Goal: Task Accomplishment & Management: Manage account settings

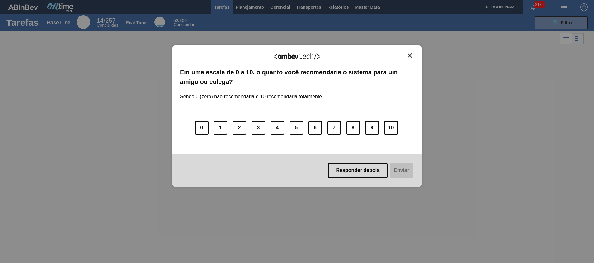
click at [396, 59] on div "Agradecemos seu feedback!" at bounding box center [297, 60] width 234 height 15
click at [396, 54] on img "Close" at bounding box center [409, 55] width 5 height 5
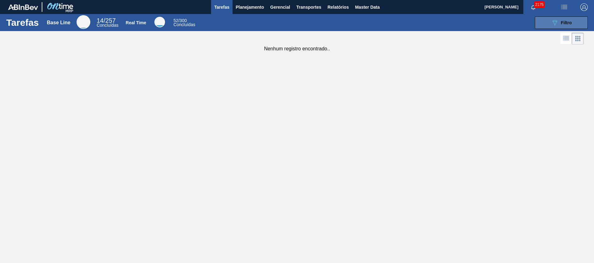
click at [396, 25] on div "089F7B8B-B2A5-4AFE-B5C0-19BA573D28AC Filtro" at bounding box center [561, 22] width 21 height 7
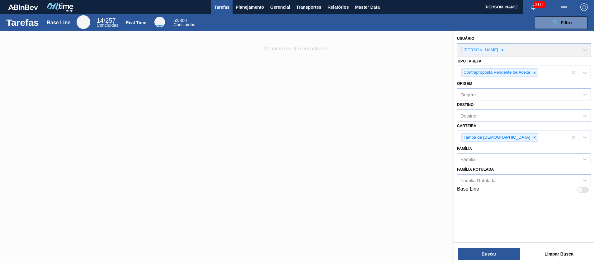
click at [296, 65] on div at bounding box center [297, 162] width 594 height 263
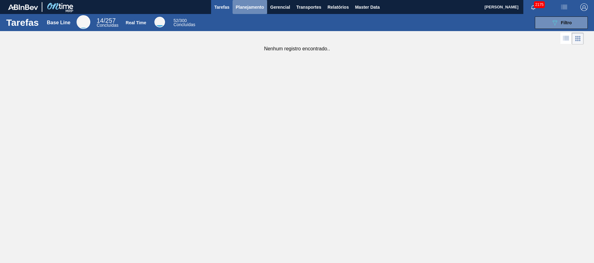
click at [256, 8] on span "Planejamento" at bounding box center [250, 6] width 28 height 7
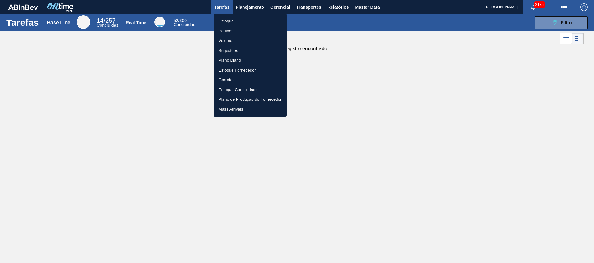
click at [232, 20] on li "Estoque" at bounding box center [249, 21] width 73 height 10
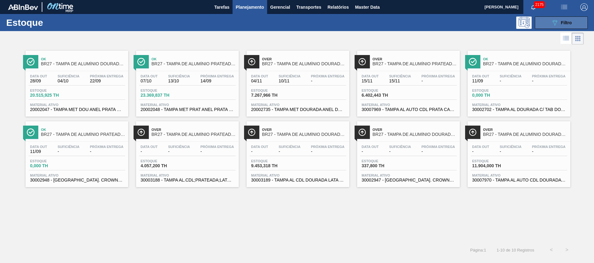
click at [396, 23] on icon "089F7B8B-B2A5-4AFE-B5C0-19BA573D28AC" at bounding box center [554, 22] width 7 height 7
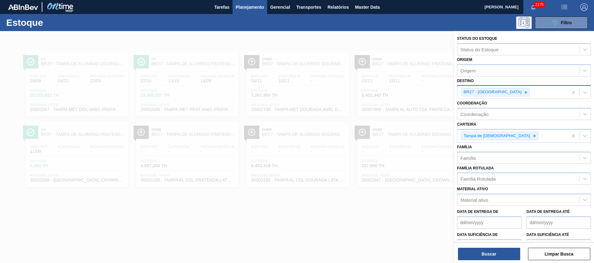
click at [396, 92] on div "BR27 - Nova Minas" at bounding box center [512, 92] width 110 height 13
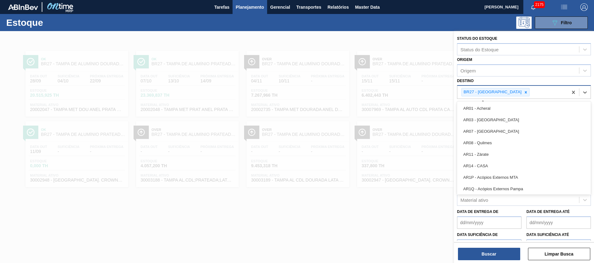
click at [396, 92] on icon at bounding box center [525, 92] width 4 height 4
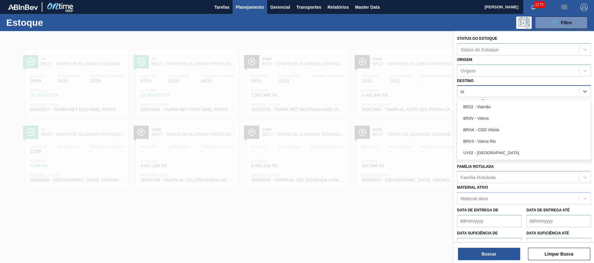
type input "via"
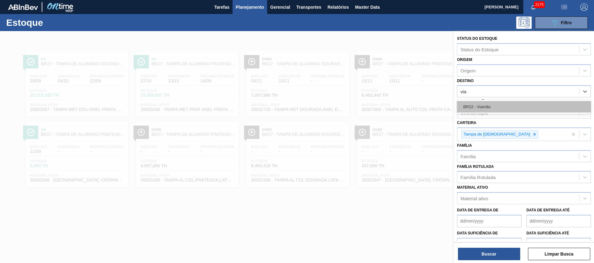
click at [396, 110] on div "BR22 - Viamão" at bounding box center [524, 107] width 134 height 12
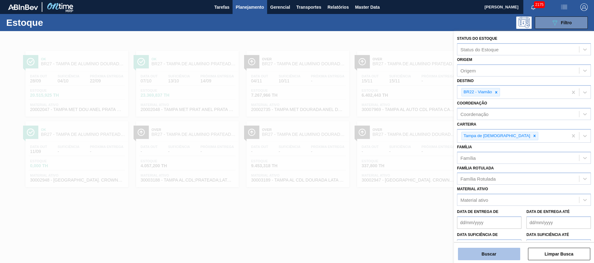
click at [396, 175] on button "Buscar" at bounding box center [489, 254] width 62 height 12
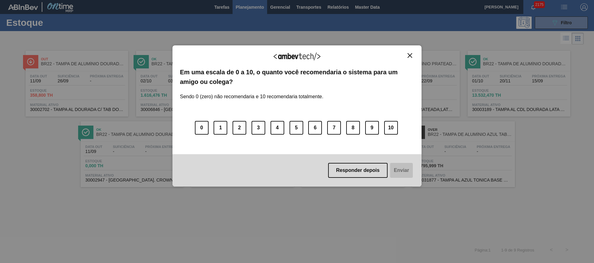
drag, startPoint x: 413, startPoint y: 57, endPoint x: 396, endPoint y: 26, distance: 35.8
click at [396, 57] on button "Close" at bounding box center [410, 55] width 8 height 5
click at [396, 58] on img "Close" at bounding box center [409, 55] width 5 height 5
click at [396, 56] on img "Close" at bounding box center [409, 55] width 5 height 5
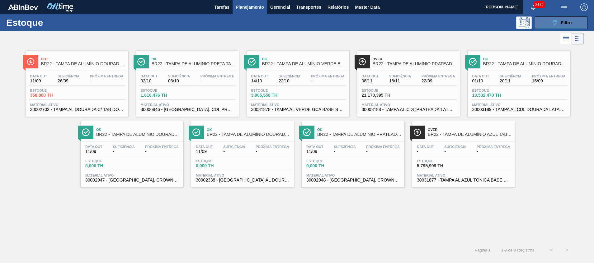
click at [396, 23] on button "089F7B8B-B2A5-4AFE-B5C0-19BA573D28AC Filtro" at bounding box center [561, 22] width 53 height 12
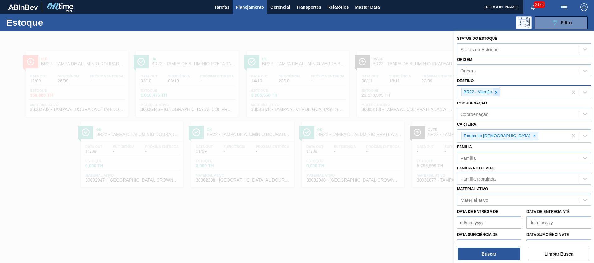
click at [396, 92] on icon at bounding box center [496, 92] width 4 height 4
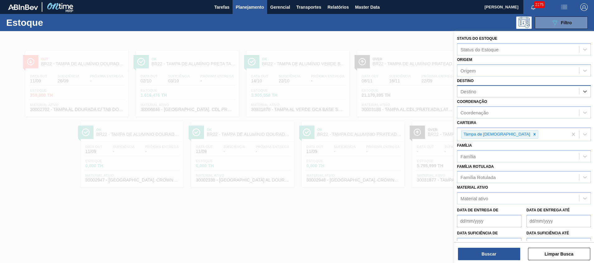
type input "t"
type input "teres"
drag, startPoint x: 494, startPoint y: 106, endPoint x: 493, endPoint y: 111, distance: 5.0
click at [396, 107] on div "BR08 - Teresina" at bounding box center [524, 107] width 134 height 12
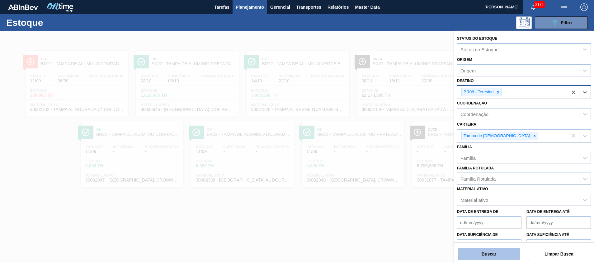
click at [396, 175] on button "Buscar" at bounding box center [489, 254] width 62 height 12
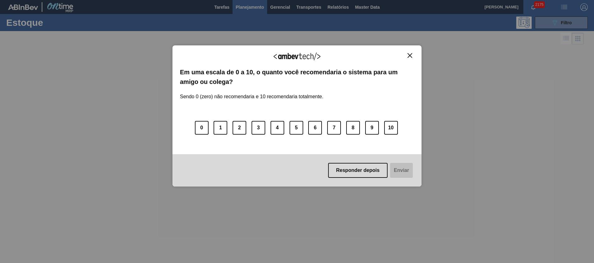
drag, startPoint x: 409, startPoint y: 53, endPoint x: 406, endPoint y: 58, distance: 6.0
click at [396, 54] on img "Close" at bounding box center [409, 55] width 5 height 5
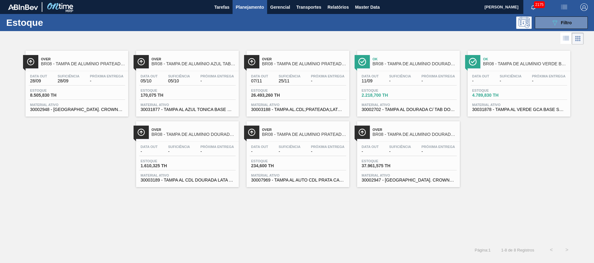
click at [396, 109] on span "30002702 - TAMPA AL DOURADA C/ TAB DOURADO" at bounding box center [408, 109] width 93 height 5
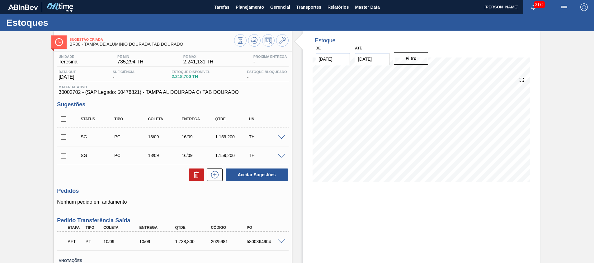
click at [64, 120] on input "checkbox" at bounding box center [63, 119] width 13 height 13
checkbox input "true"
click at [200, 175] on button at bounding box center [196, 175] width 15 height 12
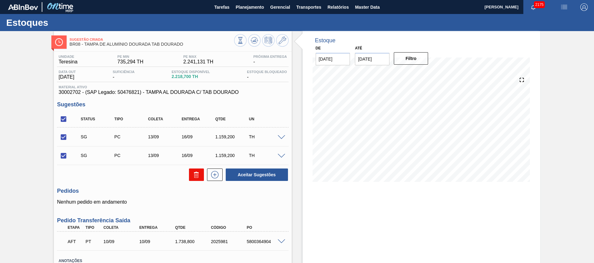
checkbox input "false"
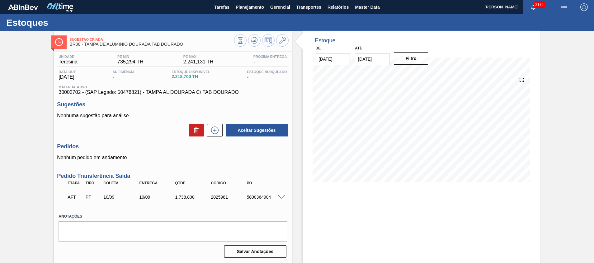
click at [183, 175] on div "1.738,800" at bounding box center [193, 197] width 40 height 5
copy div "1.738,800"
click at [2, 160] on div "Sugestão Criada BR08 - TAMPA DE ALUMÍNIO DOURADA TAB DOURADO Unidade Teresina P…" at bounding box center [297, 149] width 594 height 237
click at [243, 5] on span "Planejamento" at bounding box center [250, 6] width 28 height 7
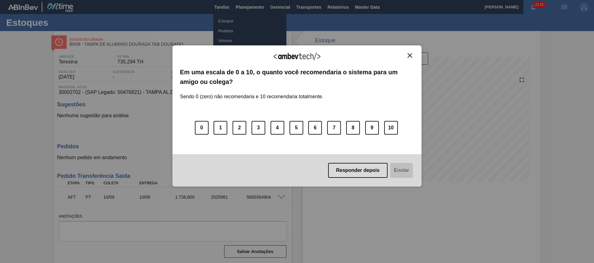
click at [396, 56] on img "Close" at bounding box center [409, 55] width 5 height 5
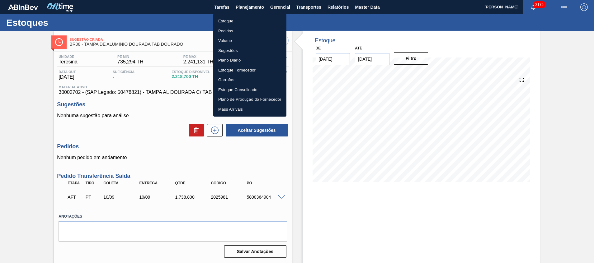
click at [223, 21] on li "Estoque" at bounding box center [249, 21] width 73 height 10
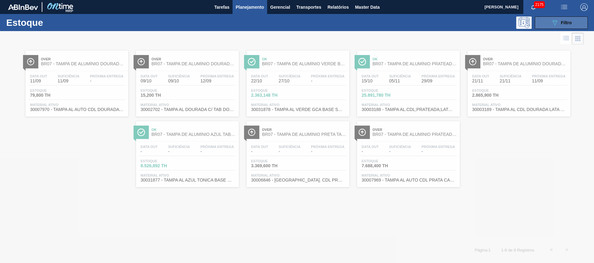
click at [396, 27] on button "089F7B8B-B2A5-4AFE-B5C0-19BA573D28AC Filtro" at bounding box center [561, 22] width 53 height 12
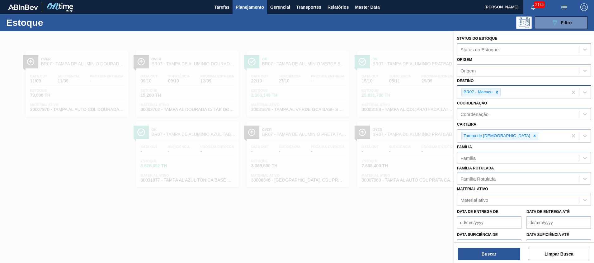
click at [396, 94] on div "BR07 - Macacu" at bounding box center [478, 92] width 32 height 8
click at [396, 94] on icon at bounding box center [497, 92] width 4 height 4
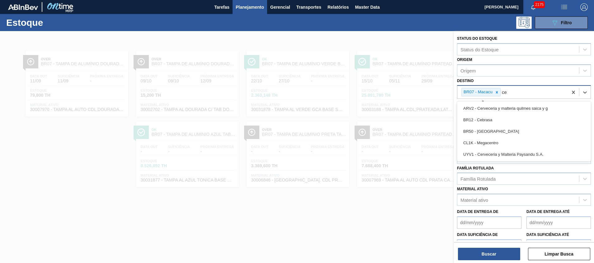
type input "ceb"
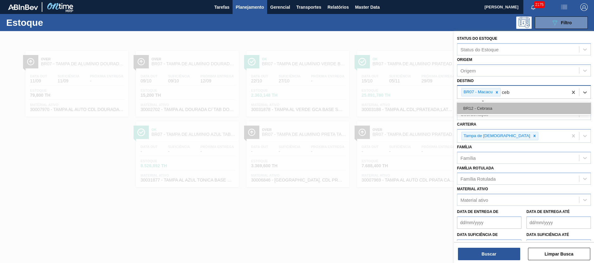
click at [396, 112] on div "BR12 - Cebrasa" at bounding box center [524, 109] width 134 height 12
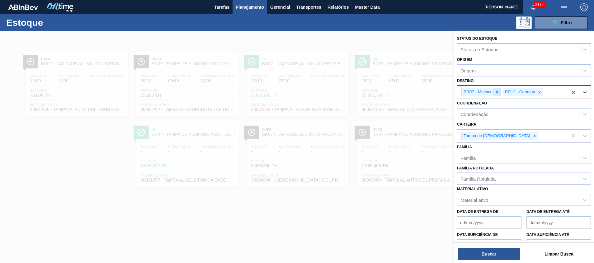
click at [396, 93] on icon at bounding box center [497, 92] width 4 height 4
click at [396, 175] on button "Buscar" at bounding box center [489, 254] width 62 height 12
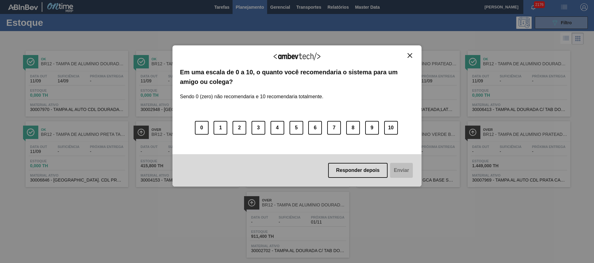
click at [396, 53] on img "Close" at bounding box center [409, 55] width 5 height 5
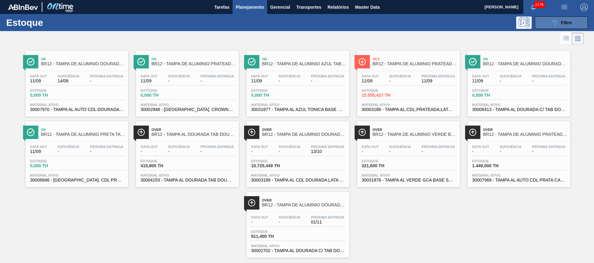
click at [396, 20] on button "089F7B8B-B2A5-4AFE-B5C0-19BA573D28AC Filtro" at bounding box center [561, 22] width 53 height 12
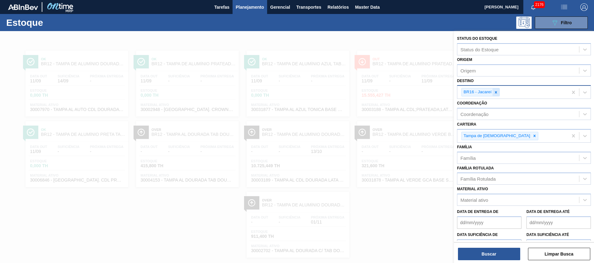
click at [396, 91] on icon at bounding box center [496, 92] width 4 height 4
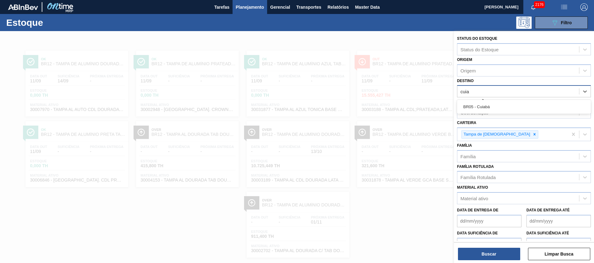
type input "cuia"
click at [351, 133] on div at bounding box center [297, 162] width 594 height 263
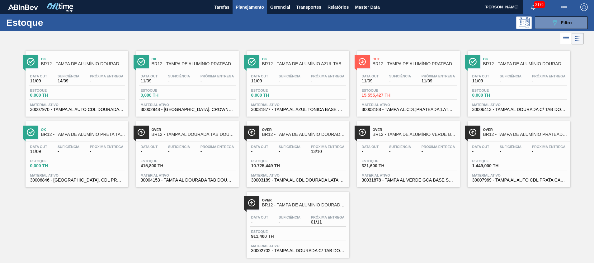
drag, startPoint x: 544, startPoint y: 21, endPoint x: 528, endPoint y: 42, distance: 27.0
click at [396, 21] on button "089F7B8B-B2A5-4AFE-B5C0-19BA573D28AC Filtro" at bounding box center [561, 22] width 53 height 12
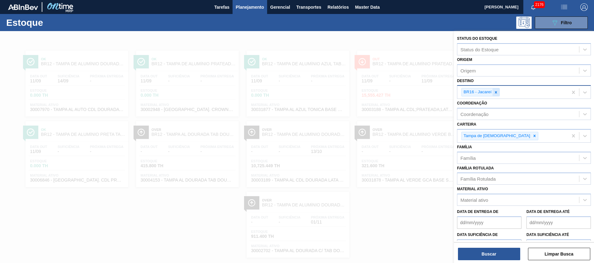
click at [396, 90] on div at bounding box center [495, 92] width 7 height 8
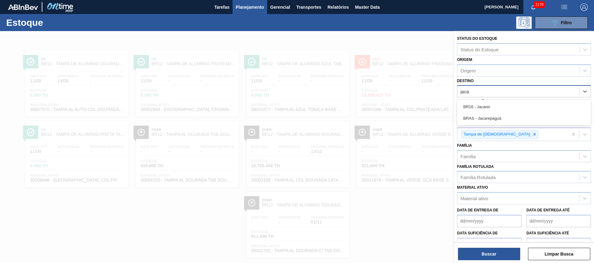
type input "jacar"
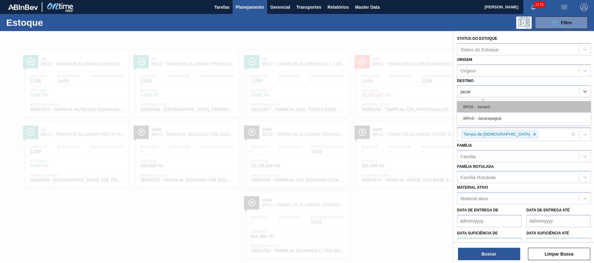
click at [396, 105] on div "BR16 - Jacareí" at bounding box center [524, 107] width 134 height 12
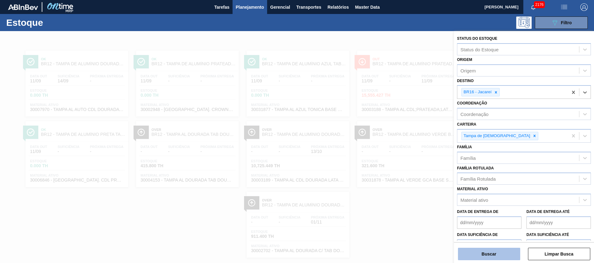
click at [396, 175] on button "Buscar" at bounding box center [489, 254] width 62 height 12
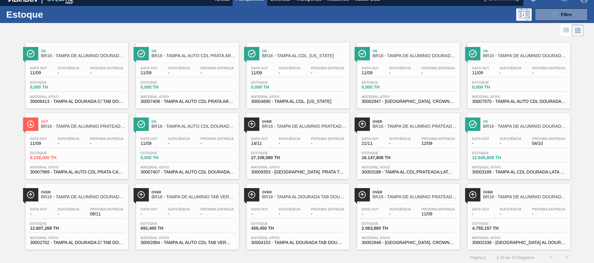
scroll to position [10, 0]
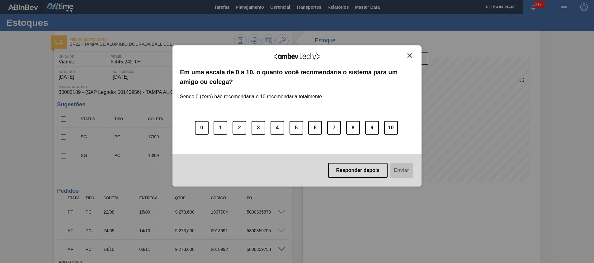
click at [407, 54] on img "Close" at bounding box center [409, 55] width 5 height 5
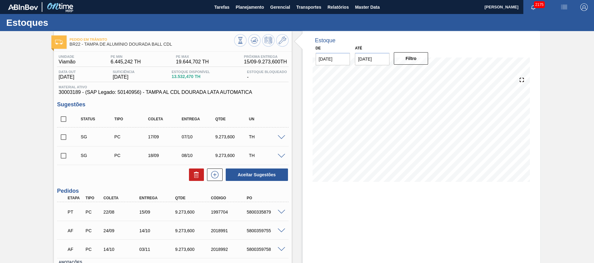
click at [65, 120] on input "checkbox" at bounding box center [63, 119] width 13 height 13
checkbox input "true"
click at [376, 56] on input "25/09/2025" at bounding box center [372, 59] width 35 height 12
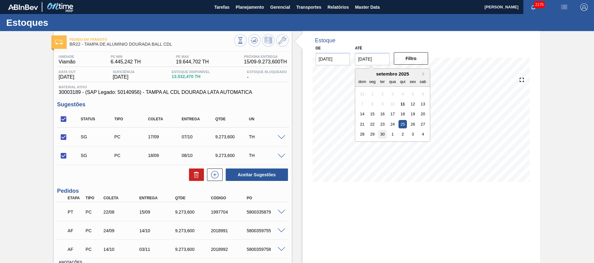
click at [380, 132] on div "30" at bounding box center [382, 134] width 8 height 8
type input "[DATE]"
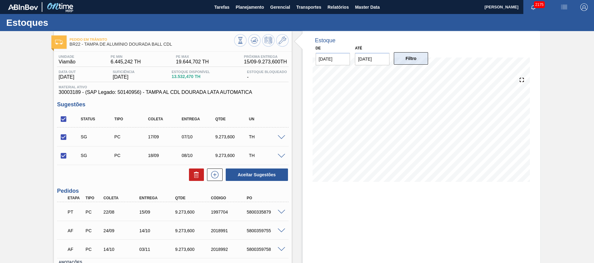
click at [404, 52] on button "Filtro" at bounding box center [411, 58] width 35 height 12
click at [554, 218] on div "Pedido em Trânsito BR22 - TAMPA DE ALUMÍNIO DOURADA BALL CDL Unidade Viamão PE …" at bounding box center [297, 170] width 594 height 278
click at [195, 174] on icon at bounding box center [196, 174] width 7 height 7
checkbox input "false"
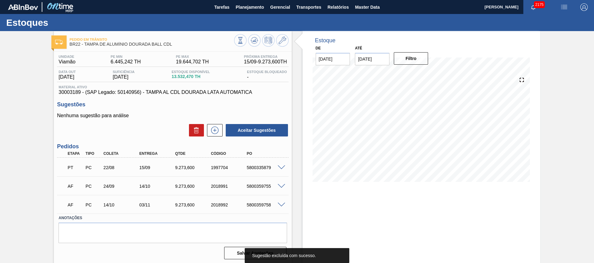
click at [359, 200] on div "Estoque De 11/09/2025 Até 30/09/2025 Filtro 23/09 Projeção de Estoque 12,383.23…" at bounding box center [420, 149] width 237 height 237
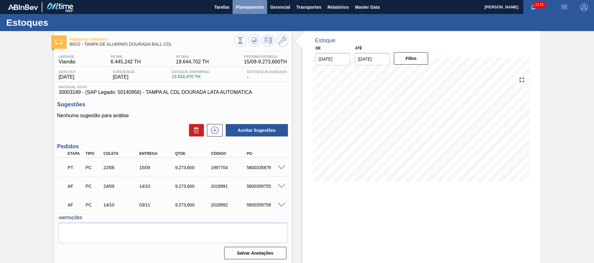
click at [247, 4] on span "Planejamento" at bounding box center [250, 6] width 28 height 7
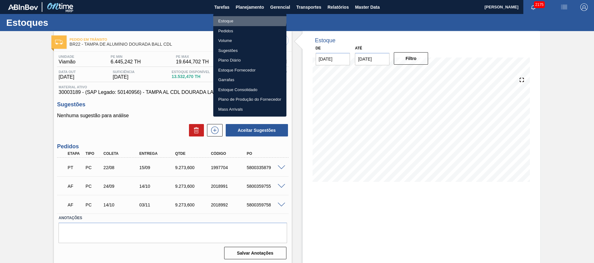
click at [237, 17] on li "Estoque" at bounding box center [249, 21] width 73 height 10
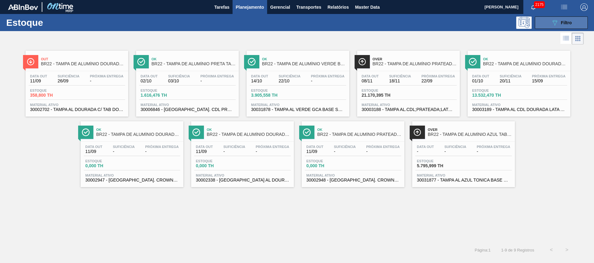
click at [559, 18] on button "089F7B8B-B2A5-4AFE-B5C0-19BA573D28AC Filtro" at bounding box center [561, 22] width 53 height 12
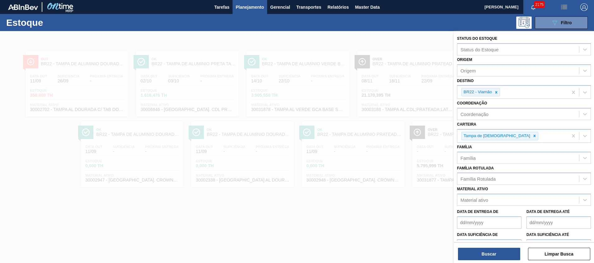
click at [310, 144] on div at bounding box center [297, 162] width 594 height 263
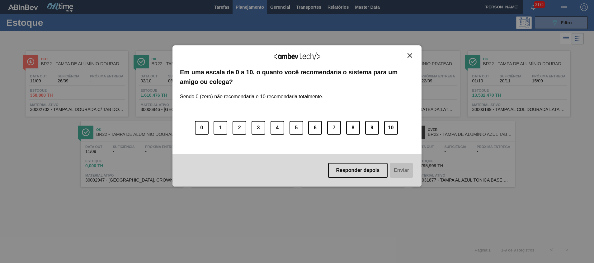
click at [410, 58] on img "Close" at bounding box center [409, 55] width 5 height 5
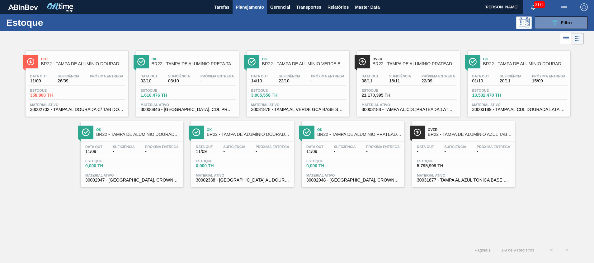
click at [104, 110] on span "30002702 - TAMPA AL DOURADA C/ TAB DOURADO" at bounding box center [76, 109] width 93 height 5
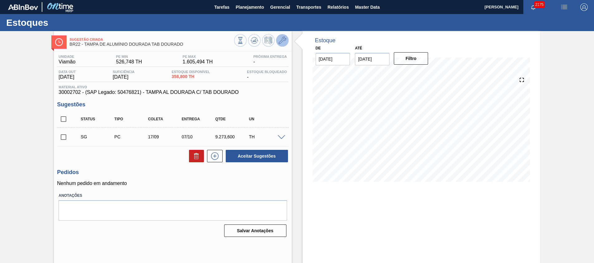
click at [279, 40] on icon at bounding box center [282, 40] width 7 height 7
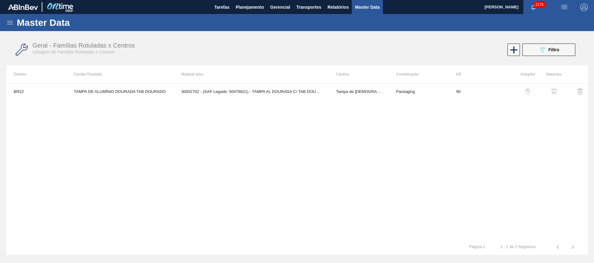
click at [558, 91] on button "button" at bounding box center [553, 91] width 15 height 15
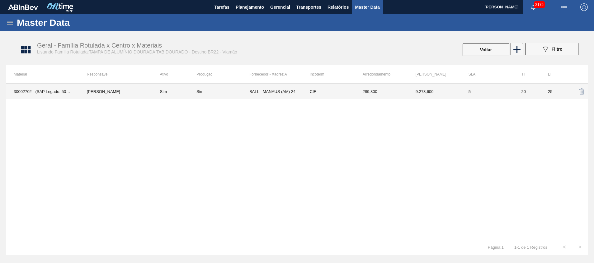
click at [289, 89] on td "BALL - MANAUS (AM) 24" at bounding box center [275, 92] width 53 height 16
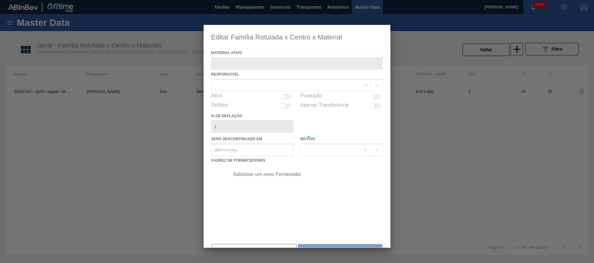
type ativo "30002702 - (SAP Legado: 50476821) - TAMPA AL DOURADA C/ TAB DOURADO"
checkbox input "true"
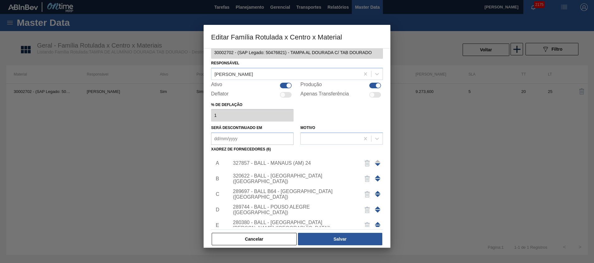
scroll to position [17, 0]
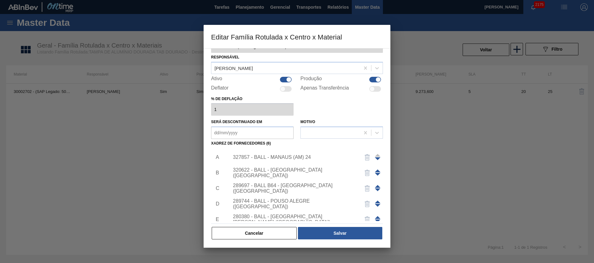
click at [301, 151] on div "327857 - BALL - MANAUS (AM) 24" at bounding box center [304, 158] width 157 height 16
click at [302, 159] on div "327857 - BALL - MANAUS (AM) 24" at bounding box center [294, 158] width 122 height 6
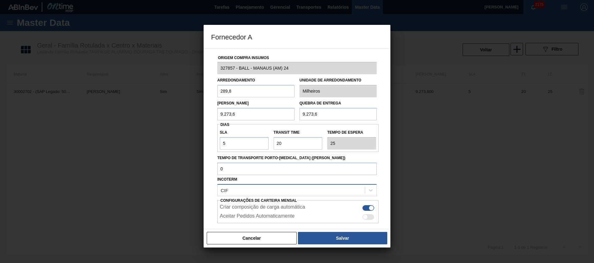
scroll to position [33, 0]
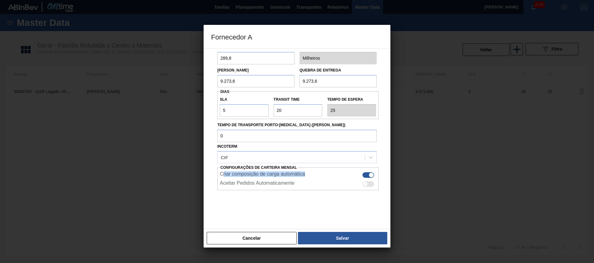
drag, startPoint x: 223, startPoint y: 173, endPoint x: 327, endPoint y: 179, distance: 103.8
click at [327, 179] on div "Criar composição de carga automática" at bounding box center [298, 174] width 156 height 7
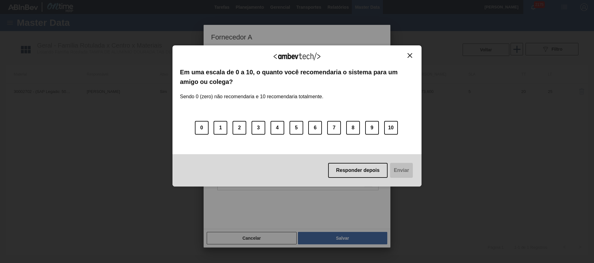
click at [415, 55] on div "Agradecemos seu feedback! Em uma escala de 0 a 10, o quanto você recomendaria o…" at bounding box center [296, 115] width 249 height 141
click at [412, 55] on img "Close" at bounding box center [409, 55] width 5 height 5
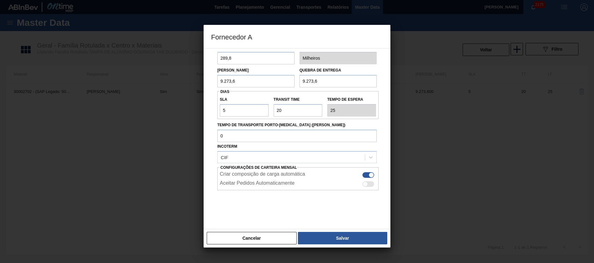
click at [288, 238] on button "Cancelar" at bounding box center [252, 238] width 90 height 12
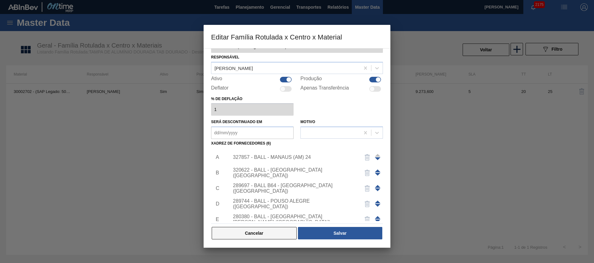
click at [265, 233] on button "Cancelar" at bounding box center [254, 233] width 85 height 12
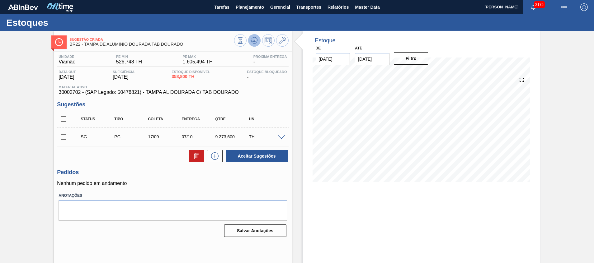
click at [254, 43] on icon at bounding box center [254, 40] width 7 height 7
click at [23, 123] on div "Sugestão Criada BR22 - TAMPA DE ALUMÍNIO DOURADA TAB DOURADO Unidade Viamão PE …" at bounding box center [297, 149] width 594 height 237
click at [22, 93] on div "Sugestão Criada BR22 - TAMPA DE ALUMÍNIO DOURADA TAB DOURADO Unidade Viamão PE …" at bounding box center [297, 149] width 594 height 237
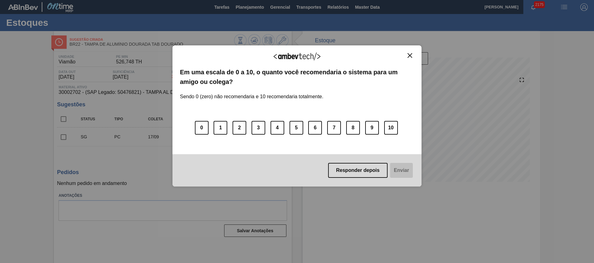
click at [405, 59] on div "Agradecemos seu feedback!" at bounding box center [297, 60] width 234 height 15
click at [409, 56] on img "Close" at bounding box center [409, 55] width 5 height 5
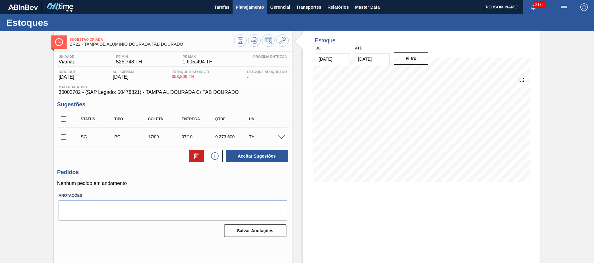
click at [243, 8] on span "Planejamento" at bounding box center [250, 6] width 28 height 7
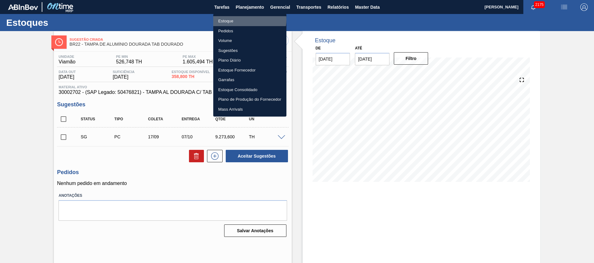
click at [243, 20] on li "Estoque" at bounding box center [249, 21] width 73 height 10
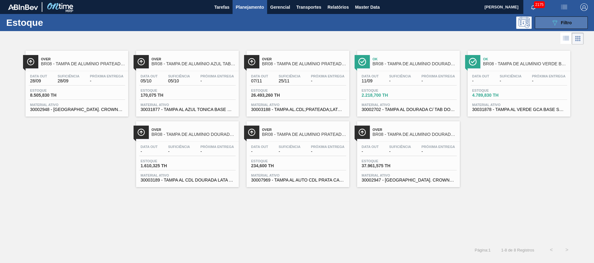
click at [554, 21] on icon at bounding box center [554, 22] width 5 height 5
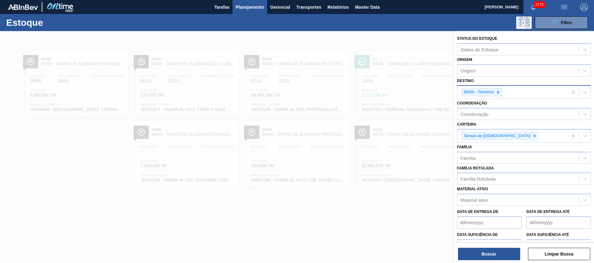
click at [498, 91] on icon at bounding box center [498, 92] width 4 height 4
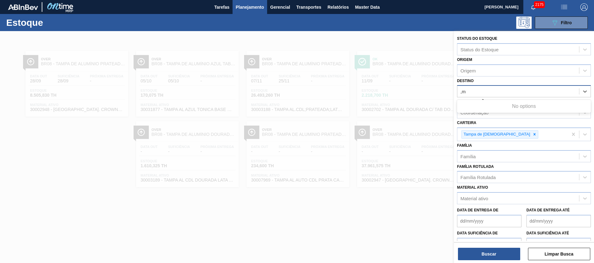
type input ","
type input "macac"
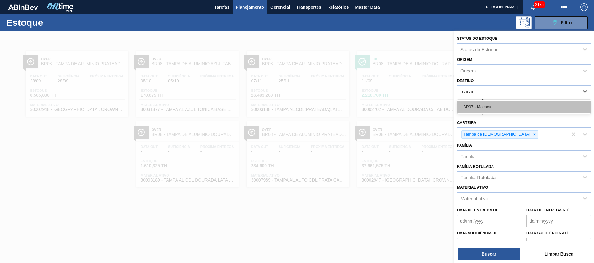
click at [486, 102] on div "BR07 - Macacu" at bounding box center [524, 107] width 134 height 12
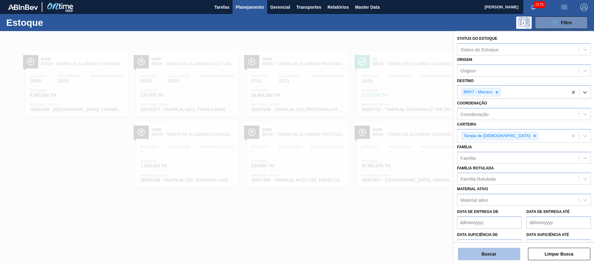
click at [485, 257] on button "Buscar" at bounding box center [489, 254] width 62 height 12
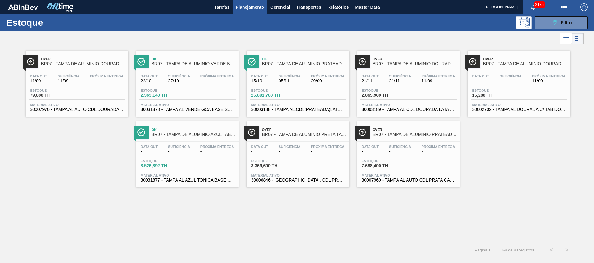
click at [522, 110] on span "30002702 - TAMPA AL DOURADA C/ TAB DOURADO" at bounding box center [518, 109] width 93 height 5
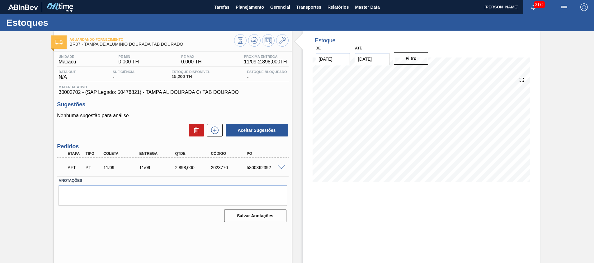
click at [281, 166] on span at bounding box center [281, 168] width 7 height 5
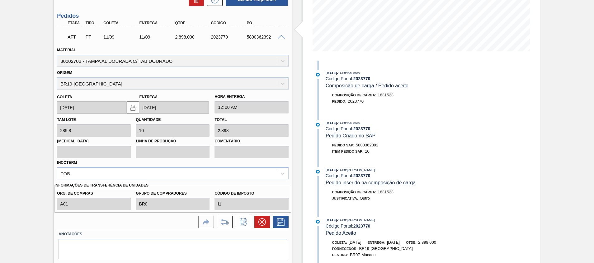
scroll to position [148, 0]
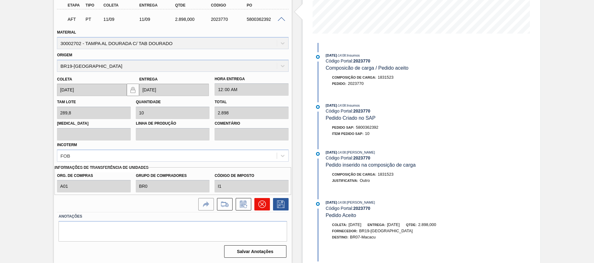
click at [262, 206] on icon at bounding box center [261, 204] width 7 height 7
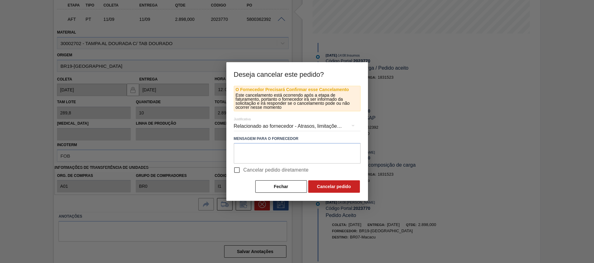
click at [269, 172] on span "Cancelar pedido diretamente" at bounding box center [275, 169] width 65 height 7
click at [243, 172] on input "Cancelar pedido diretamente" at bounding box center [236, 170] width 13 height 13
checkbox input "true"
click at [344, 190] on button "Cancelar pedido" at bounding box center [334, 186] width 52 height 12
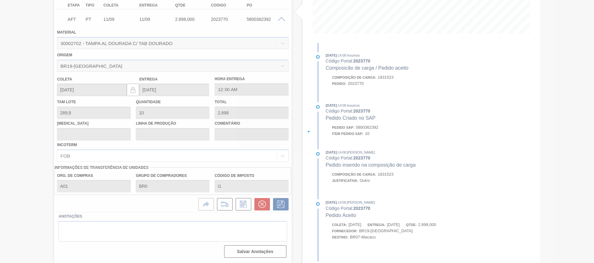
scroll to position [4, 0]
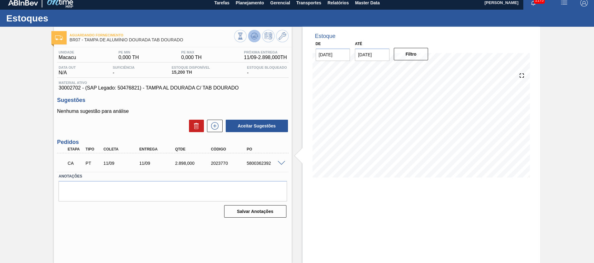
click at [254, 35] on icon at bounding box center [254, 35] width 7 height 7
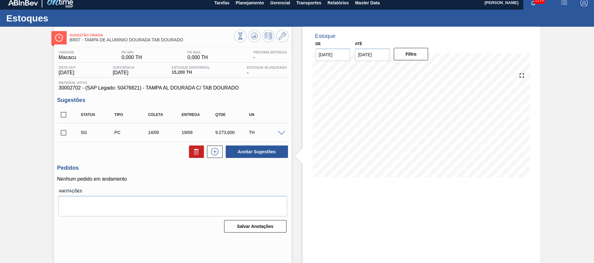
click at [284, 132] on span at bounding box center [281, 133] width 7 height 5
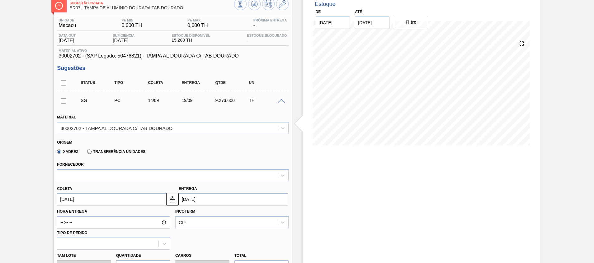
scroll to position [51, 0]
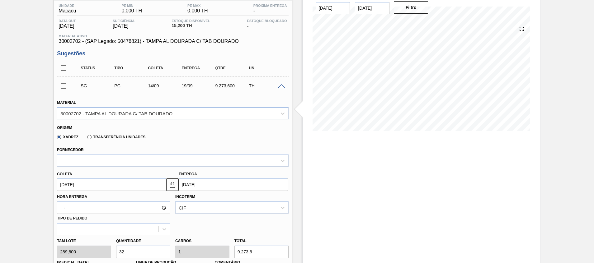
click at [101, 141] on div "Xadrez Transferência Unidades" at bounding box center [99, 137] width 91 height 11
click at [101, 140] on div "Xadrez Transferência Unidades" at bounding box center [99, 137] width 91 height 11
click at [100, 136] on label "Transferência Unidades" at bounding box center [116, 137] width 58 height 4
click at [86, 138] on input "Transferência Unidades" at bounding box center [86, 138] width 0 height 0
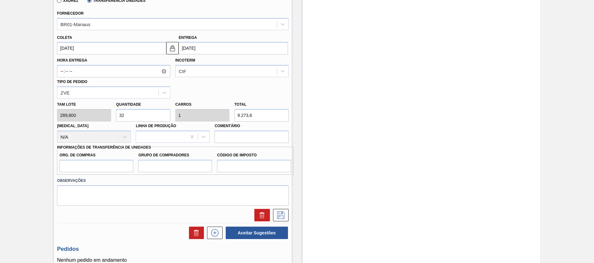
scroll to position [191, 0]
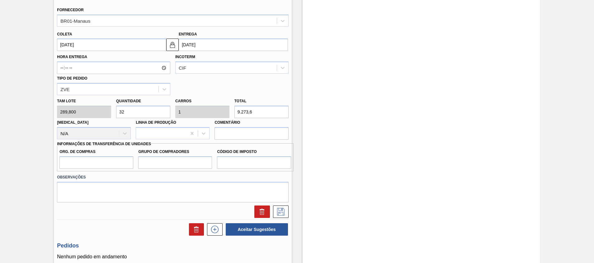
click at [68, 108] on div "Tam lote 289,800 Quantidade 32 Carros 1 Total 9.273,6 Doca N/A Linha de Produçã…" at bounding box center [172, 117] width 236 height 45
type input "1"
type input "0,031"
type input "289,8"
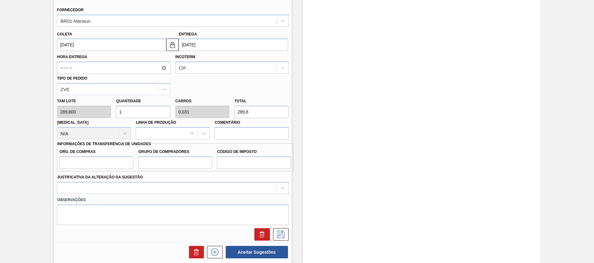
type input "0"
type input "2"
type input "0,063"
type input "579,6"
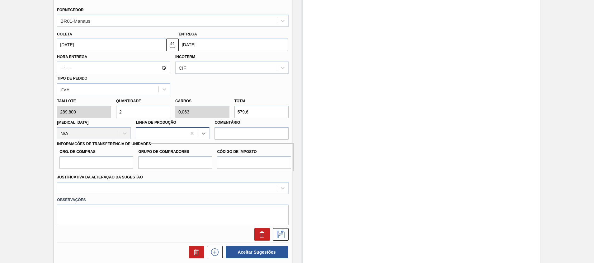
type input "0"
type input "3"
type input "0,094"
type input "869,4"
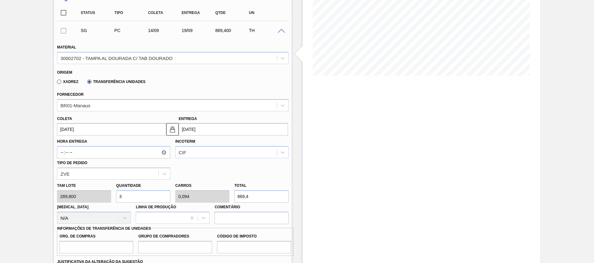
scroll to position [98, 0]
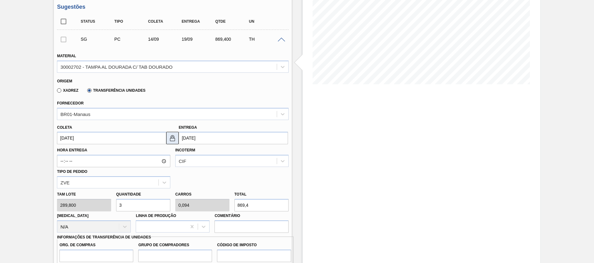
type input "3"
drag, startPoint x: 171, startPoint y: 137, endPoint x: 167, endPoint y: 137, distance: 3.4
click at [171, 137] on img at bounding box center [172, 137] width 7 height 7
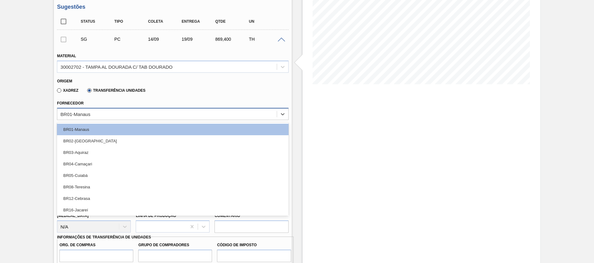
click at [92, 119] on div "BR01-Manaus" at bounding box center [172, 114] width 231 height 12
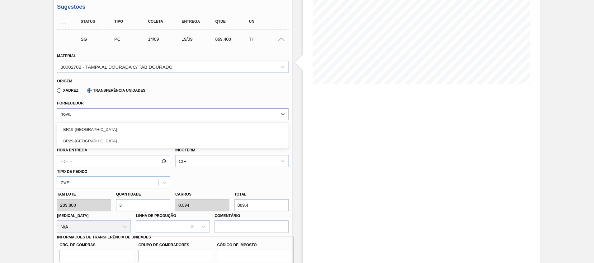
type input "nova r"
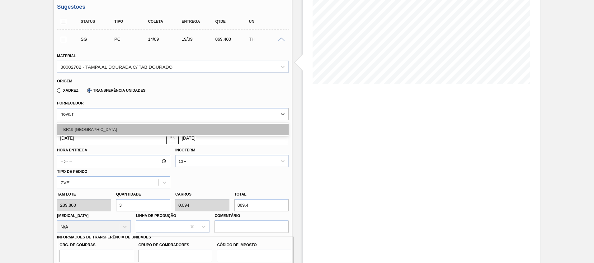
click at [88, 127] on div "BR19-Nova Rio" at bounding box center [172, 130] width 231 height 12
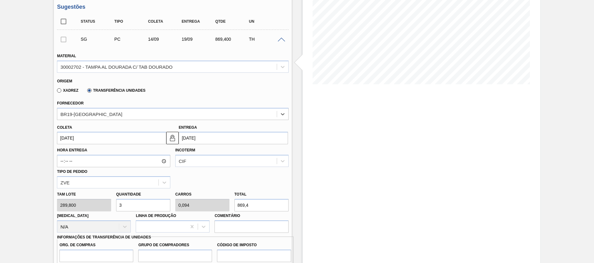
click at [90, 135] on input "14/09/2025" at bounding box center [111, 138] width 109 height 12
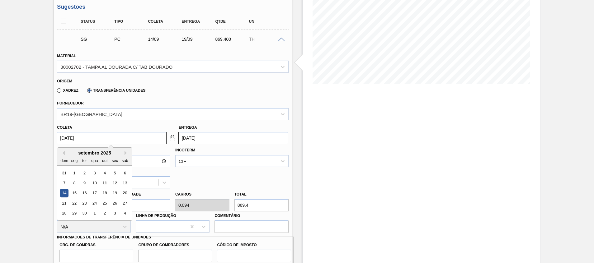
click at [164, 203] on input "3" at bounding box center [143, 205] width 54 height 12
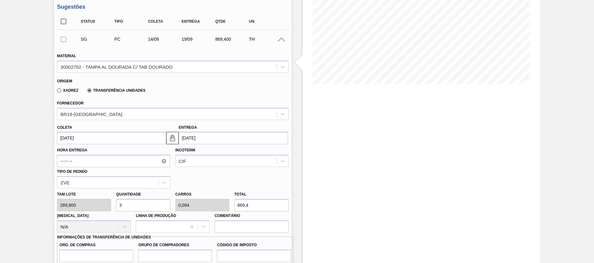
type input "0"
type input "2"
type input "0,063"
type input "579,6"
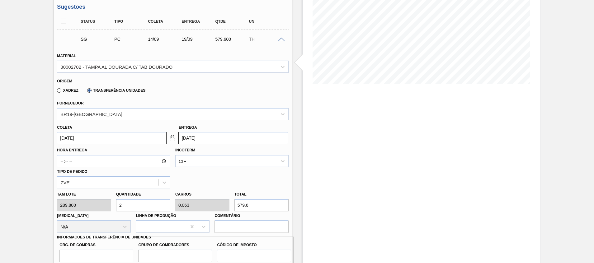
type input "2"
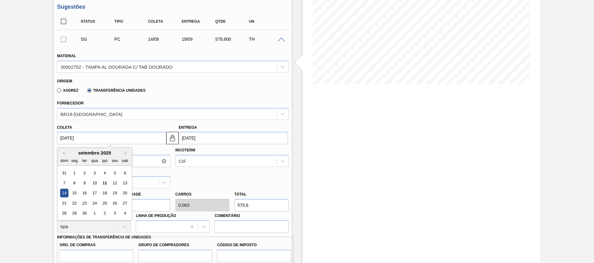
click at [104, 140] on input "14/09/2025" at bounding box center [111, 138] width 109 height 12
click at [99, 185] on div "7 8 9 10 11 12 13" at bounding box center [94, 183] width 71 height 10
drag, startPoint x: 105, startPoint y: 184, endPoint x: 164, endPoint y: 166, distance: 62.4
click at [105, 184] on div "11" at bounding box center [105, 183] width 8 height 8
type input "[DATE]"
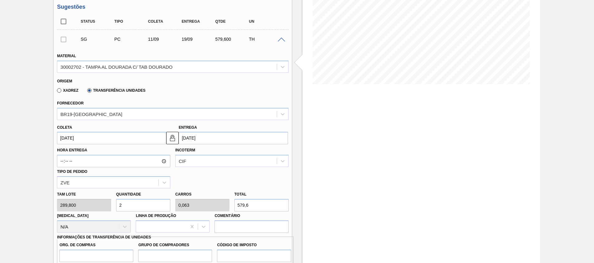
click at [208, 138] on input "19/09/2025" at bounding box center [233, 138] width 109 height 12
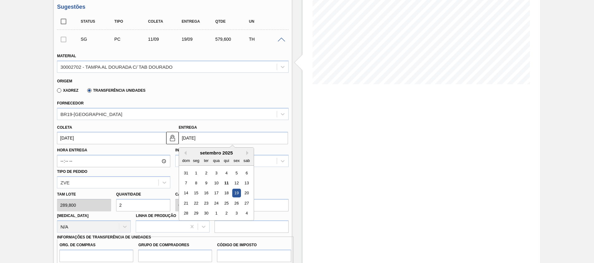
drag, startPoint x: 238, startPoint y: 181, endPoint x: 218, endPoint y: 183, distance: 20.0
click at [237, 181] on div "12" at bounding box center [236, 183] width 8 height 8
type input "[DATE]"
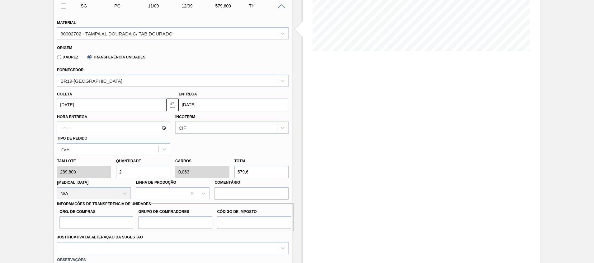
scroll to position [144, 0]
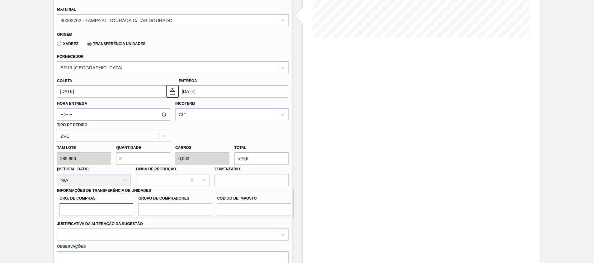
click at [110, 209] on input "Org. de Compras" at bounding box center [96, 209] width 74 height 12
type input "A01"
type input "BR0"
type input "I1"
click at [115, 229] on div at bounding box center [172, 235] width 231 height 12
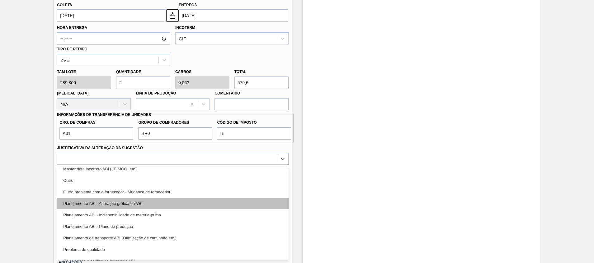
scroll to position [23, 0]
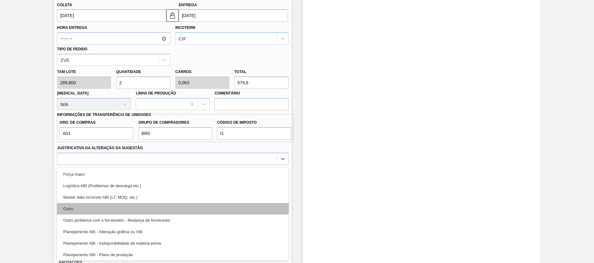
drag, startPoint x: 84, startPoint y: 204, endPoint x: 105, endPoint y: 203, distance: 21.5
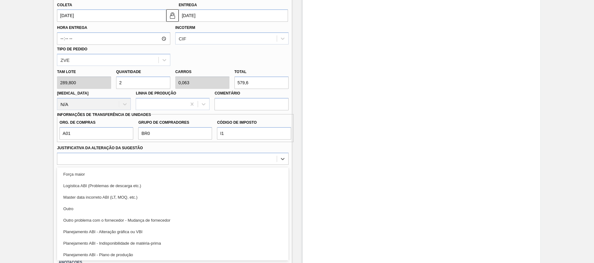
click at [84, 205] on div "Outro" at bounding box center [172, 209] width 231 height 12
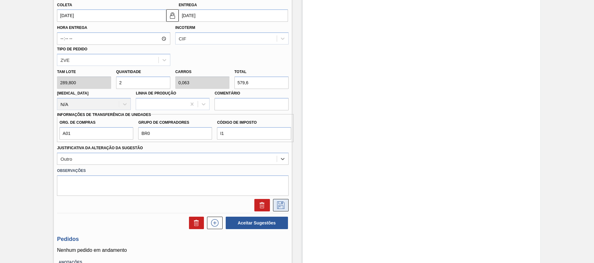
click at [280, 202] on icon at bounding box center [281, 205] width 10 height 7
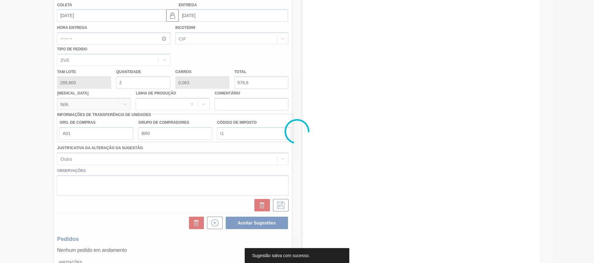
scroll to position [4, 0]
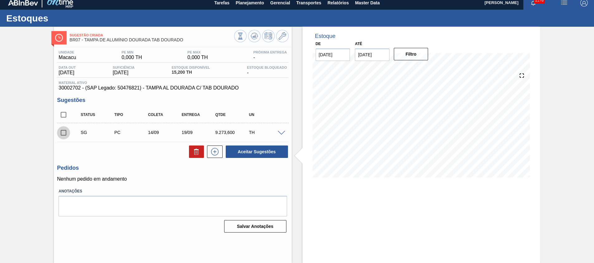
drag, startPoint x: 67, startPoint y: 134, endPoint x: 97, endPoint y: 134, distance: 30.8
click at [66, 133] on input "checkbox" at bounding box center [63, 132] width 13 height 13
click at [280, 162] on div "Unidade Macacu PE MIN 0,000 TH PE MAX 0,000 TH Próxima Entrega - Data out 22/09…" at bounding box center [172, 141] width 237 height 188
click at [278, 154] on button "Aceitar Sugestões" at bounding box center [257, 152] width 62 height 12
checkbox input "false"
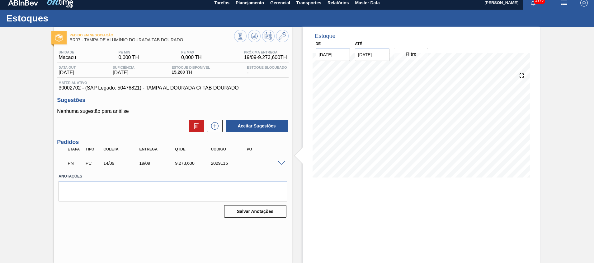
click at [279, 166] on div "PN PC 14/09 19/09 9.273,600 2029115" at bounding box center [172, 163] width 231 height 16
click at [281, 163] on span at bounding box center [281, 163] width 7 height 5
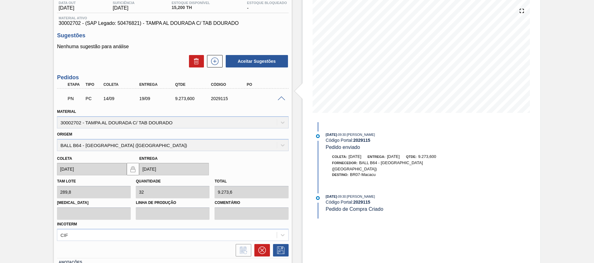
scroll to position [115, 0]
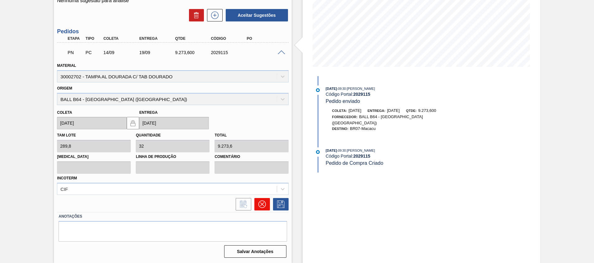
click at [263, 207] on icon at bounding box center [261, 204] width 7 height 7
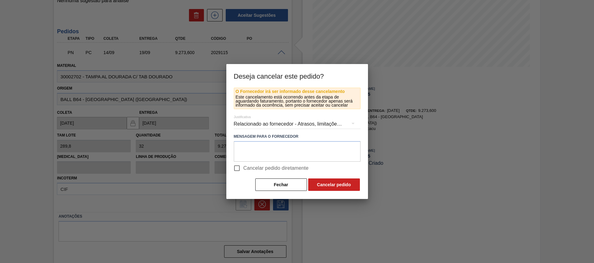
click at [247, 165] on span "Cancelar pedido diretamente" at bounding box center [275, 168] width 65 height 7
click at [243, 165] on input "Cancelar pedido diretamente" at bounding box center [236, 168] width 13 height 13
checkbox input "true"
click at [317, 158] on textarea at bounding box center [297, 151] width 127 height 21
click at [321, 184] on button "Cancelar pedido" at bounding box center [334, 185] width 52 height 12
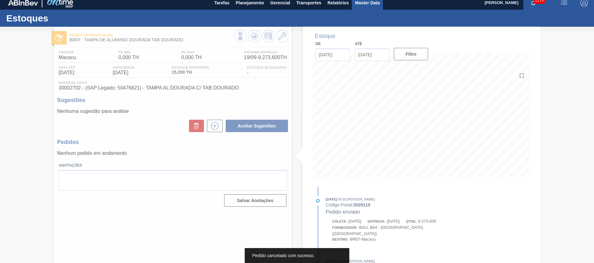
scroll to position [4, 0]
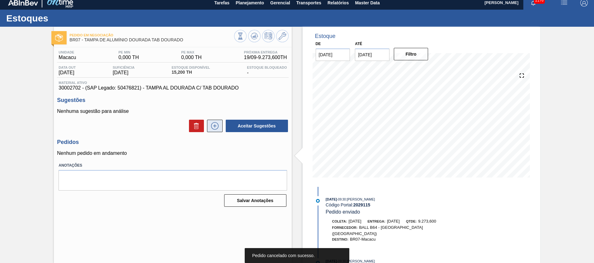
click at [214, 125] on icon at bounding box center [215, 125] width 10 height 7
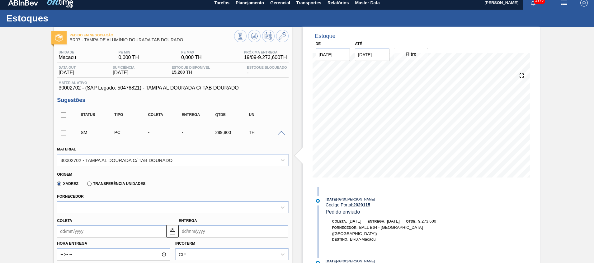
click at [97, 183] on label "Transferência Unidades" at bounding box center [116, 184] width 58 height 4
click at [86, 185] on input "Transferência Unidades" at bounding box center [86, 185] width 0 height 0
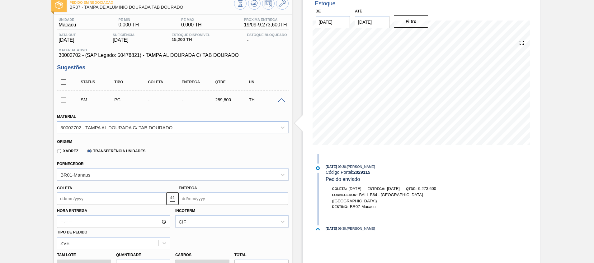
scroll to position [51, 0]
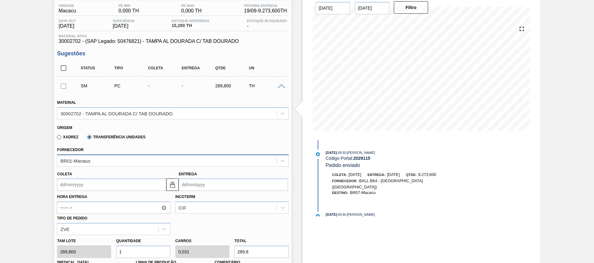
click at [100, 163] on div "BR01-Manaus" at bounding box center [166, 160] width 219 height 9
type input "rio"
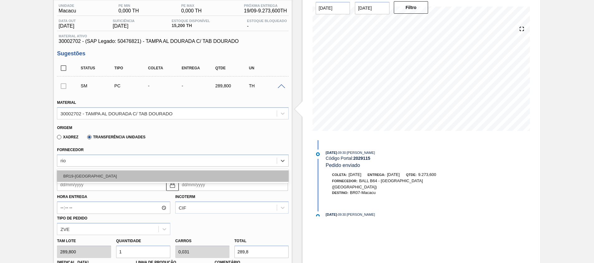
click at [93, 173] on div "BR19-Nova Rio" at bounding box center [172, 177] width 231 height 12
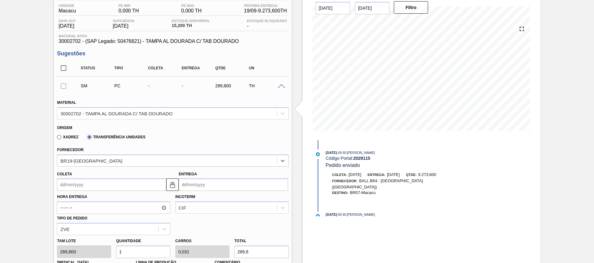
click at [93, 186] on input "Coleta" at bounding box center [111, 185] width 109 height 12
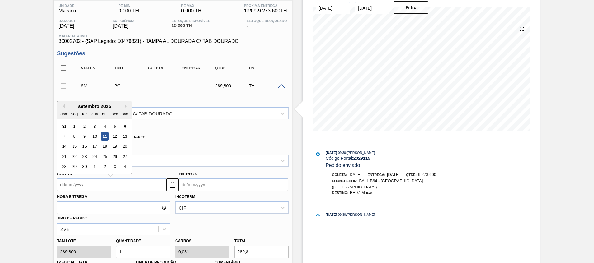
click at [176, 177] on div "Coleta Previous Month Next Month setembro 2025 dom seg ter qua qui sex sab 31 1…" at bounding box center [172, 179] width 236 height 23
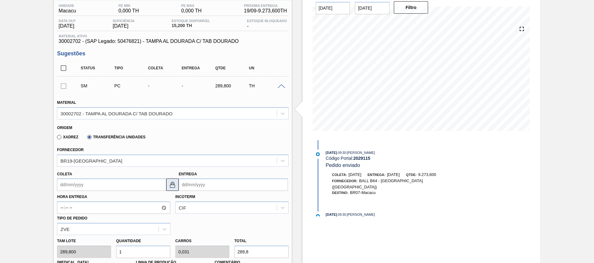
click at [170, 183] on img at bounding box center [172, 184] width 7 height 7
click at [143, 181] on input "Coleta" at bounding box center [111, 185] width 109 height 12
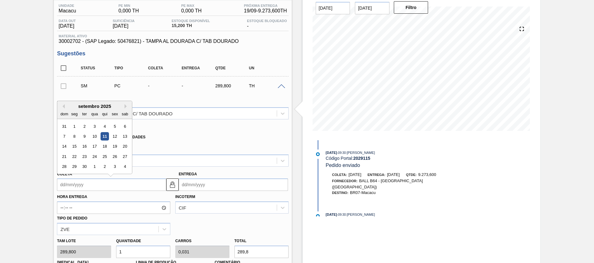
click at [103, 138] on div "11" at bounding box center [105, 136] width 8 height 8
type input "[DATE]"
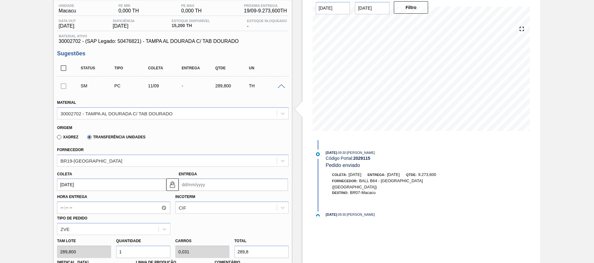
click at [193, 186] on input "Entrega" at bounding box center [233, 185] width 109 height 12
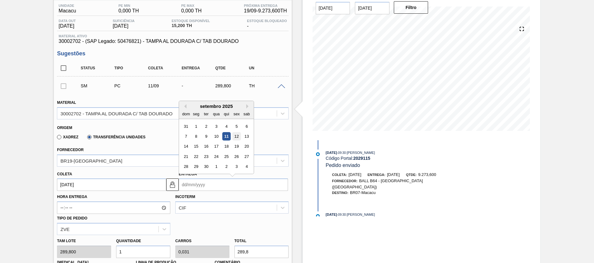
click at [238, 137] on div "12" at bounding box center [236, 136] width 8 height 8
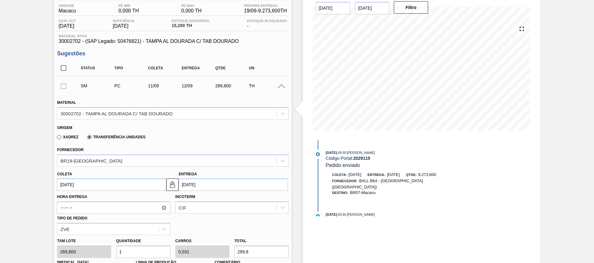
type input "12/09/2025"
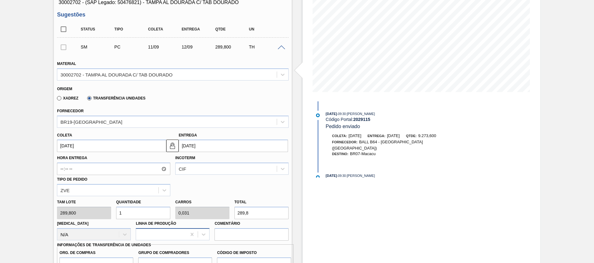
scroll to position [144, 0]
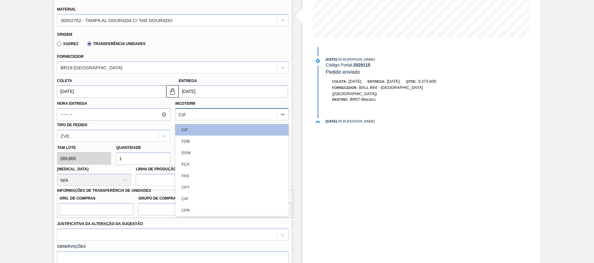
click at [186, 118] on div "CIF" at bounding box center [226, 114] width 101 height 9
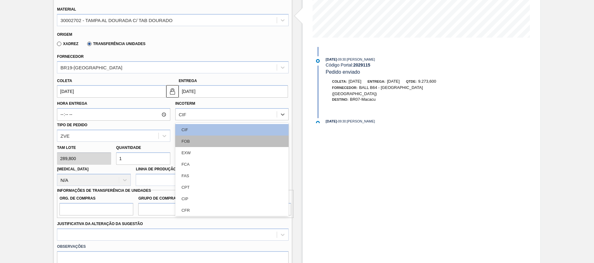
click at [194, 143] on div "FOB" at bounding box center [231, 142] width 113 height 12
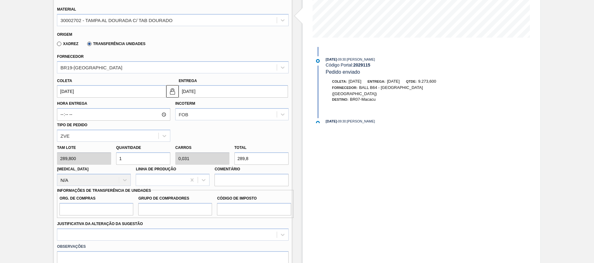
click at [149, 162] on input "1" at bounding box center [143, 158] width 54 height 12
type input "12"
type input "0,375"
type input "3.477,6"
type input "1"
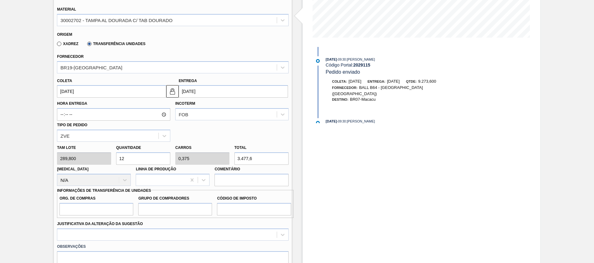
type input "0,031"
type input "289,8"
type input "0"
type input "2"
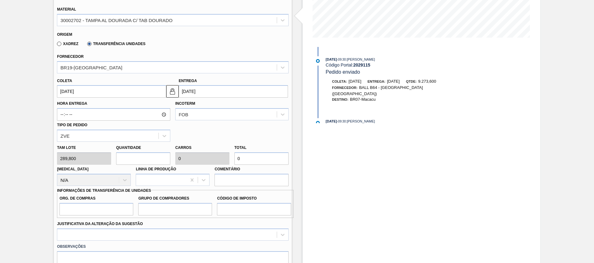
type input "0,063"
type input "579,6"
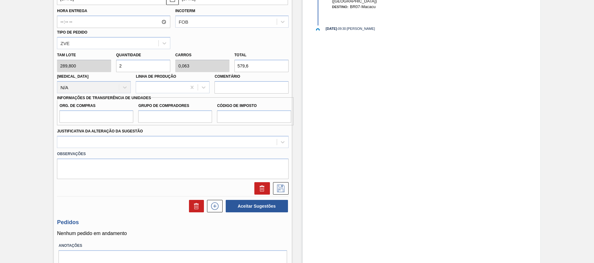
scroll to position [238, 0]
type input "2"
click at [96, 115] on input "Org. de Compras" at bounding box center [96, 116] width 74 height 12
type input "A01"
type input "BR0"
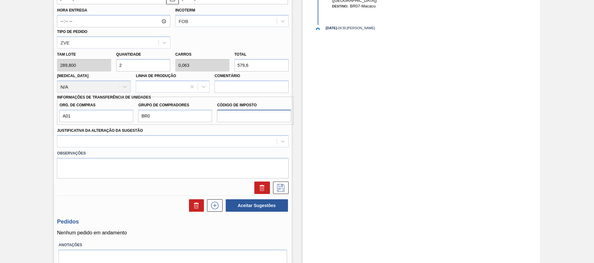
type input "I1"
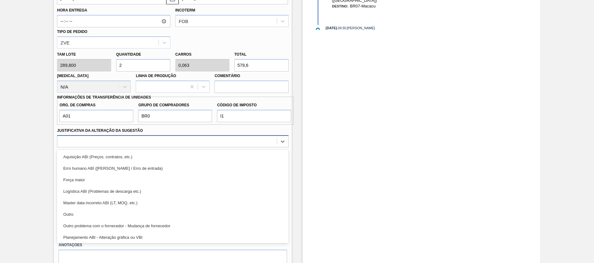
click at [94, 145] on div at bounding box center [166, 141] width 219 height 9
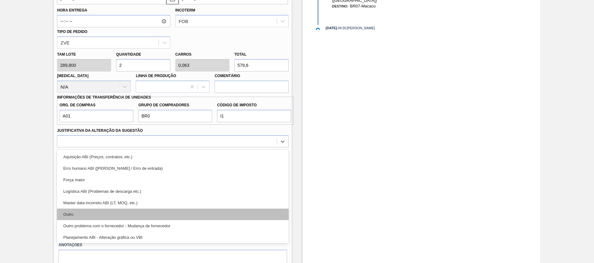
click at [85, 211] on div "Outro" at bounding box center [172, 215] width 231 height 12
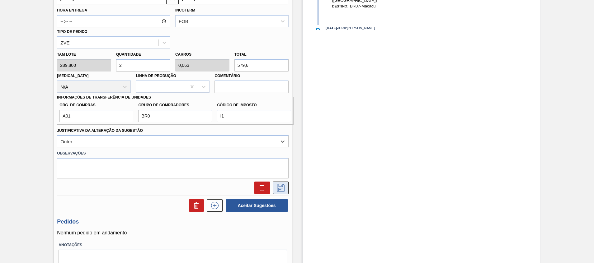
click at [285, 187] on button at bounding box center [281, 188] width 16 height 12
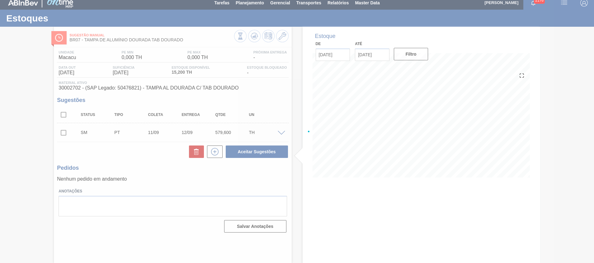
scroll to position [4, 0]
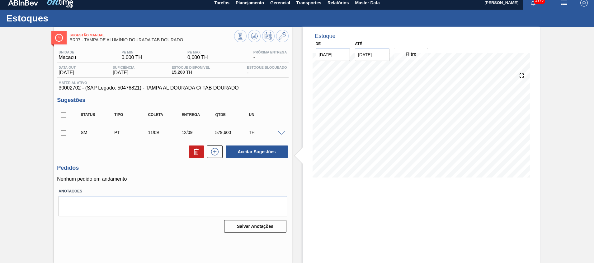
click at [60, 130] on input "checkbox" at bounding box center [63, 132] width 13 height 13
click at [276, 153] on button "Aceitar Sugestões" at bounding box center [257, 152] width 62 height 12
checkbox input "false"
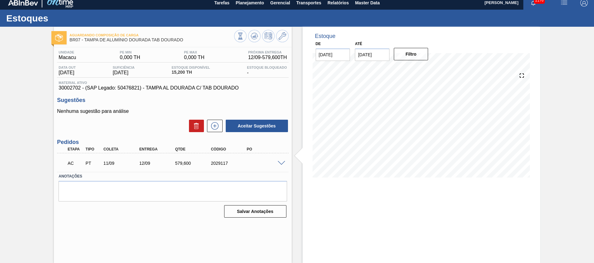
click at [279, 163] on span at bounding box center [281, 163] width 7 height 5
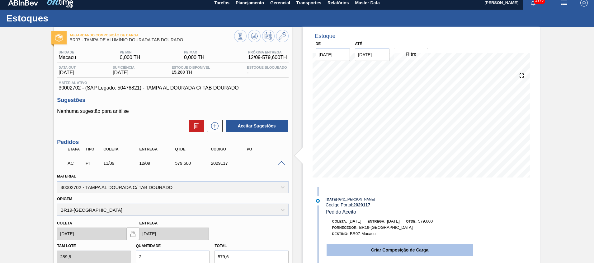
click at [369, 251] on button "Criar Composição de Carga" at bounding box center [399, 250] width 147 height 12
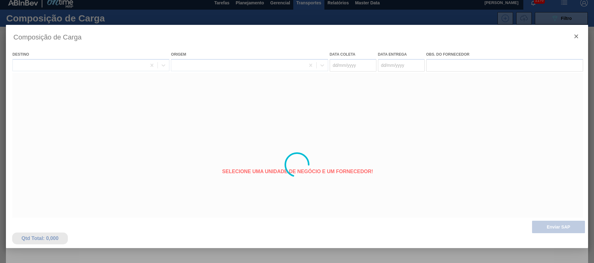
type coleta "[DATE]"
type entrega "12/09/2025"
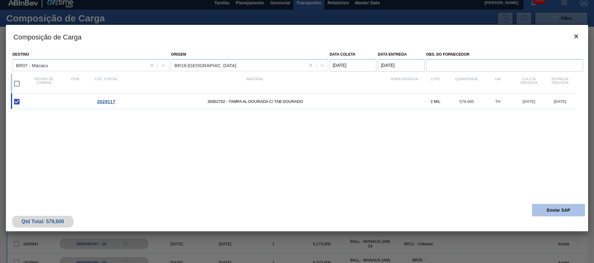
click at [544, 212] on button "Enviar SAP" at bounding box center [558, 210] width 53 height 12
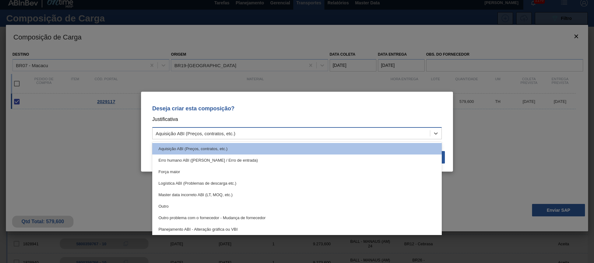
click at [389, 133] on div "Aquisição ABI (Preços, contratos, etc.)" at bounding box center [290, 133] width 277 height 9
click at [336, 202] on div "Outro" at bounding box center [296, 207] width 289 height 12
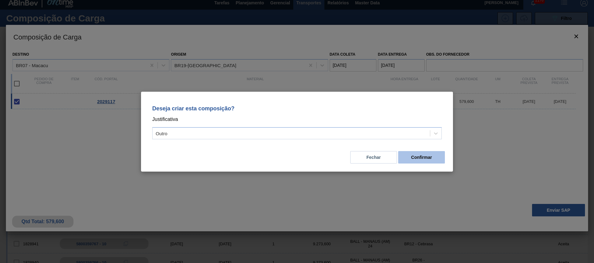
click at [430, 154] on button "Confirmar" at bounding box center [421, 157] width 47 height 12
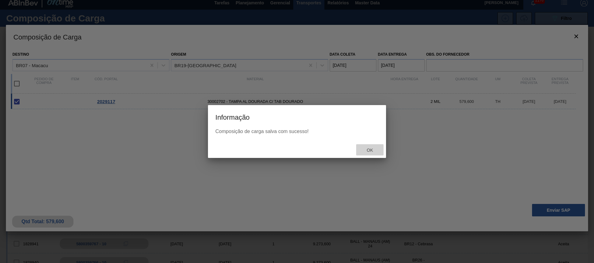
click at [368, 147] on div "Ok" at bounding box center [369, 150] width 27 height 12
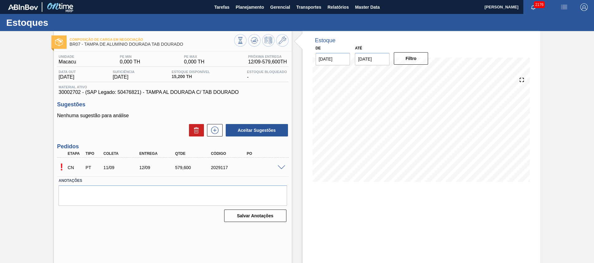
click at [278, 166] on span at bounding box center [281, 168] width 7 height 5
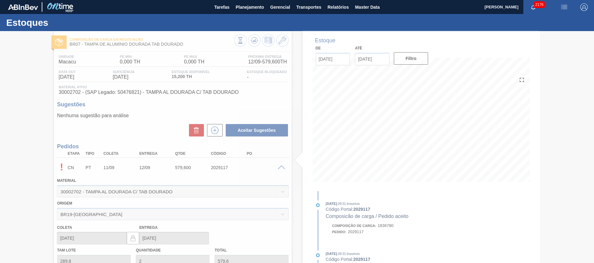
click at [253, 41] on div at bounding box center [297, 147] width 594 height 232
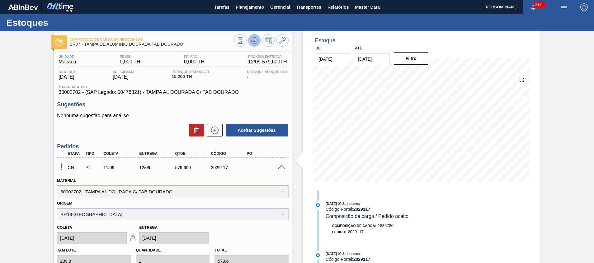
click at [252, 45] on button at bounding box center [254, 40] width 12 height 12
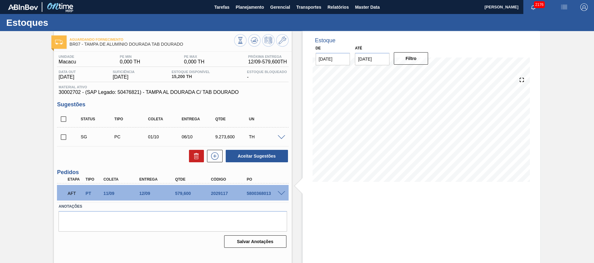
click at [261, 192] on div "5800368013" at bounding box center [265, 193] width 40 height 5
copy div "5800368013"
click at [189, 195] on div "579,600" at bounding box center [193, 193] width 40 height 5
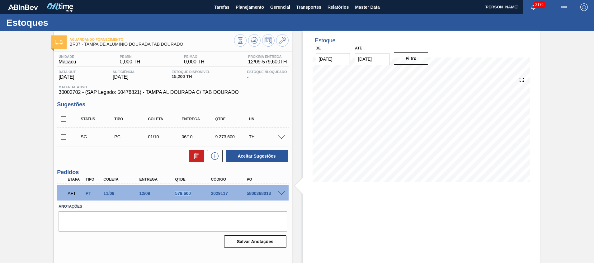
copy div "579,600"
click at [243, 3] on span "Planejamento" at bounding box center [250, 6] width 28 height 7
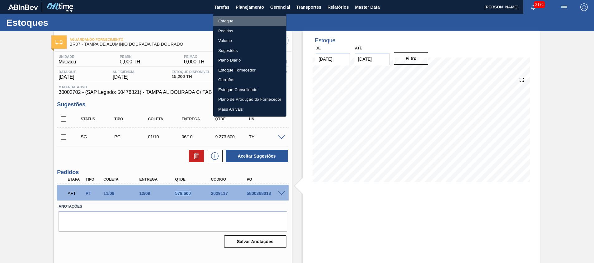
click at [230, 23] on li "Estoque" at bounding box center [249, 21] width 73 height 10
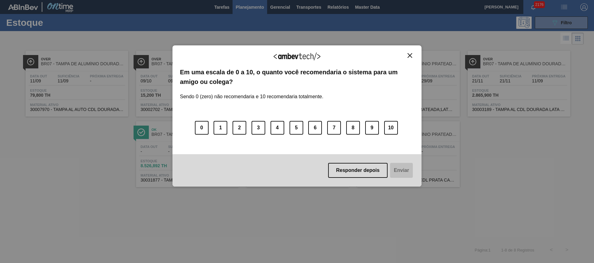
click at [408, 55] on img "Close" at bounding box center [409, 55] width 5 height 5
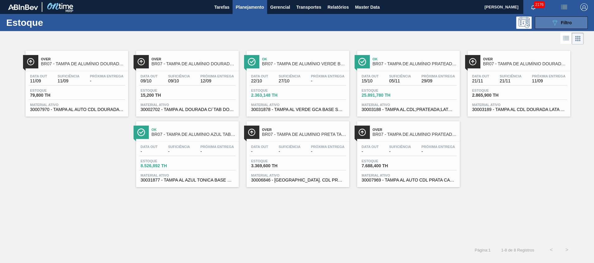
drag, startPoint x: 576, startPoint y: 26, endPoint x: 570, endPoint y: 26, distance: 6.3
click at [576, 26] on button "089F7B8B-B2A5-4AFE-B5C0-19BA573D28AC Filtro" at bounding box center [561, 22] width 53 height 12
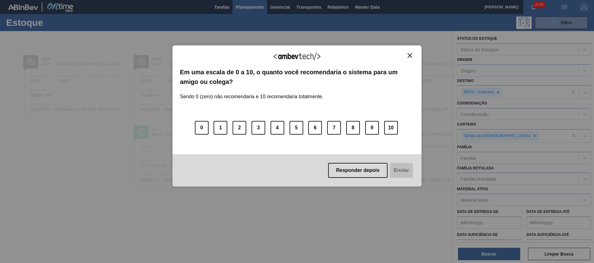
click at [410, 55] on img "Close" at bounding box center [409, 55] width 5 height 5
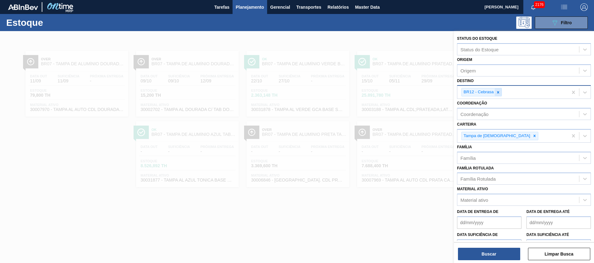
click at [496, 90] on div at bounding box center [498, 92] width 7 height 8
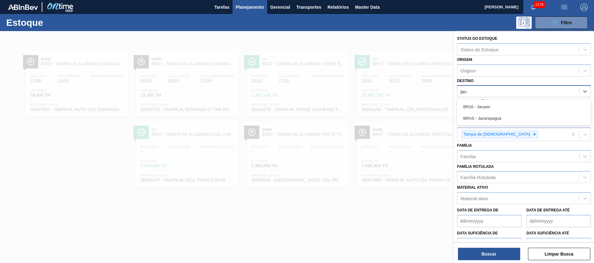
type input "jacar"
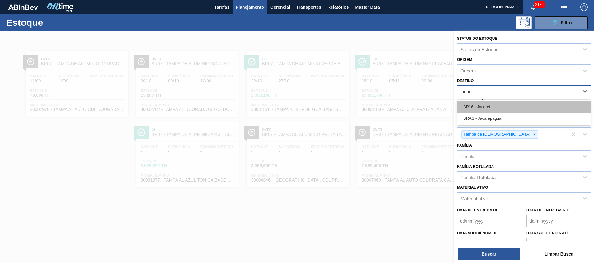
click at [491, 104] on div "BR16 - Jacareí" at bounding box center [524, 107] width 134 height 12
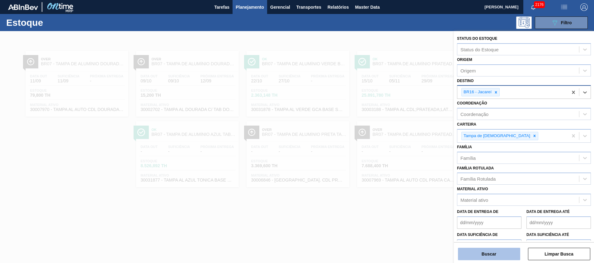
click at [472, 253] on button "Buscar" at bounding box center [489, 254] width 62 height 12
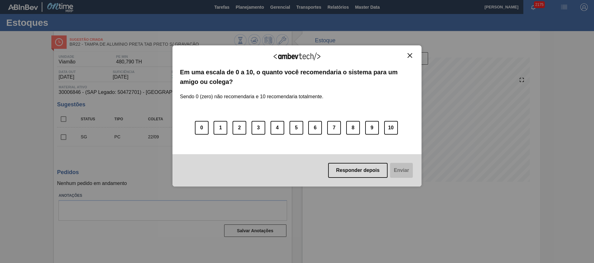
click at [406, 54] on button "Close" at bounding box center [410, 55] width 8 height 5
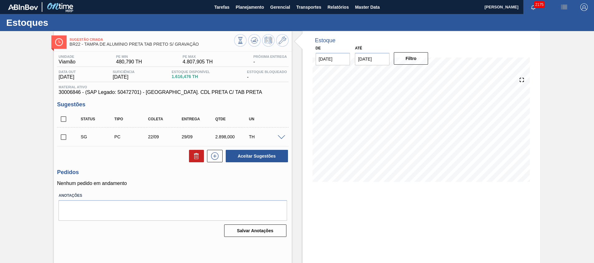
click at [373, 60] on input "30/09/2025" at bounding box center [372, 59] width 35 height 12
click at [423, 136] on div "4" at bounding box center [423, 134] width 8 height 8
type input "04/10/2025"
click at [404, 57] on button "Filtro" at bounding box center [411, 58] width 35 height 12
click at [281, 135] on span at bounding box center [281, 137] width 7 height 5
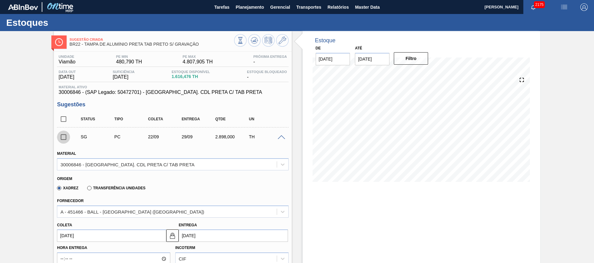
click at [62, 138] on input "checkbox" at bounding box center [63, 137] width 13 height 13
checkbox input "true"
click at [282, 44] on icon at bounding box center [282, 40] width 7 height 7
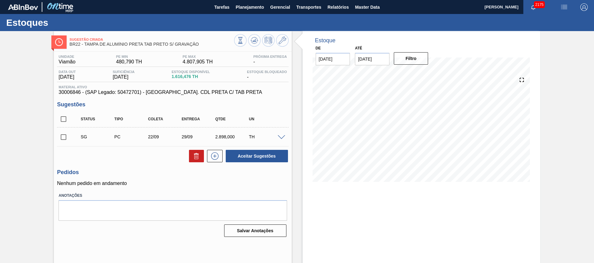
click at [283, 139] on span at bounding box center [281, 137] width 7 height 5
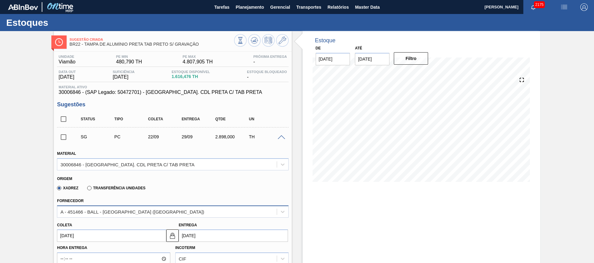
scroll to position [140, 0]
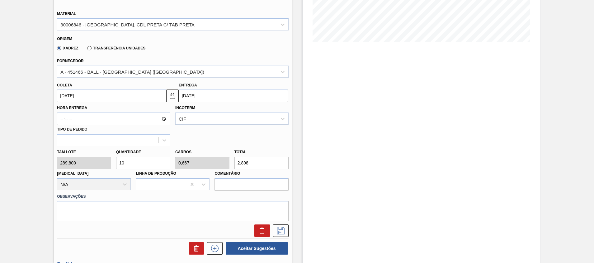
click at [145, 159] on input "10" at bounding box center [143, 163] width 54 height 12
type input "1"
type input "0,067"
type input "289,8"
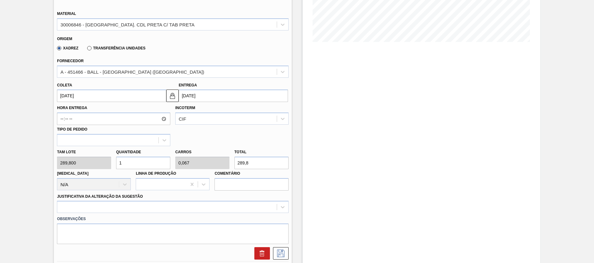
type input "14"
type input "0,933"
type input "4.057,2"
type input "1"
type input "0,067"
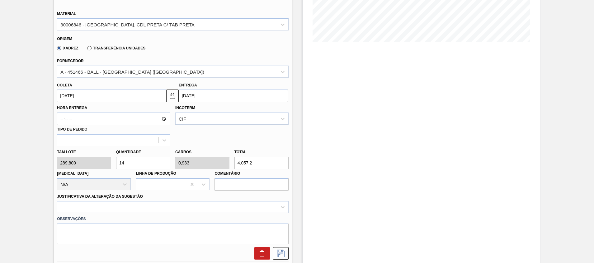
type input "289,8"
type input "15"
type input "1"
type input "4.347"
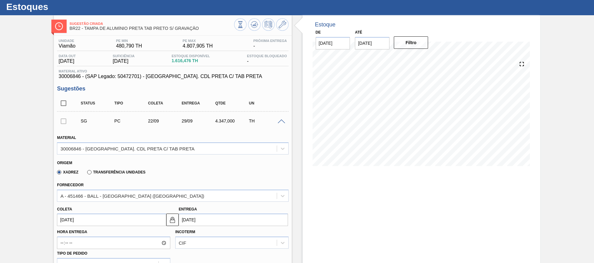
scroll to position [0, 0]
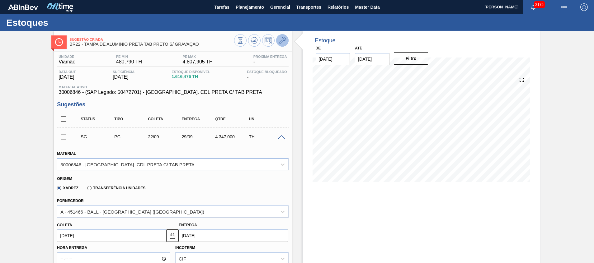
type input "15"
click at [284, 40] on icon at bounding box center [282, 40] width 7 height 7
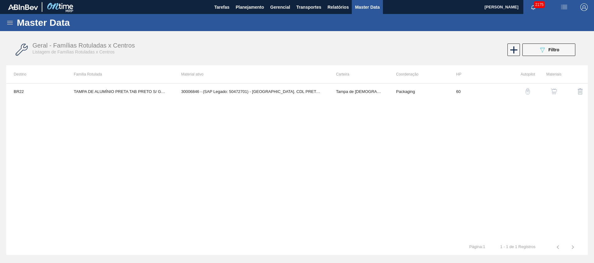
click at [554, 88] on button "button" at bounding box center [553, 91] width 15 height 15
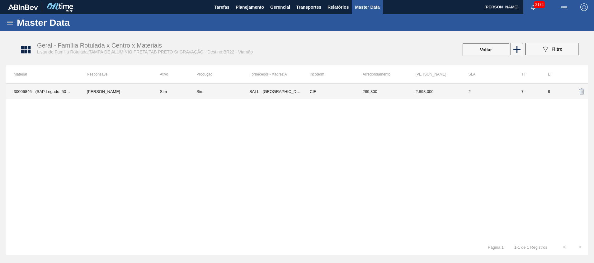
click at [511, 94] on td "2" at bounding box center [487, 92] width 53 height 16
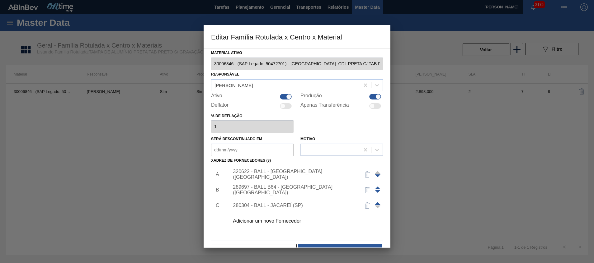
click at [281, 175] on div "320622 - BALL - RECIFE (PE)" at bounding box center [294, 174] width 122 height 11
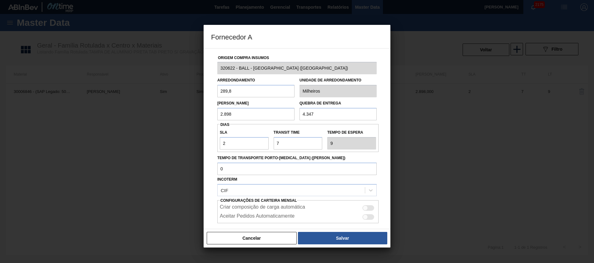
click at [328, 118] on input "4.347" at bounding box center [337, 114] width 77 height 12
drag, startPoint x: 268, startPoint y: 117, endPoint x: 125, endPoint y: 106, distance: 143.9
click at [125, 106] on div "Fornecedor A Origem Compra Insumos 320622 - BALL - RECIFE (PE) Arredondamento 2…" at bounding box center [297, 131] width 594 height 263
paste input "text"
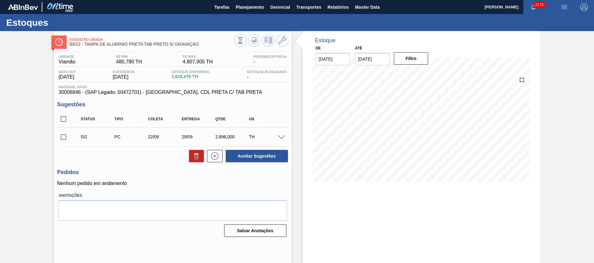
click at [282, 136] on span at bounding box center [281, 137] width 7 height 5
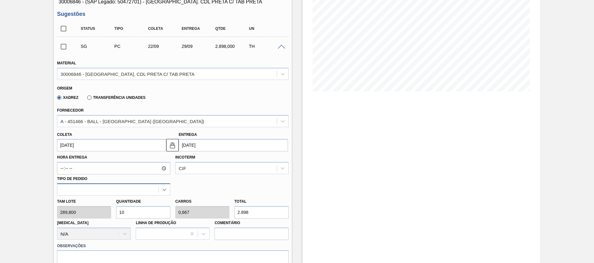
scroll to position [93, 0]
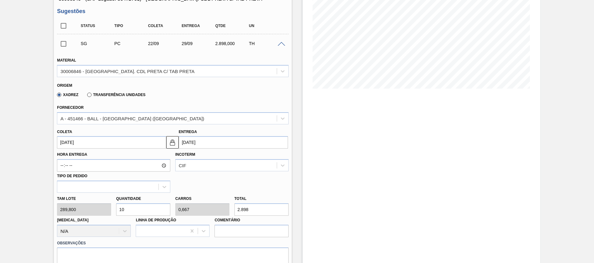
click at [138, 210] on input "10" at bounding box center [143, 210] width 54 height 12
type input "1"
type input "0,067"
type input "289,8"
type input "15"
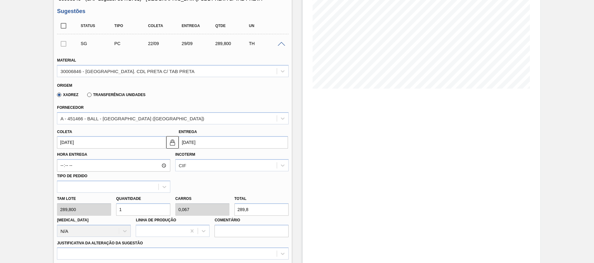
type input "1"
type input "4.347"
type input "15"
drag, startPoint x: 266, startPoint y: 221, endPoint x: 263, endPoint y: 213, distance: 7.7
click at [265, 217] on label "Comentário" at bounding box center [251, 220] width 74 height 9
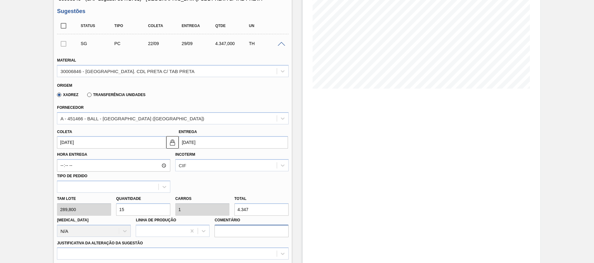
click at [265, 225] on input "Comentário" at bounding box center [251, 231] width 74 height 12
drag, startPoint x: 237, startPoint y: 211, endPoint x: 164, endPoint y: 198, distance: 74.4
click at [175, 199] on div "Tam lote 289,800 Quantidade 15 Carros 1 Total 4.347 Doca N/A Linha de Produção …" at bounding box center [172, 215] width 236 height 45
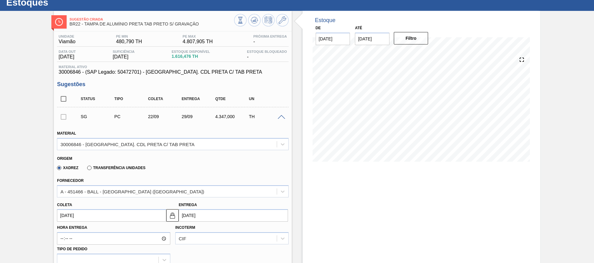
scroll to position [0, 0]
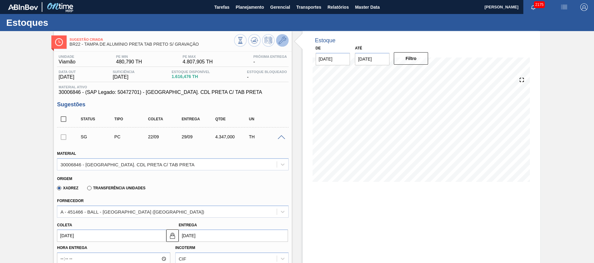
click at [284, 42] on icon at bounding box center [282, 40] width 7 height 7
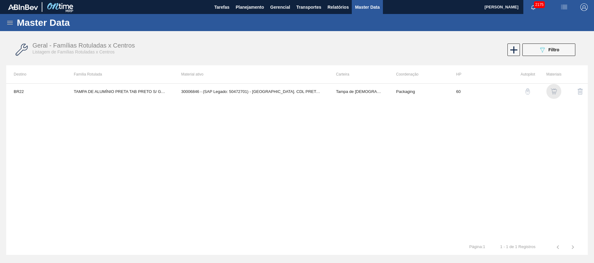
click at [551, 91] on img "button" at bounding box center [554, 91] width 6 height 6
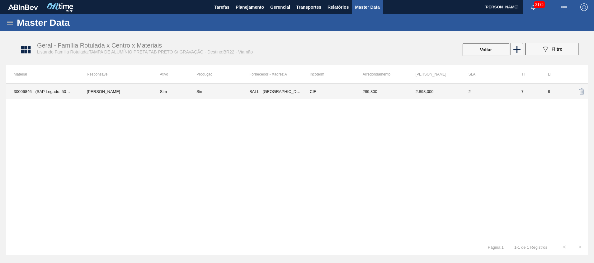
click at [267, 93] on td "BALL - RECIFE (PE)" at bounding box center [275, 92] width 53 height 16
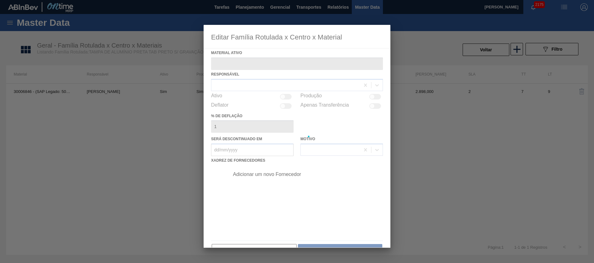
type ativo "30006846 - (SAP Legado: 50472701) - TAMPA AL. CDL PRETA C/ TAB PRETA"
checkbox input "true"
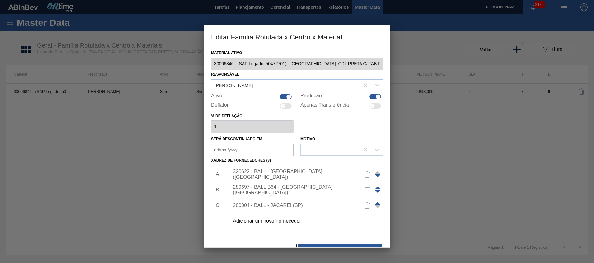
click at [314, 177] on div "320622 - BALL - RECIFE (PE)" at bounding box center [304, 175] width 157 height 16
click at [297, 175] on div "320622 - BALL - RECIFE (PE)" at bounding box center [294, 174] width 122 height 11
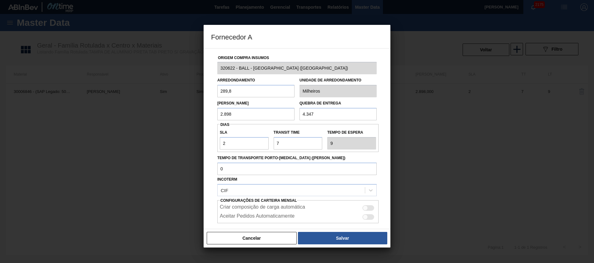
drag, startPoint x: 224, startPoint y: 116, endPoint x: 140, endPoint y: 112, distance: 84.1
click at [145, 112] on div "Fornecedor A Origem Compra Insumos 320622 - BALL - RECIFE (PE) Arredondamento 2…" at bounding box center [297, 131] width 594 height 263
paste input "4.347"
type input "4.347"
click at [341, 237] on button "Salvar" at bounding box center [342, 238] width 89 height 12
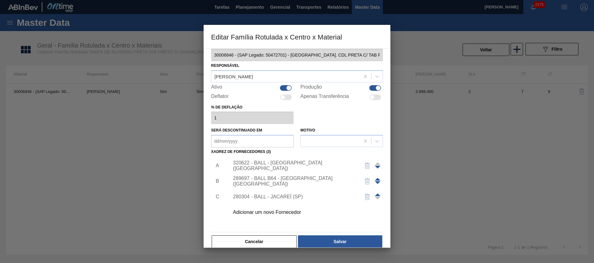
scroll to position [17, 0]
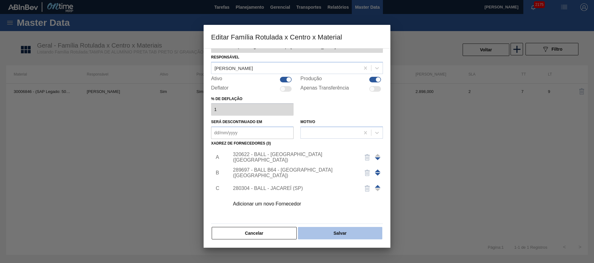
click at [340, 234] on button "Salvar" at bounding box center [340, 233] width 84 height 12
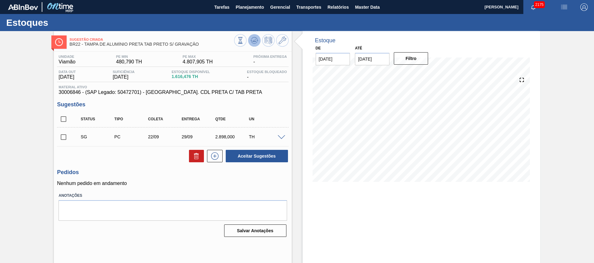
click at [256, 37] on icon at bounding box center [254, 40] width 7 height 7
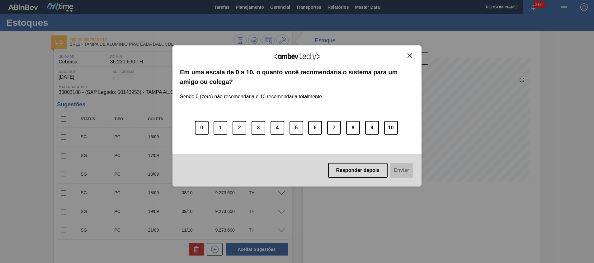
click at [412, 54] on img "Close" at bounding box center [409, 55] width 5 height 5
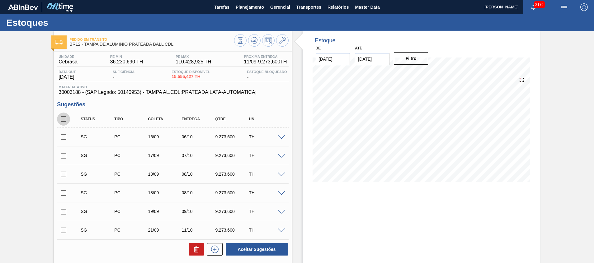
click at [60, 120] on input "checkbox" at bounding box center [63, 119] width 13 height 13
checkbox input "true"
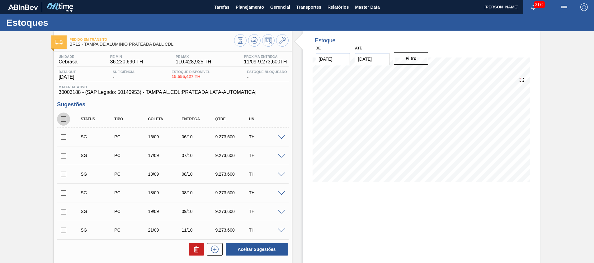
checkbox input "true"
click at [65, 119] on input "checkbox" at bounding box center [63, 119] width 13 height 13
checkbox input "false"
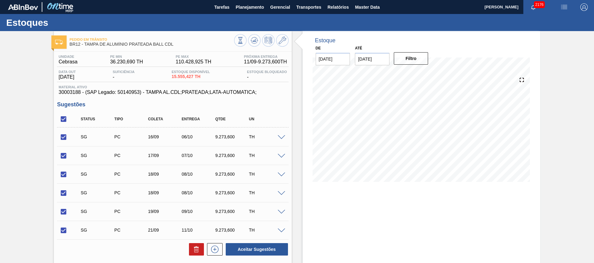
checkbox input "false"
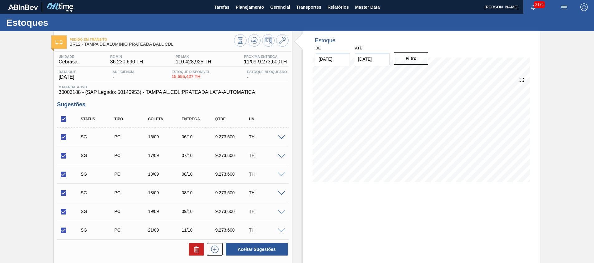
checkbox input "false"
click at [70, 120] on input "checkbox" at bounding box center [63, 119] width 13 height 13
checkbox input "true"
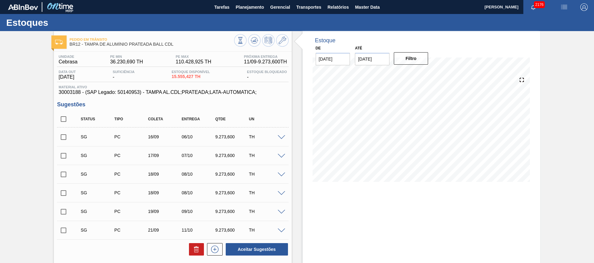
checkbox input "true"
click at [193, 248] on icon at bounding box center [196, 249] width 7 height 7
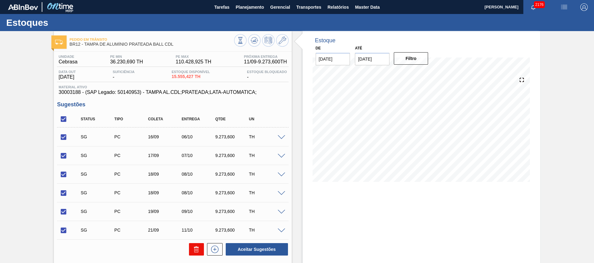
checkbox input "false"
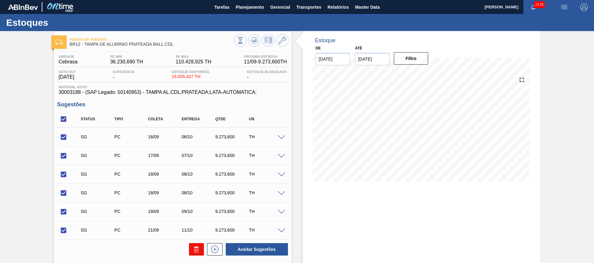
checkbox input "false"
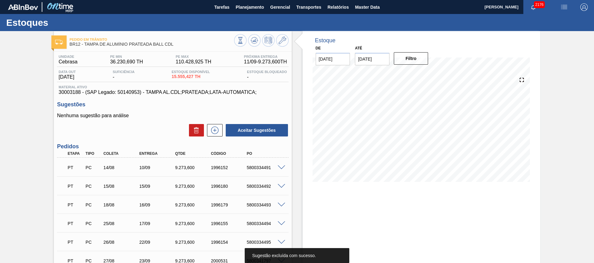
click at [369, 64] on input "04/10/2025" at bounding box center [372, 59] width 35 height 12
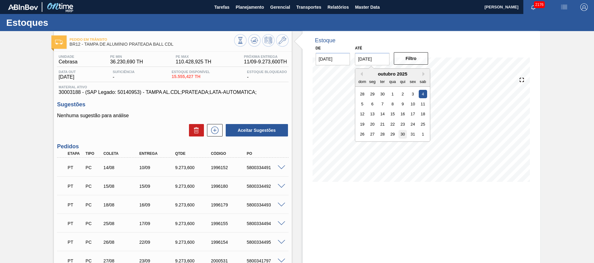
click at [404, 136] on div "30" at bounding box center [402, 134] width 8 height 8
type input "[DATE]"
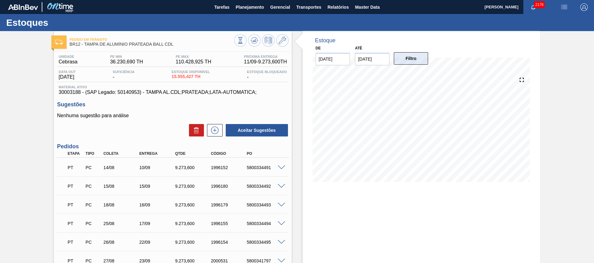
click at [411, 57] on button "Filtro" at bounding box center [411, 58] width 35 height 12
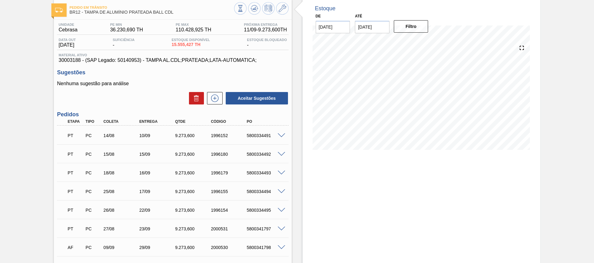
scroll to position [47, 0]
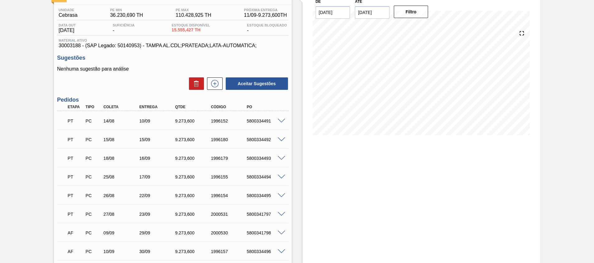
click at [249, 119] on div "5800334491" at bounding box center [265, 121] width 40 height 5
click at [282, 120] on span at bounding box center [281, 121] width 7 height 5
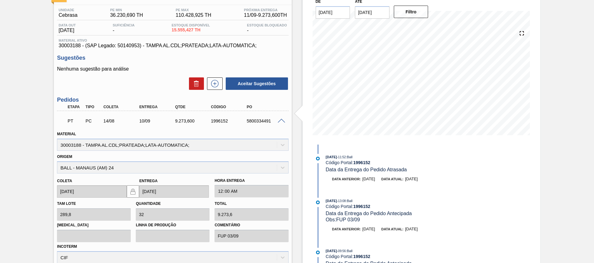
click at [282, 120] on span at bounding box center [281, 121] width 7 height 5
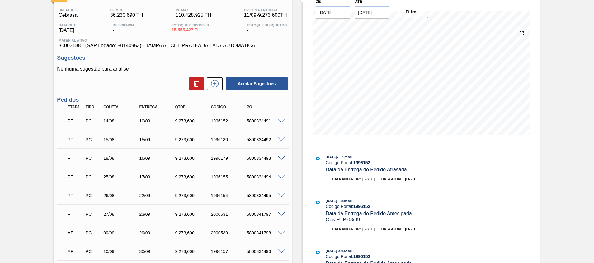
click at [252, 140] on div "5800334492" at bounding box center [265, 139] width 40 height 5
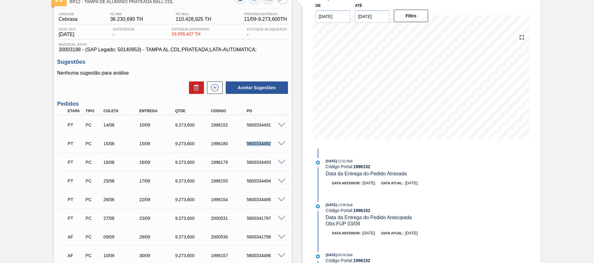
scroll to position [0, 0]
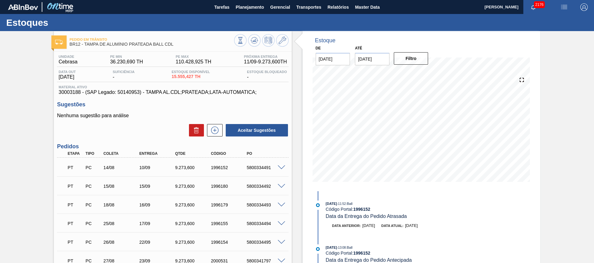
click at [191, 192] on div "PT PC 15/08 15/09 9.273,600 1996180 5800334492" at bounding box center [172, 186] width 231 height 16
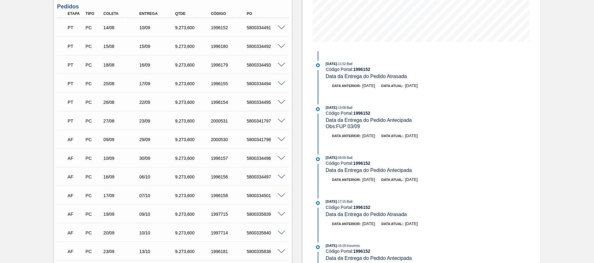
scroll to position [93, 0]
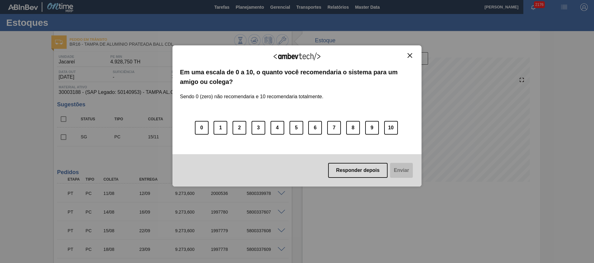
click at [409, 54] on img "Close" at bounding box center [409, 55] width 5 height 5
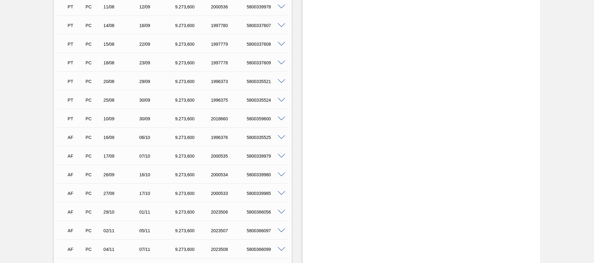
scroll to position [93, 0]
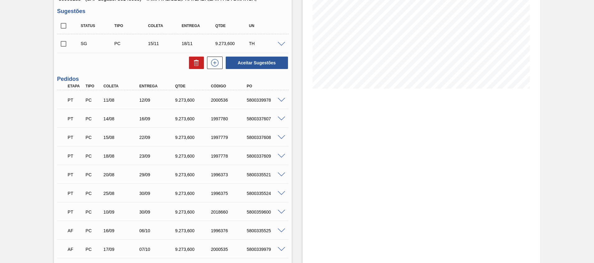
click at [262, 118] on div "5800337607" at bounding box center [265, 118] width 40 height 5
copy div "5800337607"
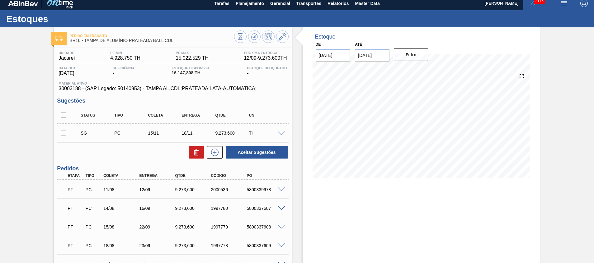
scroll to position [0, 0]
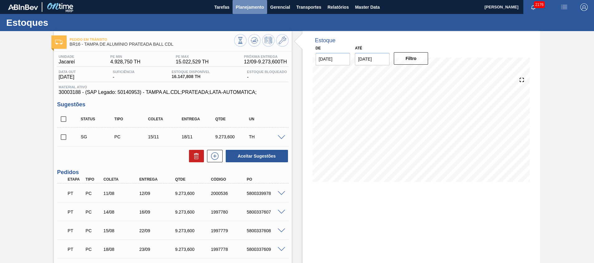
click at [244, 7] on span "Planejamento" at bounding box center [250, 6] width 28 height 7
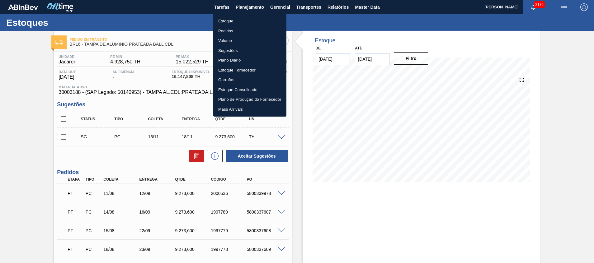
click at [225, 20] on li "Estoque" at bounding box center [249, 21] width 73 height 10
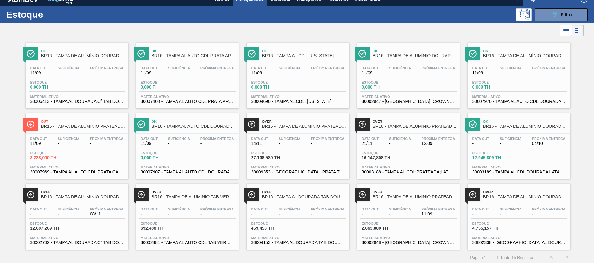
scroll to position [10, 0]
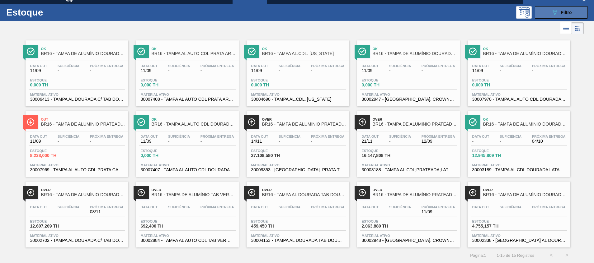
click at [553, 10] on icon "089F7B8B-B2A5-4AFE-B5C0-19BA573D28AC" at bounding box center [554, 12] width 7 height 7
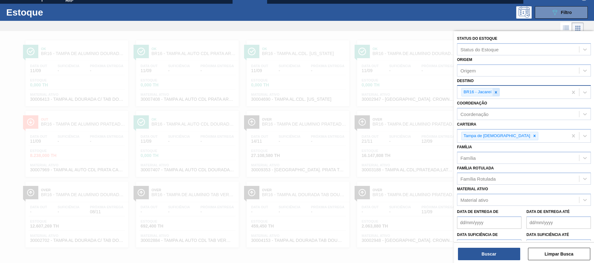
click at [495, 89] on div at bounding box center [495, 92] width 7 height 8
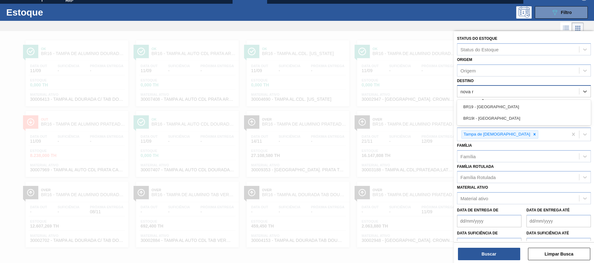
type input "nova ri"
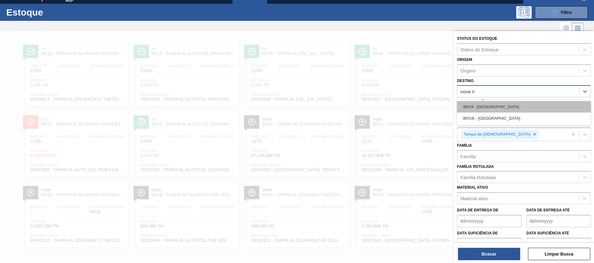
click at [500, 103] on div "BR19 - Nova Rio" at bounding box center [524, 107] width 134 height 12
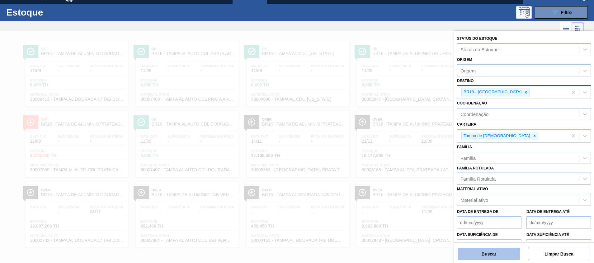
click at [474, 254] on button "Buscar" at bounding box center [489, 254] width 62 height 12
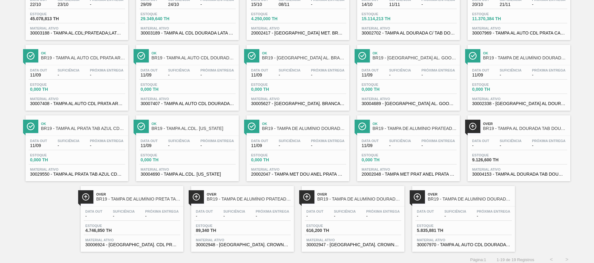
scroll to position [81, 0]
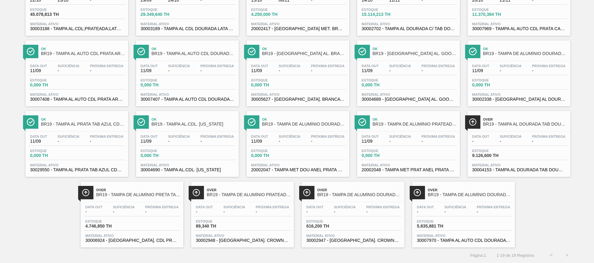
drag, startPoint x: 524, startPoint y: 169, endPoint x: 47, endPoint y: 195, distance: 478.1
click at [47, 195] on div "Over BR19 - TAMPA DE ALUMÍNIO PRATEADA BALL CDL Data out 22/10 Suficiência 23/1…" at bounding box center [297, 106] width 594 height 283
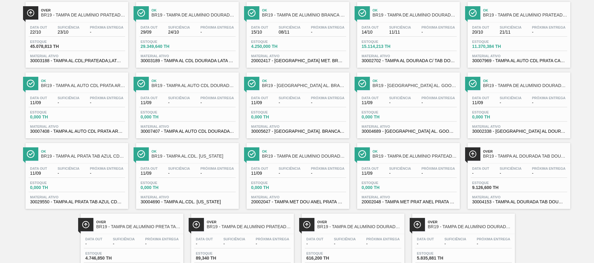
scroll to position [34, 0]
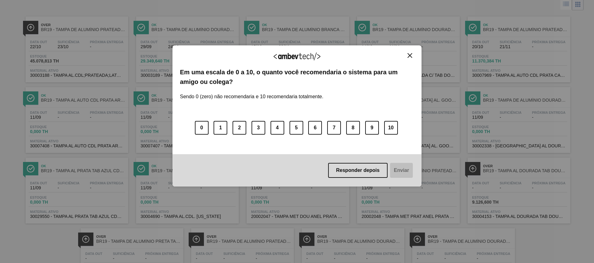
click at [408, 53] on button "Close" at bounding box center [410, 55] width 8 height 5
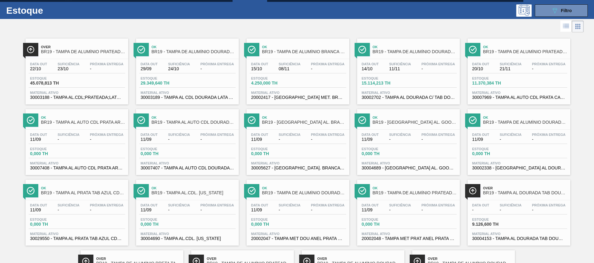
scroll to position [0, 0]
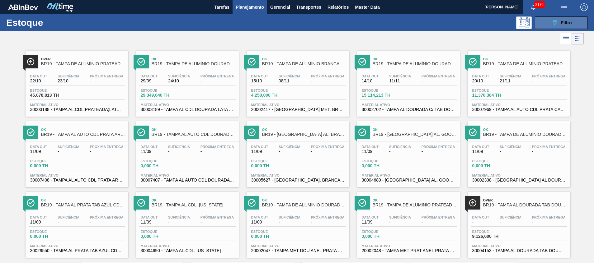
click at [551, 21] on icon "089F7B8B-B2A5-4AFE-B5C0-19BA573D28AC" at bounding box center [554, 22] width 7 height 7
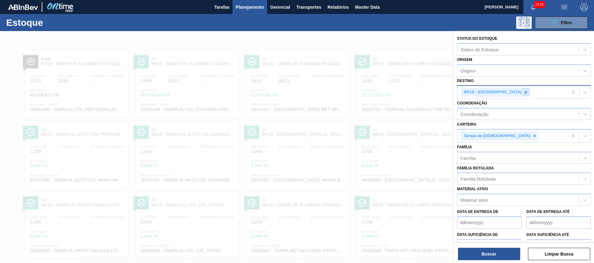
click at [522, 88] on div at bounding box center [525, 92] width 7 height 8
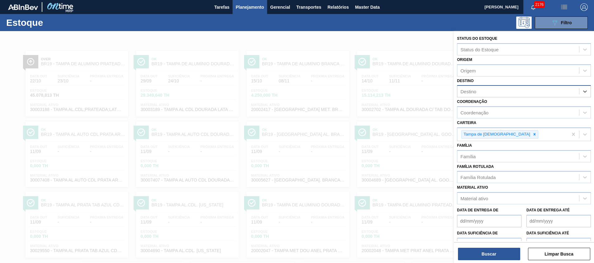
click at [499, 92] on div "Destino" at bounding box center [518, 91] width 122 height 9
click at [245, 8] on span "Planejamento" at bounding box center [250, 6] width 28 height 7
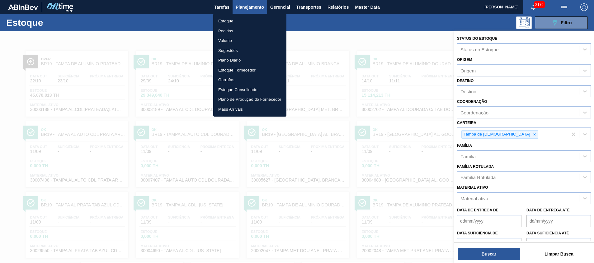
drag, startPoint x: 233, startPoint y: 27, endPoint x: 146, endPoint y: 128, distance: 133.2
click at [233, 27] on li "Pedidos" at bounding box center [249, 31] width 73 height 10
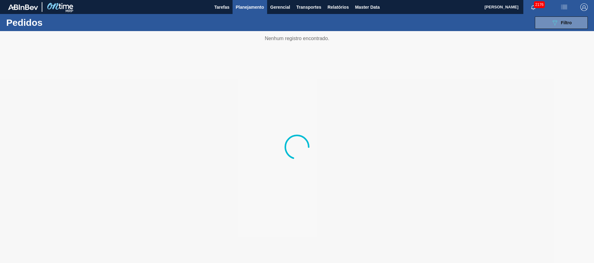
drag, startPoint x: 553, startPoint y: 20, endPoint x: 453, endPoint y: 157, distance: 169.2
click at [553, 21] on icon "089F7B8B-B2A5-4AFE-B5C0-19BA573D28AC" at bounding box center [554, 22] width 7 height 7
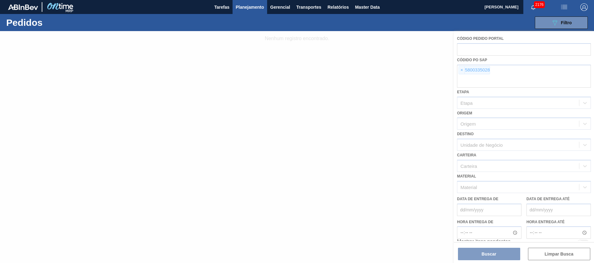
click at [499, 73] on div at bounding box center [297, 147] width 594 height 232
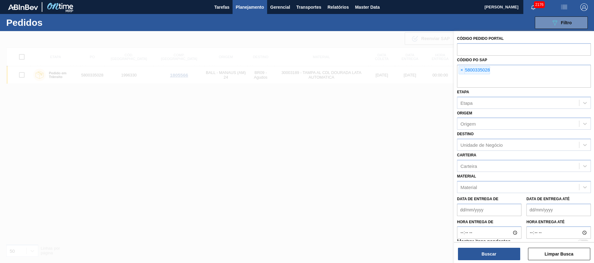
click at [499, 73] on div "× 5800335028" at bounding box center [524, 76] width 134 height 23
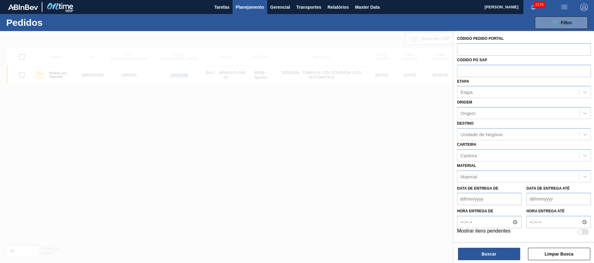
paste input "text"
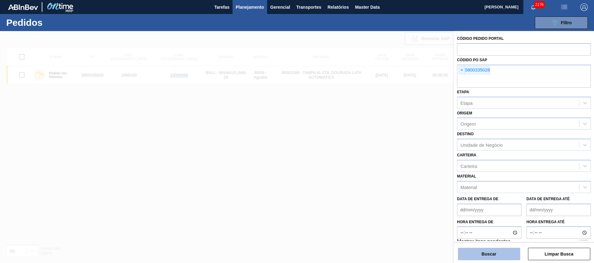
click at [487, 250] on button "Buscar" at bounding box center [489, 254] width 62 height 12
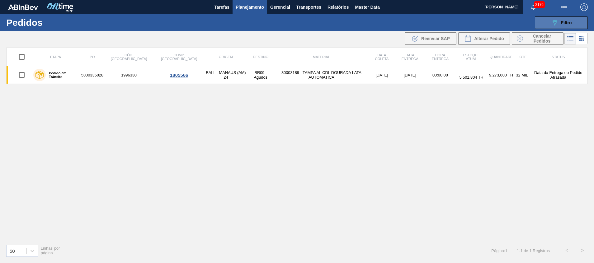
click at [557, 21] on icon "089F7B8B-B2A5-4AFE-B5C0-19BA573D28AC" at bounding box center [554, 22] width 7 height 7
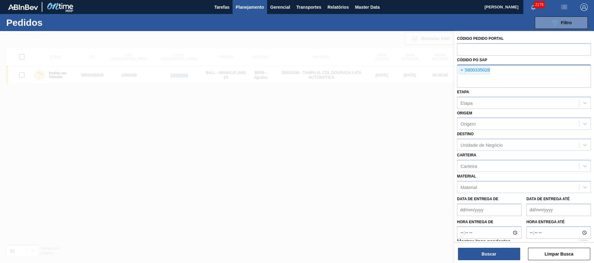
click at [495, 83] on input "text" at bounding box center [524, 82] width 134 height 12
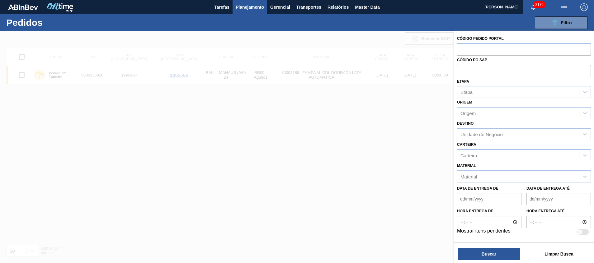
paste input "text"
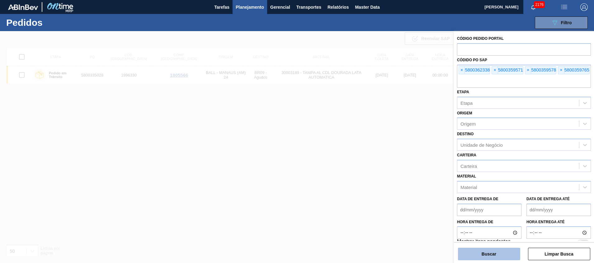
click at [483, 253] on button "Buscar" at bounding box center [489, 254] width 62 height 12
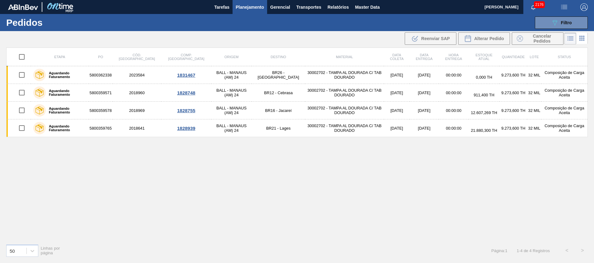
drag, startPoint x: 199, startPoint y: 77, endPoint x: 140, endPoint y: 157, distance: 98.9
click at [141, 157] on div "Etapa PO Cód. Pedido Comp. Carga Origem Destino Material Data coleta Data entre…" at bounding box center [296, 144] width 581 height 192
click at [21, 58] on input "checkbox" at bounding box center [21, 56] width 13 height 13
checkbox input "true"
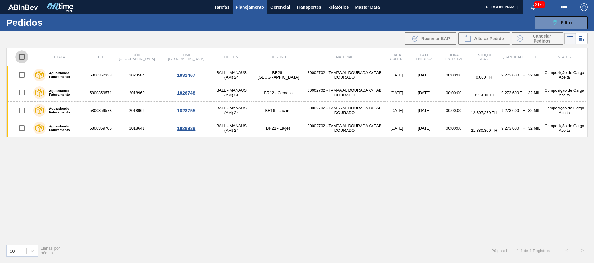
checkbox input "true"
click at [548, 37] on span "Cancelar Pedidos" at bounding box center [541, 39] width 33 height 10
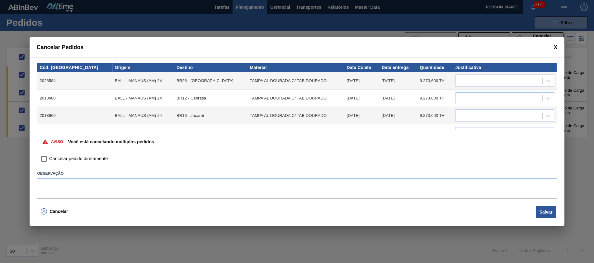
click at [485, 79] on div at bounding box center [499, 81] width 87 height 9
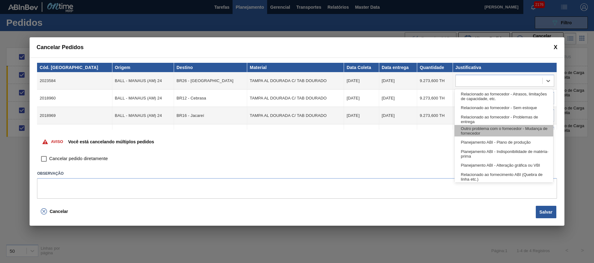
click at [499, 129] on div "Outro problema com o fornecedor - Mudança de fornecedor" at bounding box center [503, 131] width 98 height 12
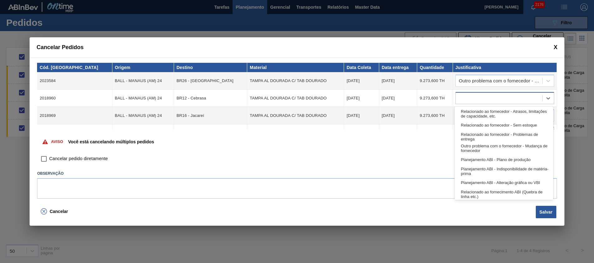
click at [496, 99] on div at bounding box center [499, 98] width 87 height 9
click at [499, 145] on div "Outro problema com o fornecedor - Mudança de fornecedor" at bounding box center [503, 149] width 98 height 12
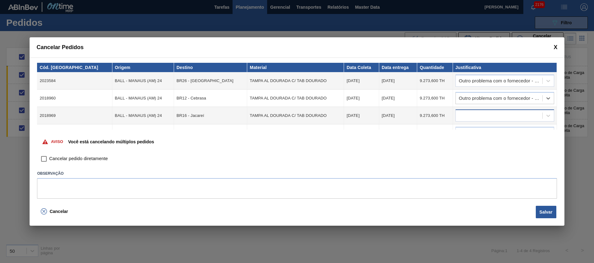
click at [497, 115] on div at bounding box center [499, 115] width 87 height 9
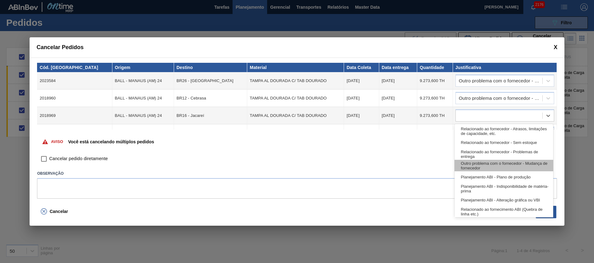
click at [498, 166] on div "Outro problema com o fornecedor - Mudança de fornecedor" at bounding box center [503, 166] width 98 height 12
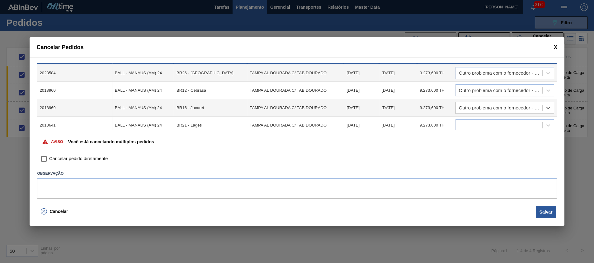
scroll to position [12, 0]
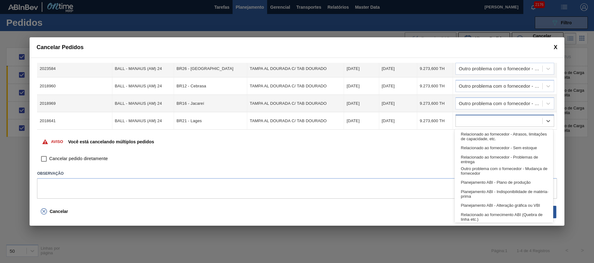
click at [492, 120] on div at bounding box center [499, 121] width 87 height 9
click at [494, 169] on div "Outro problema com o fornecedor - Mudança de fornecedor" at bounding box center [503, 171] width 98 height 12
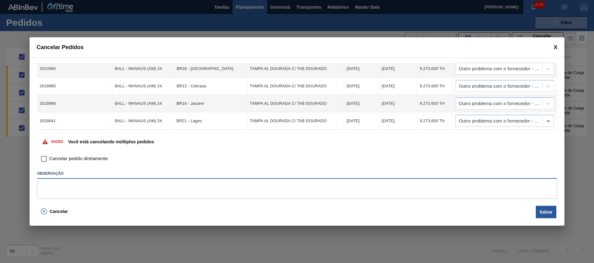
click at [432, 189] on textarea at bounding box center [296, 188] width 519 height 21
paste textarea "Virada p/ [GEOGRAPHIC_DATA]"
type textarea "Virada p/ [GEOGRAPHIC_DATA]"
click at [92, 158] on span "Cancelar pedido diretamente" at bounding box center [78, 159] width 59 height 7
click at [49, 158] on input "Cancelar pedido diretamente" at bounding box center [44, 159] width 11 height 11
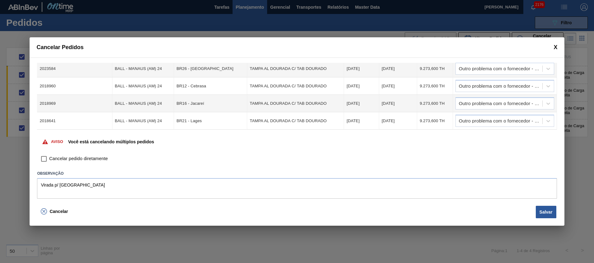
checkbox input "true"
click at [552, 210] on button "Salvar" at bounding box center [546, 212] width 21 height 12
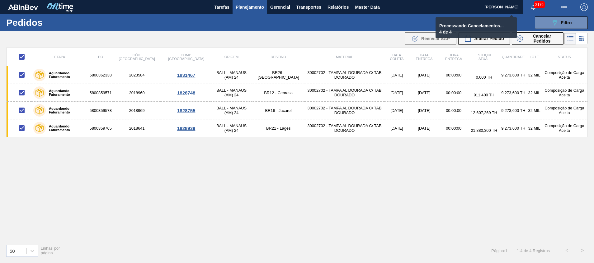
click at [241, 8] on span "Planejamento" at bounding box center [250, 6] width 28 height 7
checkbox input "false"
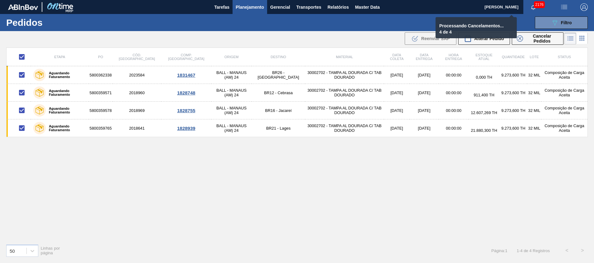
checkbox input "false"
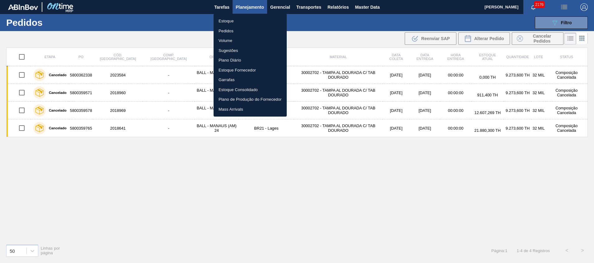
click at [228, 19] on li "Estoque" at bounding box center [249, 21] width 73 height 10
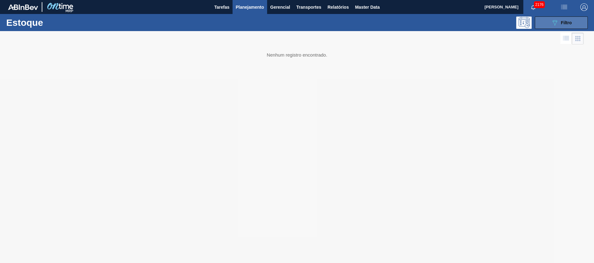
click at [545, 23] on button "089F7B8B-B2A5-4AFE-B5C0-19BA573D28AC Filtro" at bounding box center [561, 22] width 53 height 12
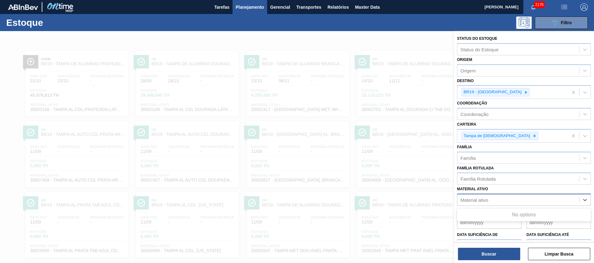
click at [485, 201] on div "Material ativo" at bounding box center [474, 200] width 28 height 5
type ativo "30002702"
click at [486, 218] on div "30002702 - TAMPA AL DOURADA C/ TAB DOURADO" at bounding box center [524, 216] width 134 height 12
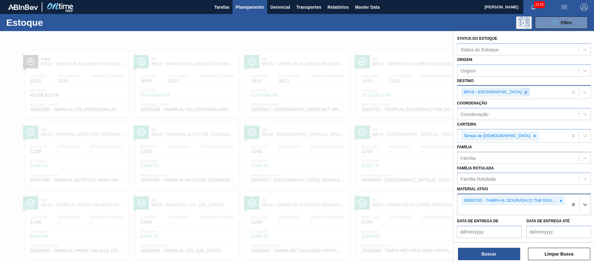
click at [523, 91] on icon at bounding box center [525, 92] width 4 height 4
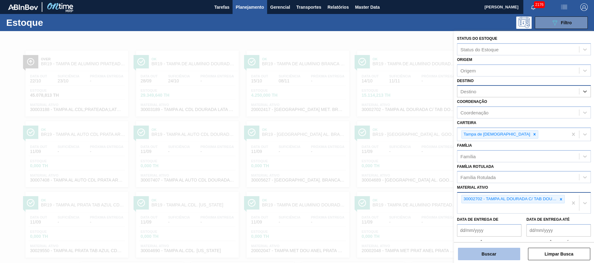
click at [505, 260] on button "Buscar" at bounding box center [489, 254] width 62 height 12
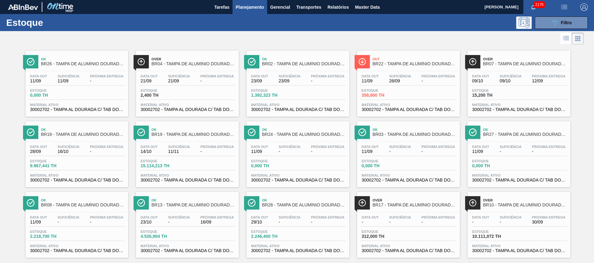
drag, startPoint x: 551, startPoint y: 26, endPoint x: 540, endPoint y: 51, distance: 27.7
click at [551, 26] on icon "089F7B8B-B2A5-4AFE-B5C0-19BA573D28AC" at bounding box center [554, 22] width 7 height 7
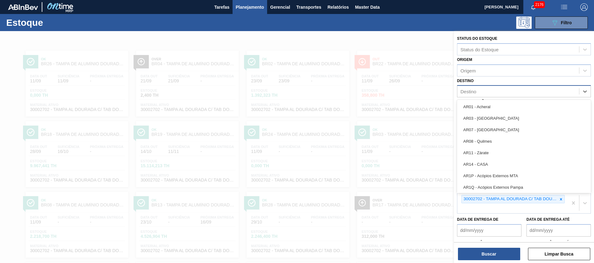
click at [487, 93] on div "Destino" at bounding box center [518, 91] width 122 height 9
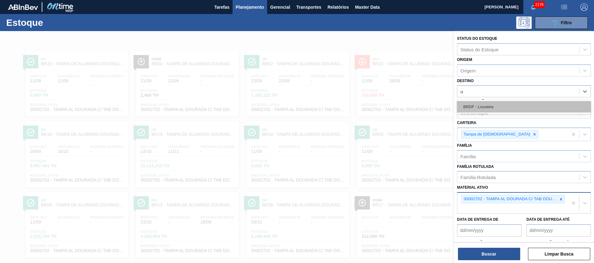
type input "ub"
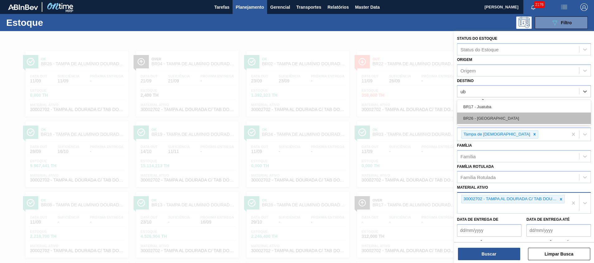
click at [498, 113] on div "BR26 - [GEOGRAPHIC_DATA]" at bounding box center [524, 119] width 134 height 12
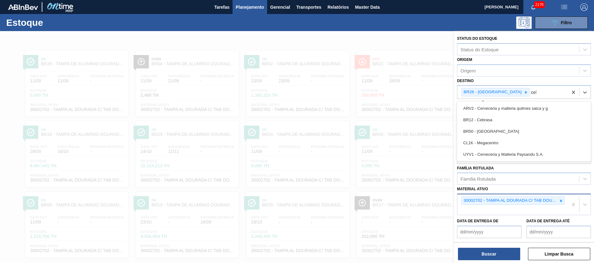
type input "cebr"
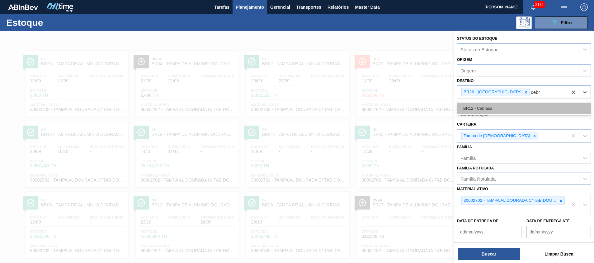
click at [532, 111] on div "BR12 - Cebrasa" at bounding box center [524, 109] width 134 height 12
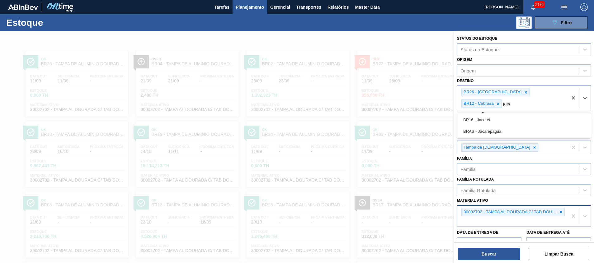
type input "jacar"
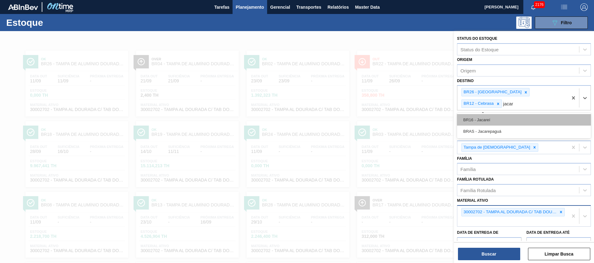
click at [525, 114] on div "BR16 - Jacareí" at bounding box center [524, 120] width 134 height 12
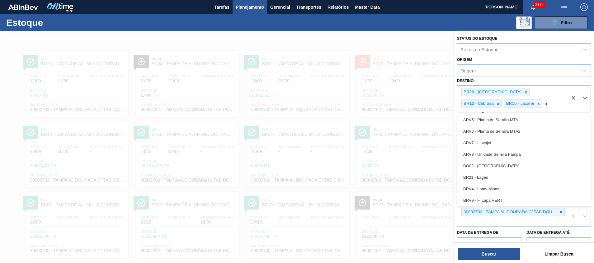
type input "lag"
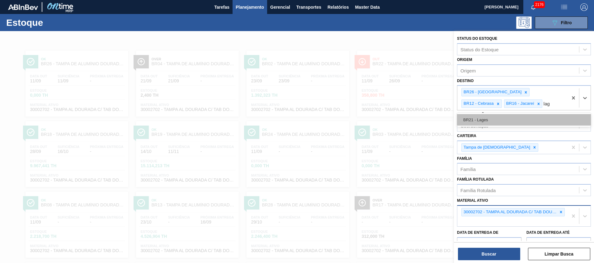
click at [518, 116] on div "BR21 - Lages" at bounding box center [524, 120] width 134 height 12
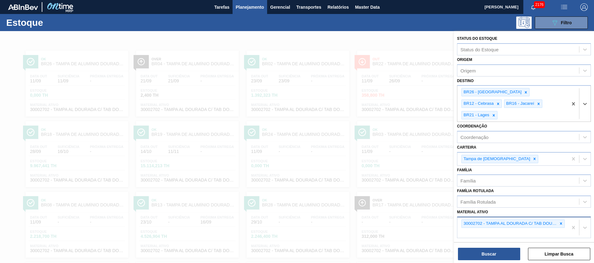
click at [457, 255] on div "Buscar Limpar Busca" at bounding box center [524, 250] width 140 height 17
click at [465, 256] on button "Buscar" at bounding box center [489, 254] width 62 height 12
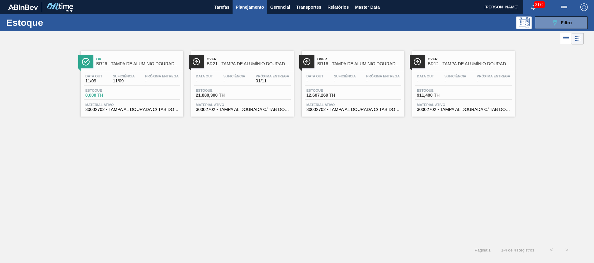
click at [453, 122] on div "Ok BR26 - TAMPA DE ALUMÍNIO DOURADA TAB DOURADO Data out 11/09 Suficiência 11/0…" at bounding box center [297, 144] width 594 height 196
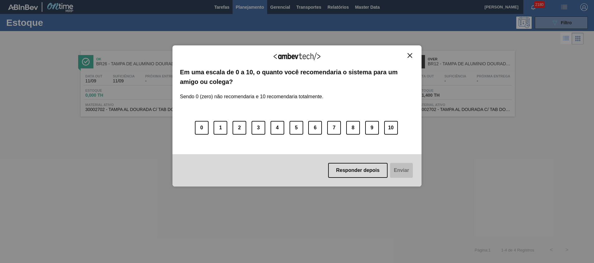
click at [409, 54] on img "Close" at bounding box center [409, 55] width 5 height 5
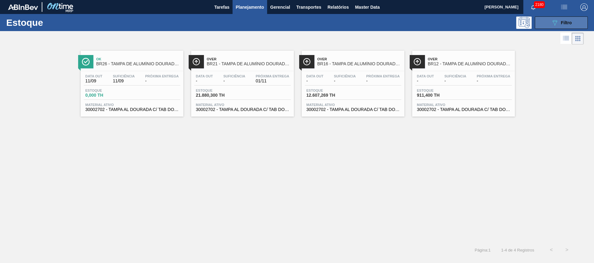
click at [571, 24] on span "Filtro" at bounding box center [566, 22] width 11 height 5
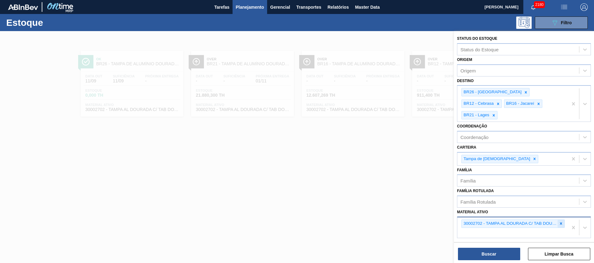
click at [559, 222] on icon at bounding box center [561, 224] width 4 height 4
click at [422, 212] on div at bounding box center [297, 162] width 594 height 263
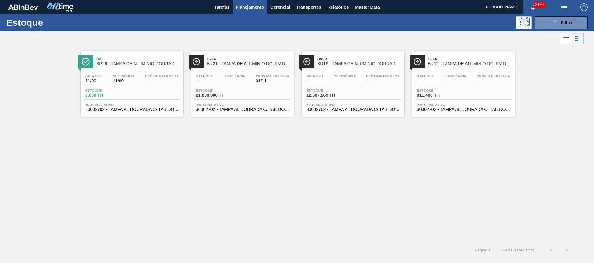
click at [422, 212] on div "Estoque 089F7B8B-B2A5-4AFE-B5C0-19BA573D28AC Filtro Status do Estoque Status do…" at bounding box center [297, 136] width 594 height 244
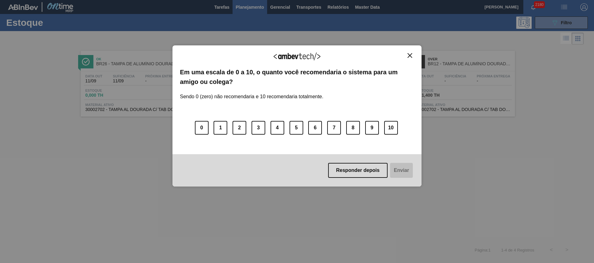
click at [410, 59] on div "Agradecemos seu feedback!" at bounding box center [297, 60] width 234 height 15
click at [407, 56] on button "Close" at bounding box center [410, 55] width 8 height 5
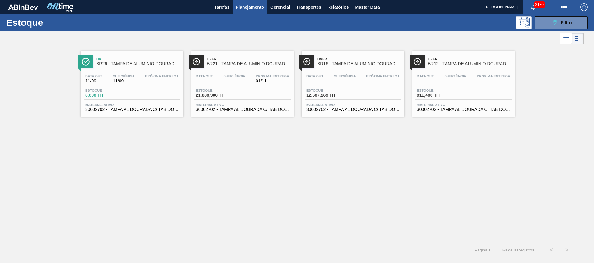
click at [120, 73] on div "Data out 11/09 Suficiência 11/09 Próxima Entrega - Estoque 0,000 TH Material at…" at bounding box center [132, 92] width 103 height 42
click at [233, 88] on div "Data out - Suficiência - Próxima Entrega 01/11 Estoque 21.850,300 TH Material a…" at bounding box center [242, 92] width 103 height 42
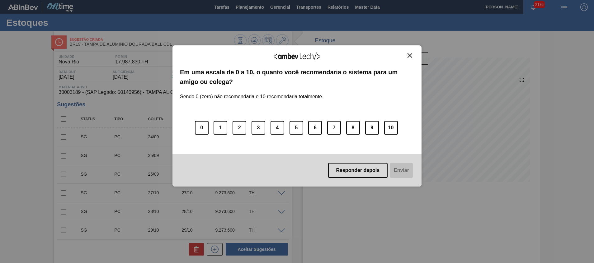
click at [409, 55] on img "Close" at bounding box center [409, 55] width 5 height 5
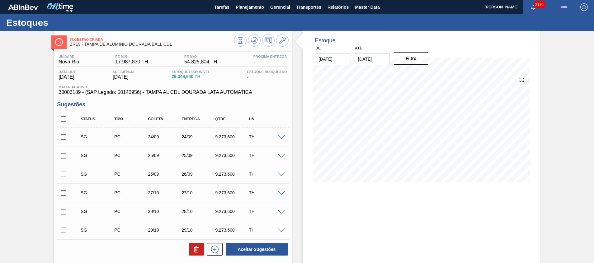
click at [63, 124] on input "checkbox" at bounding box center [63, 119] width 13 height 13
checkbox input "true"
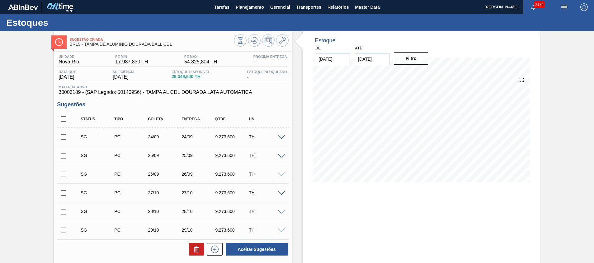
checkbox input "true"
click at [199, 250] on button at bounding box center [196, 249] width 15 height 12
checkbox input "false"
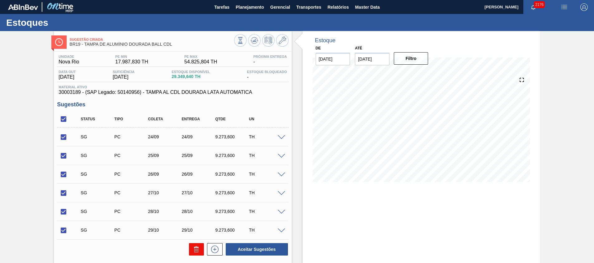
checkbox input "false"
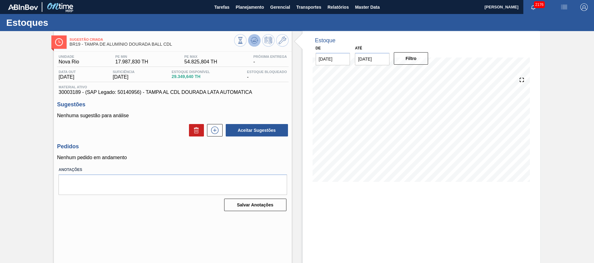
click at [256, 39] on icon at bounding box center [254, 40] width 7 height 7
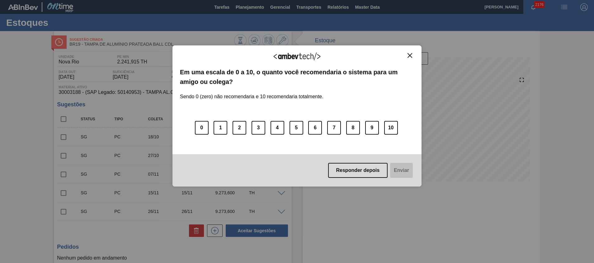
click at [412, 54] on button "Close" at bounding box center [410, 55] width 8 height 5
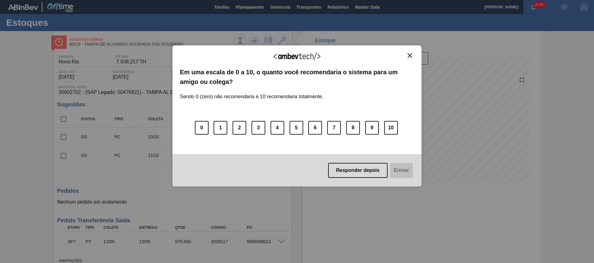
click at [413, 53] on button "Close" at bounding box center [410, 55] width 8 height 5
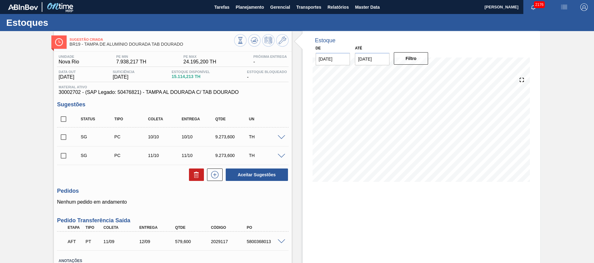
click at [63, 120] on input "checkbox" at bounding box center [63, 119] width 13 height 13
checkbox input "true"
click at [193, 174] on icon at bounding box center [196, 174] width 7 height 7
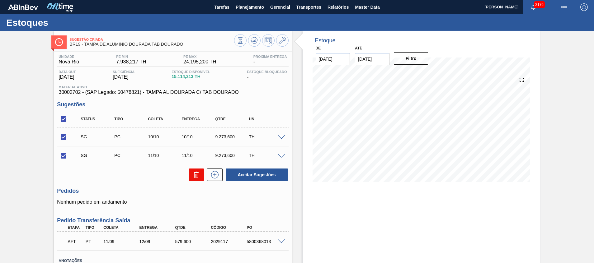
checkbox input "false"
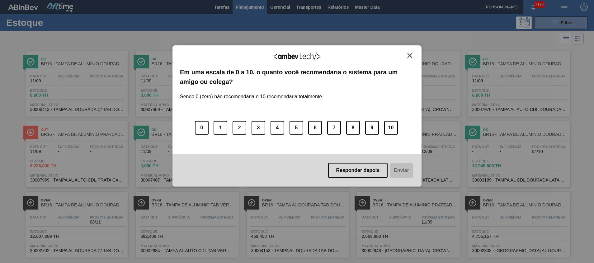
scroll to position [10, 0]
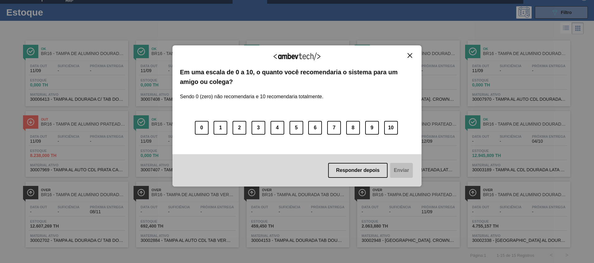
click at [408, 57] on img "Close" at bounding box center [409, 55] width 5 height 5
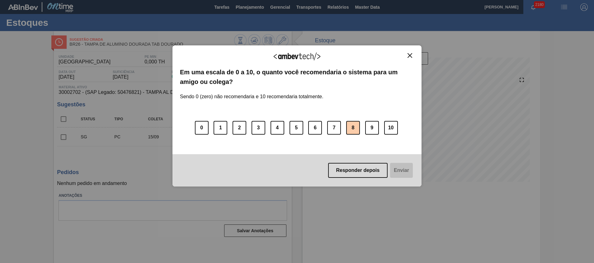
click at [357, 129] on button "8" at bounding box center [353, 128] width 14 height 14
click at [409, 173] on button "Enviar" at bounding box center [401, 170] width 24 height 15
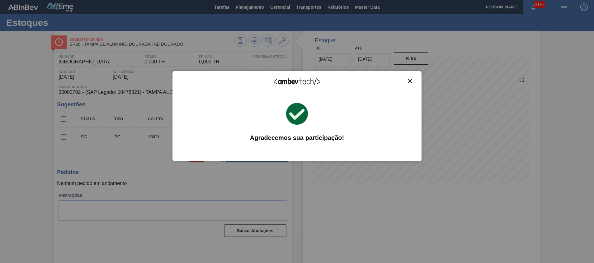
click at [409, 80] on img "Close" at bounding box center [409, 81] width 5 height 5
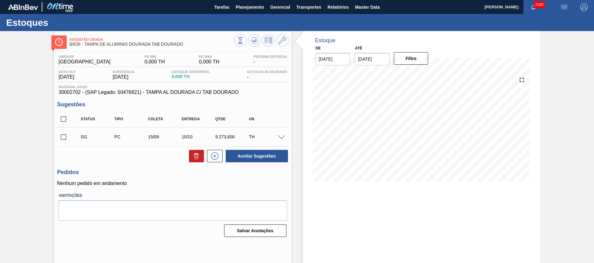
click at [283, 137] on span at bounding box center [281, 137] width 7 height 5
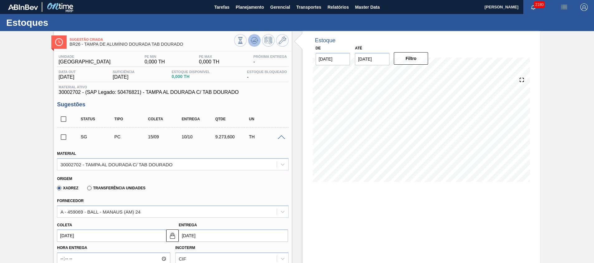
click at [253, 38] on icon at bounding box center [254, 40] width 7 height 7
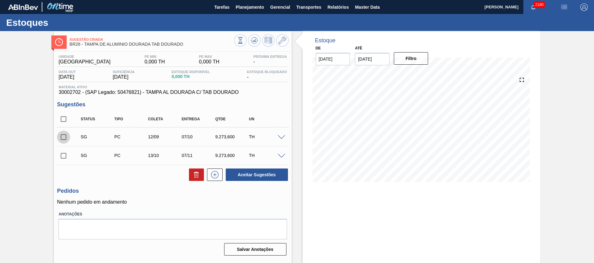
click at [65, 138] on input "checkbox" at bounding box center [63, 137] width 13 height 13
checkbox input "true"
click at [278, 139] on div "SG PC 12/09 07/10 9.273,600 TH" at bounding box center [172, 137] width 231 height 16
click at [279, 138] on span at bounding box center [281, 137] width 7 height 5
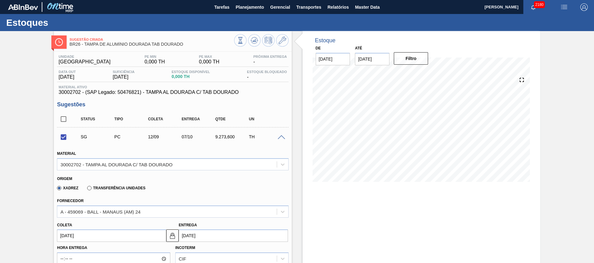
scroll to position [14, 0]
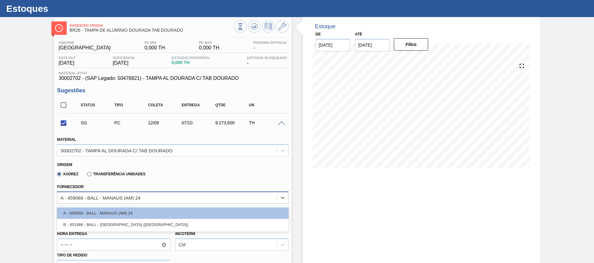
click at [176, 195] on div "A - 459069 - BALL - MANAUS (AM) 24" at bounding box center [166, 197] width 219 height 9
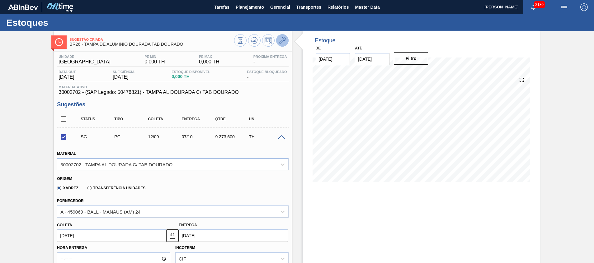
click at [286, 38] on button at bounding box center [282, 40] width 12 height 12
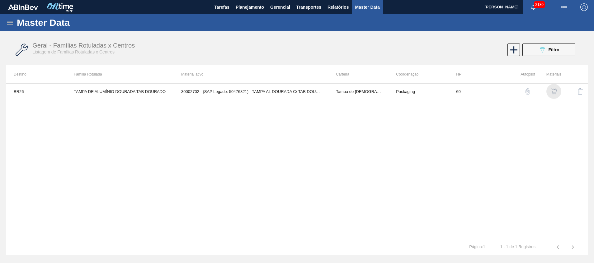
click at [555, 92] on img "button" at bounding box center [554, 91] width 6 height 6
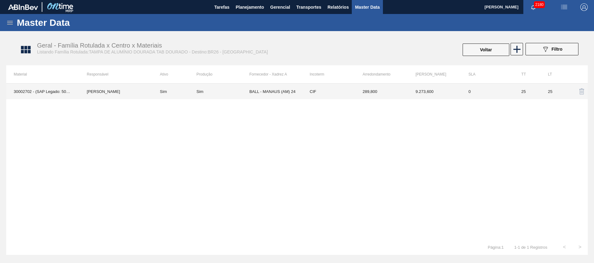
click at [263, 89] on td "BALL - MANAUS (AM) 24" at bounding box center [275, 92] width 53 height 16
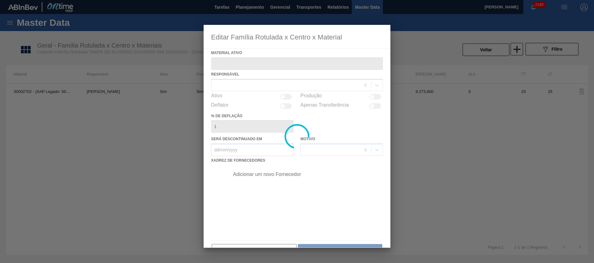
type ativo "30002702 - (SAP Legado: 50476821) - TAMPA AL DOURADA C/ TAB DOURADO"
checkbox input "true"
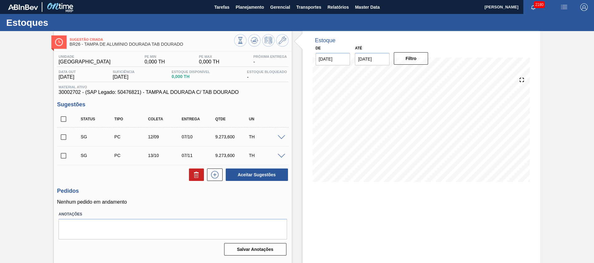
click at [279, 138] on span at bounding box center [281, 137] width 7 height 5
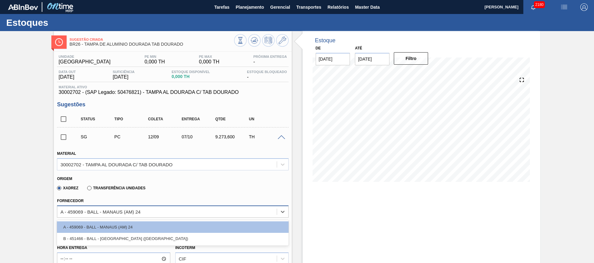
click at [134, 212] on div "A - 459069 - BALL - MANAUS (AM) 24" at bounding box center [100, 211] width 80 height 5
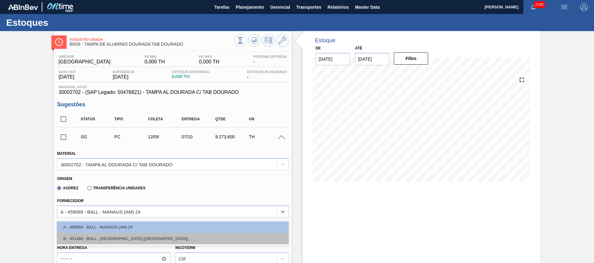
click at [136, 236] on div "B - 451466 - BALL - RECIFE (PE)" at bounding box center [172, 239] width 231 height 12
type input "17/09/2025"
type input "1,067"
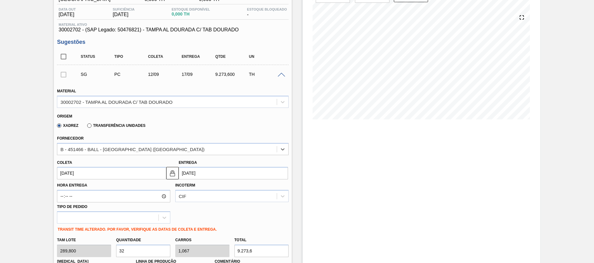
scroll to position [68, 0]
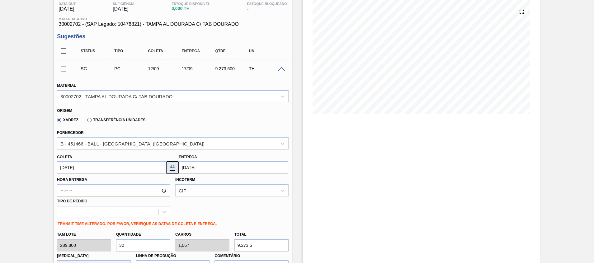
click at [169, 172] on button at bounding box center [172, 168] width 12 height 12
click at [159, 169] on input "12/09/2025" at bounding box center [111, 168] width 109 height 12
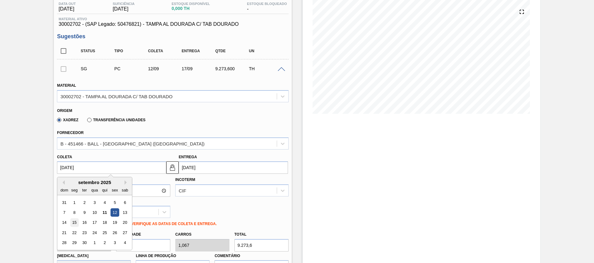
click at [78, 224] on div "15" at bounding box center [74, 223] width 8 height 8
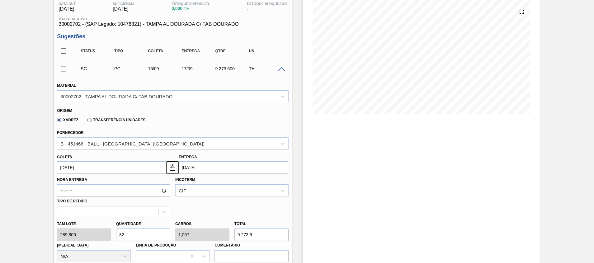
click at [133, 163] on input "15/09/2025" at bounding box center [111, 168] width 109 height 12
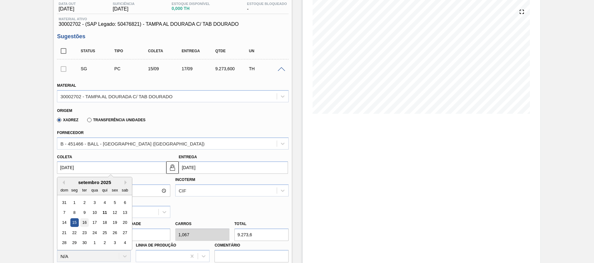
click at [85, 221] on div "16" at bounding box center [84, 223] width 8 height 8
type input "16/09/2025"
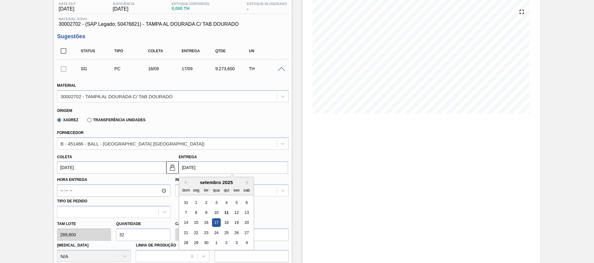
click at [222, 169] on input "17/09/2025" at bounding box center [233, 168] width 109 height 12
click at [247, 183] on button "Next Month" at bounding box center [248, 182] width 4 height 4
click at [245, 215] on div "11" at bounding box center [246, 213] width 8 height 8
type input "11/10/2025"
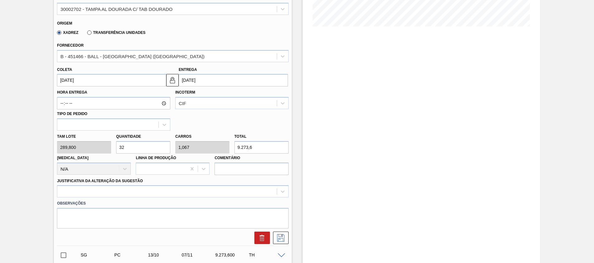
scroll to position [156, 0]
click at [243, 198] on div "Observações" at bounding box center [172, 212] width 236 height 31
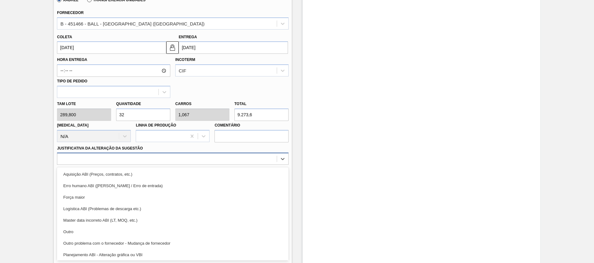
click at [238, 165] on div "option Força maior focused, 3 of 18. 18 results available. Use Up and Down to c…" at bounding box center [172, 159] width 231 height 12
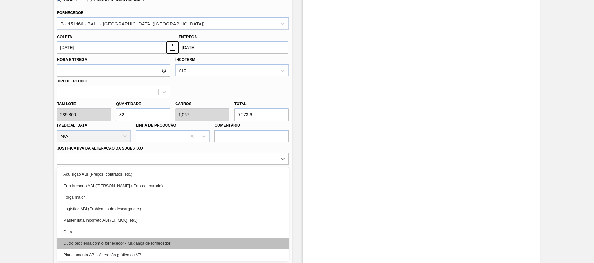
click at [237, 241] on div "Outro problema com o fornecedor - Mudança de fornecedor" at bounding box center [172, 244] width 231 height 12
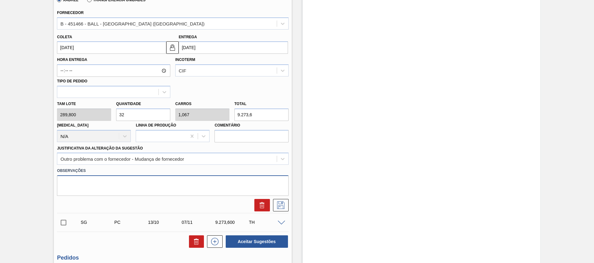
click at [230, 188] on textarea at bounding box center [172, 186] width 231 height 21
type textarea "Virada p/ [GEOGRAPHIC_DATA]"
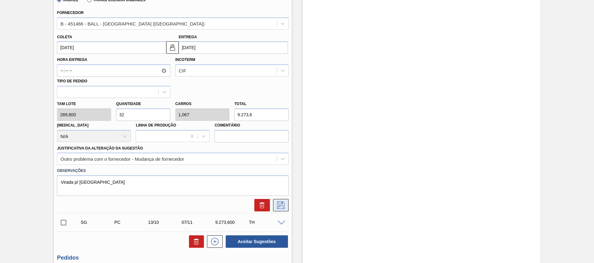
click at [282, 207] on icon at bounding box center [281, 205] width 10 height 7
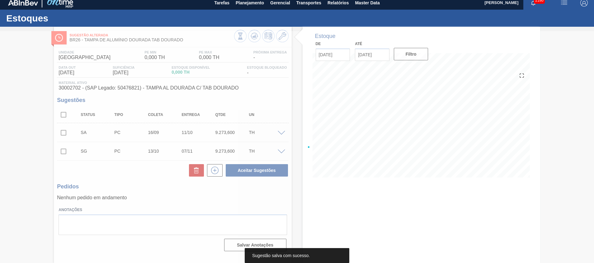
scroll to position [4, 0]
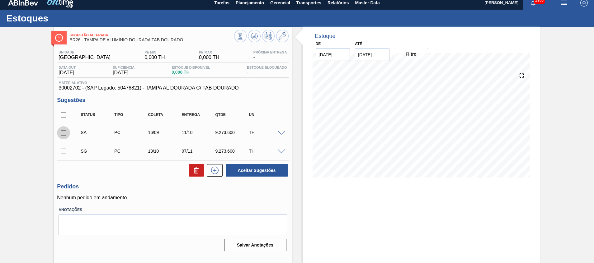
click at [63, 136] on input "checkbox" at bounding box center [63, 132] width 13 height 13
click at [244, 167] on button "Aceitar Sugestões" at bounding box center [257, 170] width 62 height 12
checkbox input "false"
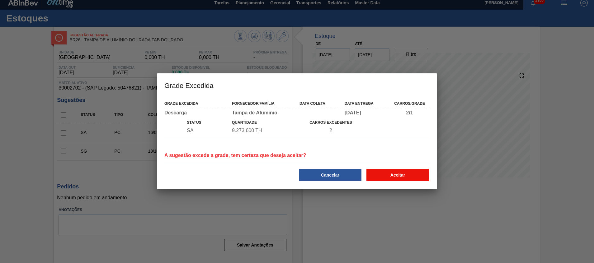
click at [410, 174] on button "Aceitar" at bounding box center [397, 175] width 63 height 12
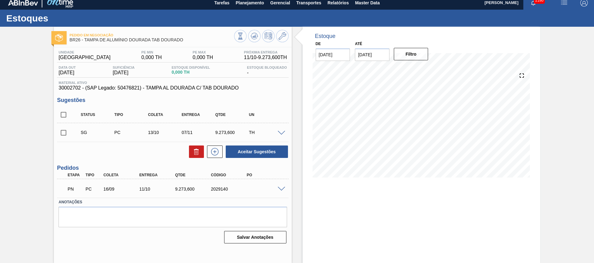
click at [225, 189] on div "2029140" at bounding box center [229, 189] width 40 height 5
copy div "2029140"
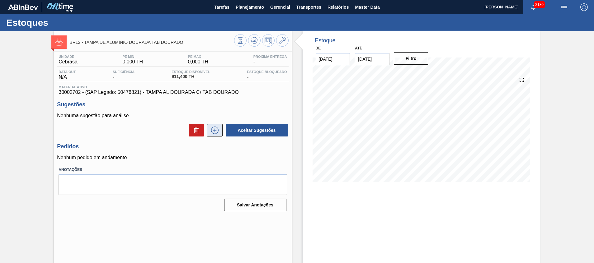
click at [212, 134] on icon at bounding box center [215, 130] width 10 height 7
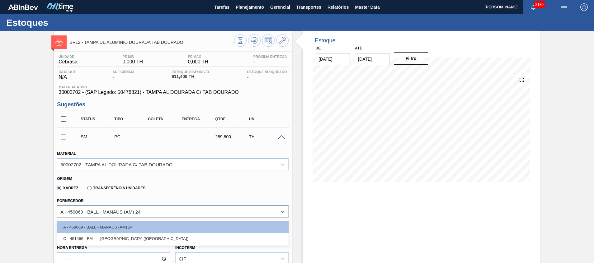
click at [122, 213] on div "A - 459069 - BALL - MANAUS (AM) 24" at bounding box center [100, 211] width 80 height 5
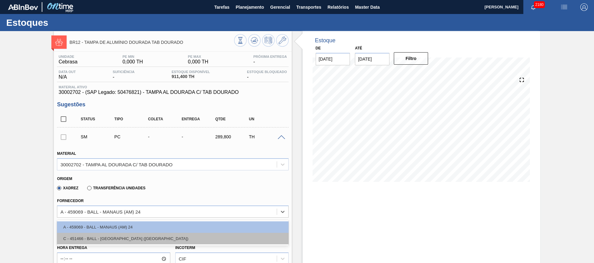
click at [136, 242] on div "C - 451466 - BALL - [GEOGRAPHIC_DATA] ([GEOGRAPHIC_DATA])" at bounding box center [172, 239] width 231 height 12
type input "0,033"
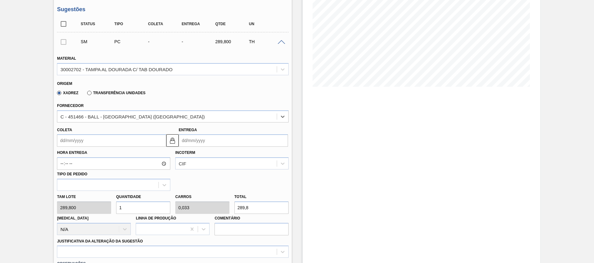
scroll to position [101, 0]
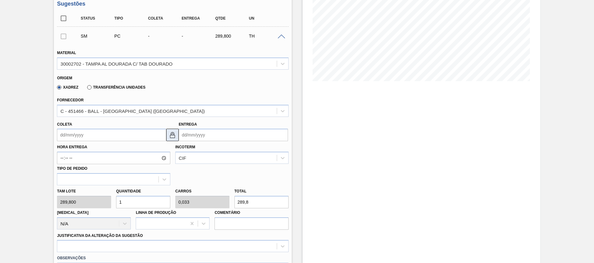
click at [166, 136] on button at bounding box center [172, 135] width 12 height 12
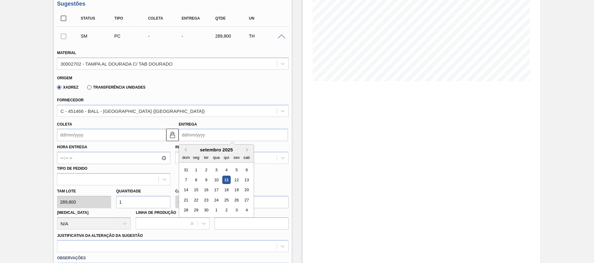
click at [210, 132] on input "Entrega" at bounding box center [233, 135] width 109 height 12
click at [246, 148] on button "Next Month" at bounding box center [248, 150] width 4 height 4
click at [247, 171] on div "1" at bounding box center [246, 170] width 8 height 8
type input "[DATE]"
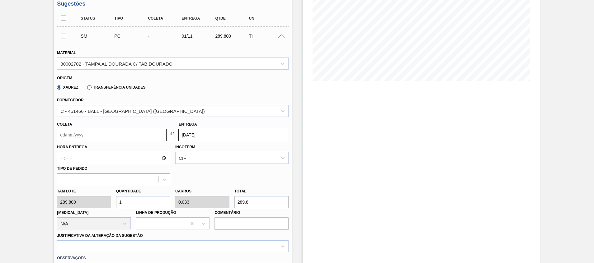
click at [145, 137] on input "Coleta" at bounding box center [111, 135] width 109 height 12
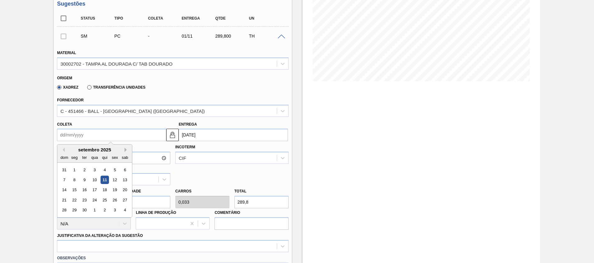
click at [125, 148] on button "Next Month" at bounding box center [126, 150] width 4 height 4
click at [76, 189] on div "13" at bounding box center [74, 190] width 8 height 8
type input "[DATE]"
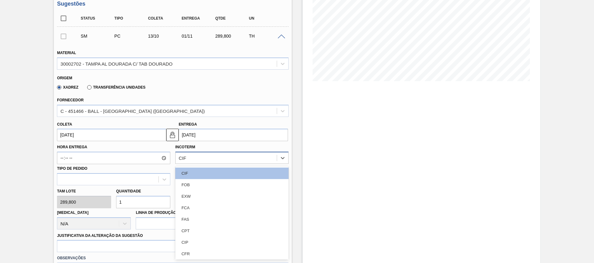
click at [186, 161] on div "CIF" at bounding box center [226, 158] width 101 height 9
click at [189, 181] on div "FOB" at bounding box center [231, 185] width 113 height 12
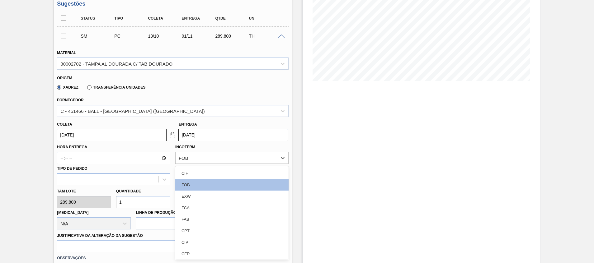
click at [179, 158] on div "FOB" at bounding box center [184, 158] width 10 height 5
click at [180, 170] on div "CIF" at bounding box center [231, 174] width 113 height 12
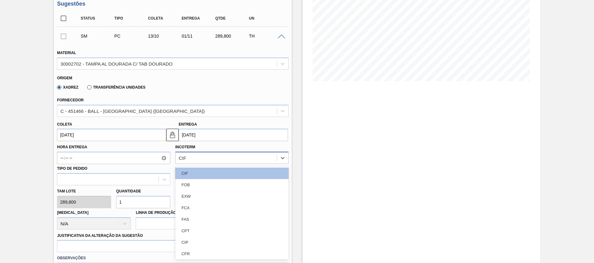
click at [183, 164] on div "CIF" at bounding box center [231, 158] width 113 height 12
click at [185, 181] on div "FOB" at bounding box center [231, 185] width 113 height 12
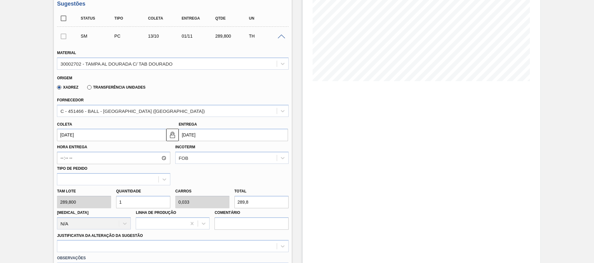
click at [146, 207] on input "1" at bounding box center [143, 202] width 54 height 12
type input "0"
type input "3"
type input "0,1"
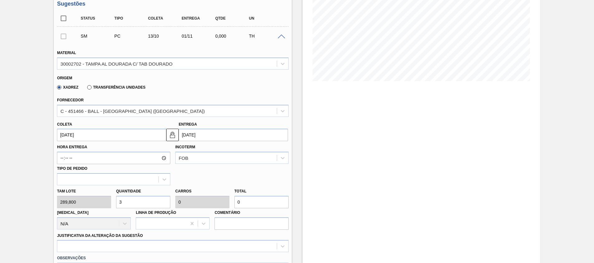
type input "869,4"
type input "32"
type input "1,067"
type input "9.273,6"
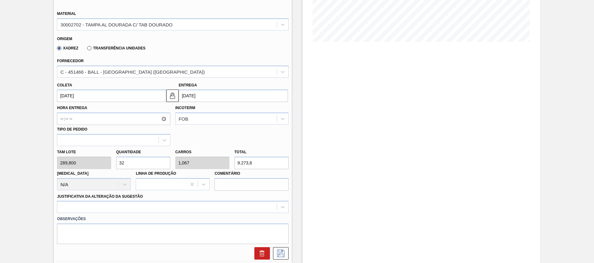
scroll to position [141, 0]
type input "32"
click at [134, 195] on label "Justificativa da Alteração da Sugestão" at bounding box center [100, 196] width 86 height 4
click at [61, 204] on Sugestão "Justificativa da Alteração da Sugestão" at bounding box center [60, 206] width 1 height 5
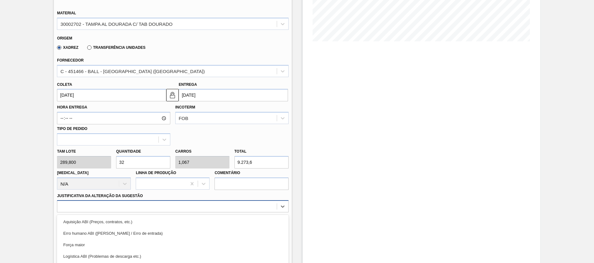
scroll to position [188, 0]
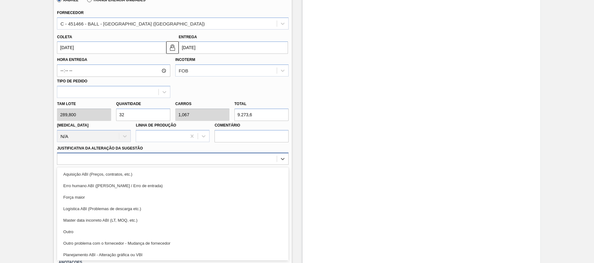
click at [139, 165] on div "option Logística ABI (Problemas de descarga etc.) focused, 4 of 18. 18 results …" at bounding box center [172, 159] width 231 height 12
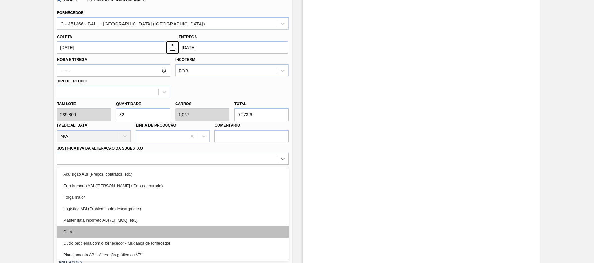
click at [151, 229] on div "Outro" at bounding box center [172, 232] width 231 height 12
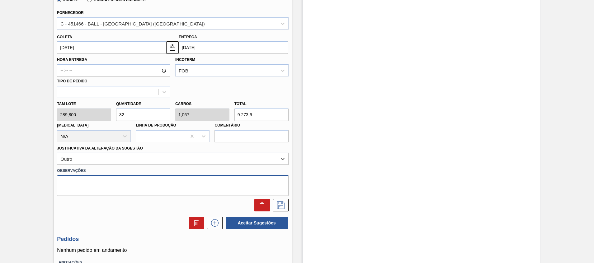
click at [128, 180] on textarea at bounding box center [172, 186] width 231 height 21
type textarea "Virada p/ [GEOGRAPHIC_DATA]"
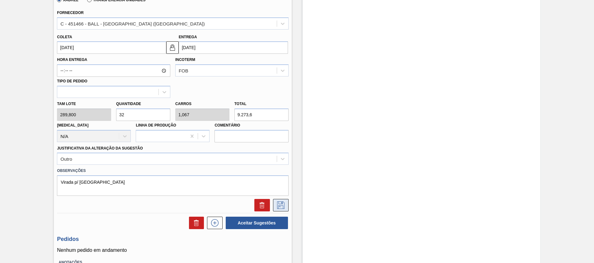
click at [278, 207] on icon at bounding box center [280, 205] width 7 height 7
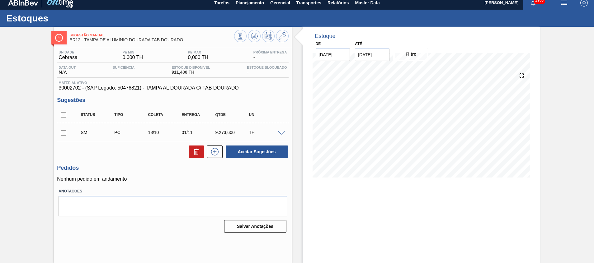
scroll to position [4, 0]
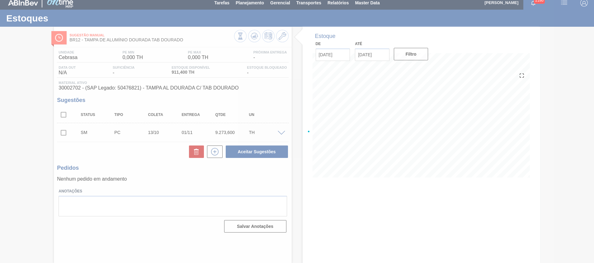
click at [63, 130] on div at bounding box center [297, 131] width 594 height 263
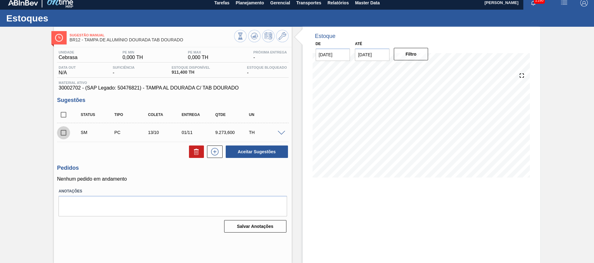
click at [63, 130] on input "checkbox" at bounding box center [63, 132] width 13 height 13
click at [251, 147] on button "Aceitar Sugestões" at bounding box center [257, 152] width 62 height 12
checkbox input "false"
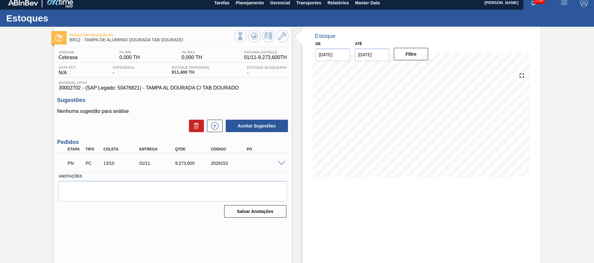
click at [282, 162] on span at bounding box center [281, 163] width 7 height 5
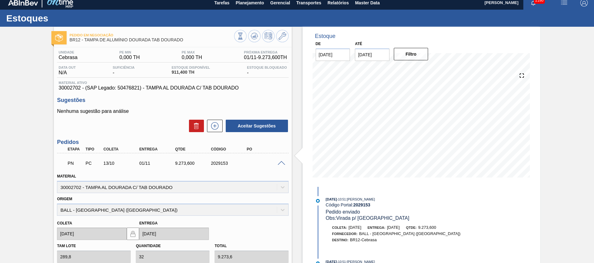
scroll to position [115, 0]
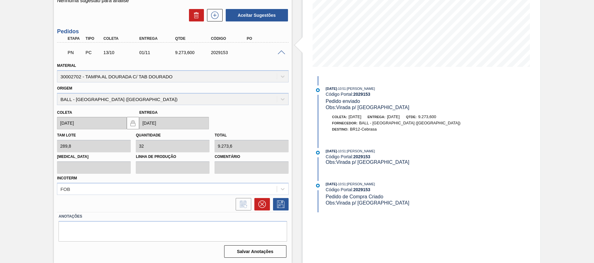
click at [283, 53] on span at bounding box center [281, 52] width 7 height 5
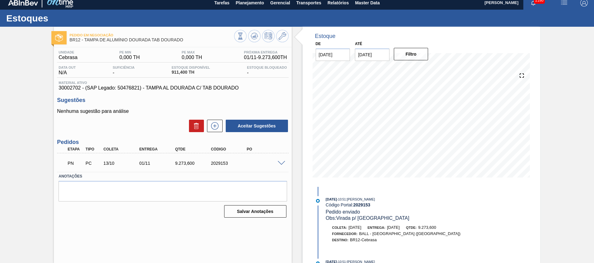
click at [228, 163] on div "2029153" at bounding box center [229, 163] width 40 height 5
click at [219, 162] on div "2029153" at bounding box center [229, 163] width 40 height 5
copy div "2029153"
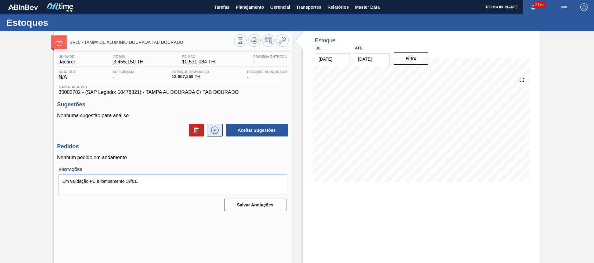
click at [210, 132] on icon at bounding box center [215, 130] width 10 height 7
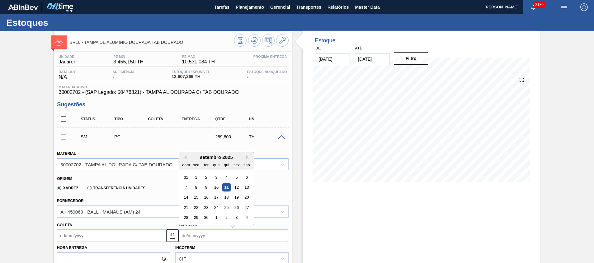
paste input "[DATE]"
click at [208, 235] on div "Previous Month Next Month setembro 2025 dom seg ter qua qui sex sab 31 1 2 3 4 …" at bounding box center [233, 236] width 109 height 12
type input "[DATE]"
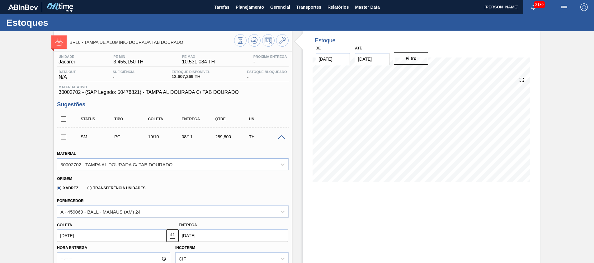
click at [324, 227] on div "Estoque De [DATE] Até [DATE] Filtro" at bounding box center [420, 264] width 237 height 466
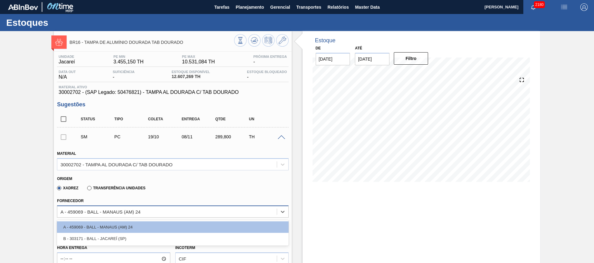
click at [254, 211] on div "A - 459069 - BALL - MANAUS (AM) 24" at bounding box center [166, 211] width 219 height 9
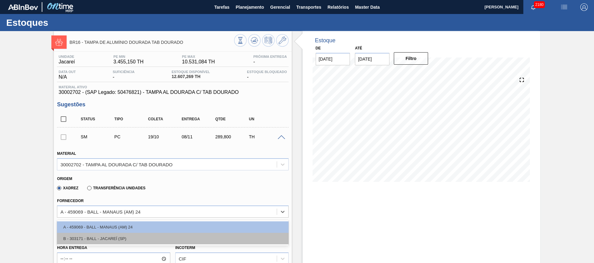
click at [270, 239] on div "B - 303171 - BALL - JACAREÍ (SP)" at bounding box center [172, 239] width 231 height 12
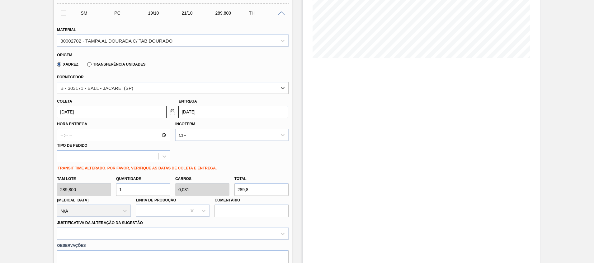
scroll to position [124, 0]
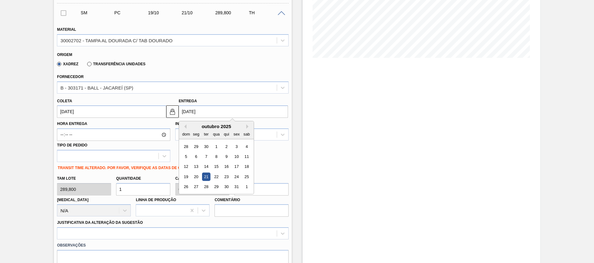
click at [220, 113] on input "[DATE]" at bounding box center [233, 111] width 109 height 12
paste input "08/11"
type input "[DATE]"
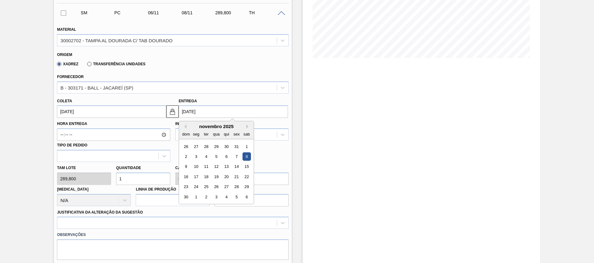
type input "[DATE]"
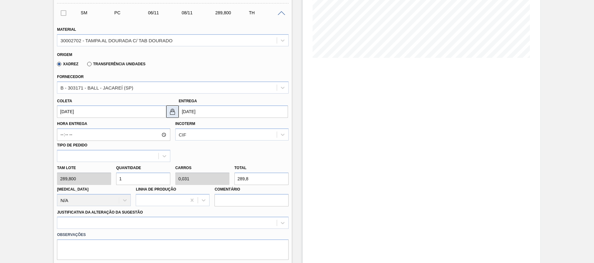
click at [170, 114] on img at bounding box center [172, 111] width 7 height 7
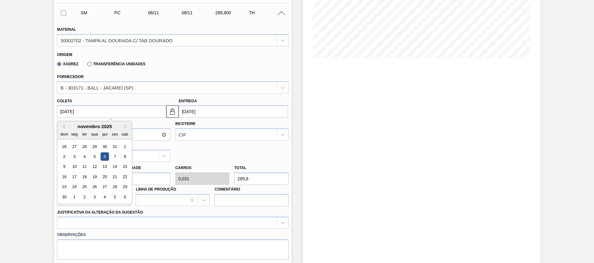
click at [138, 110] on input "[DATE]" at bounding box center [111, 111] width 109 height 12
type input "0"
click at [88, 166] on div "14" at bounding box center [84, 167] width 8 height 8
type input "[DATE]"
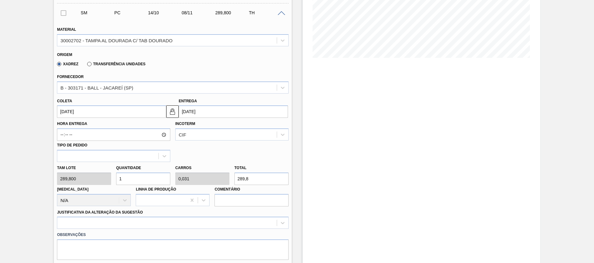
click at [122, 176] on input "1" at bounding box center [143, 179] width 54 height 12
type input "0"
type input "3"
type input "0,094"
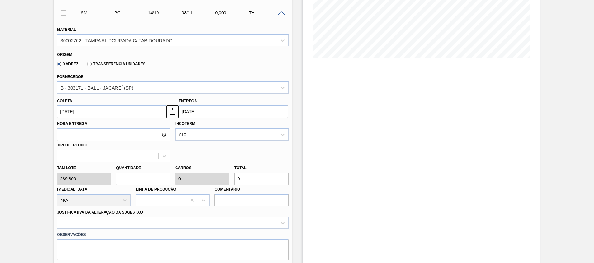
type input "869,4"
type input "32"
type input "1"
type input "9.273,6"
type input "32"
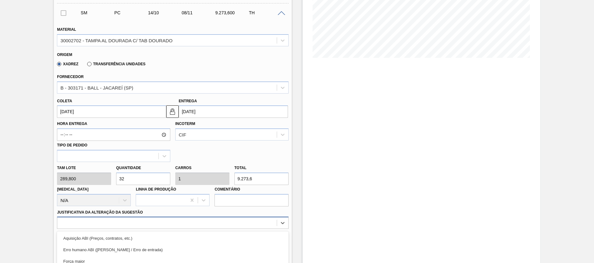
scroll to position [188, 0]
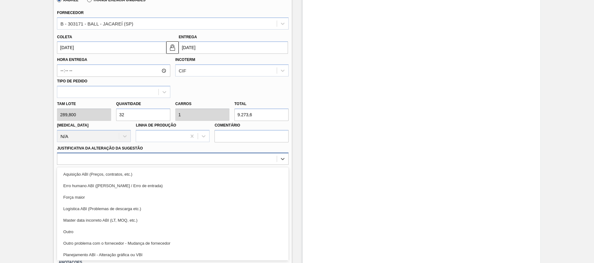
click at [138, 165] on div "option Outro focused, 6 of 18. 18 results available. Use Up and Down to choose …" at bounding box center [172, 159] width 231 height 12
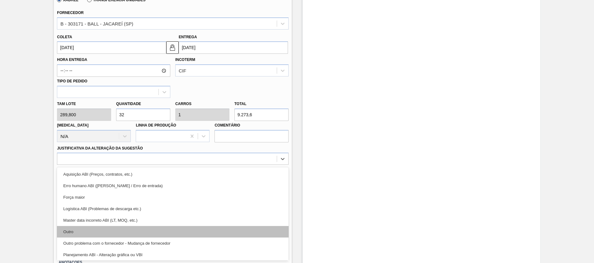
click at [141, 228] on div "Outro" at bounding box center [172, 232] width 231 height 12
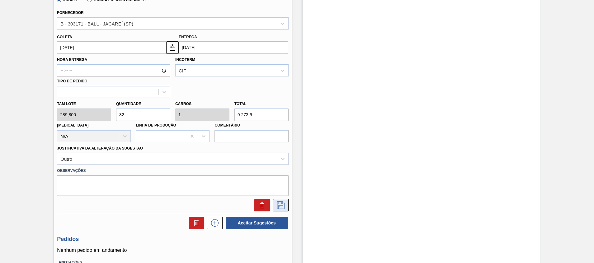
click at [284, 204] on icon at bounding box center [281, 205] width 10 height 7
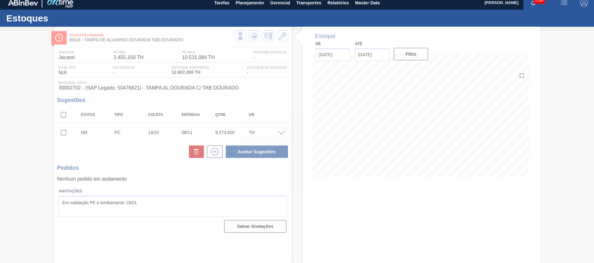
scroll to position [4, 0]
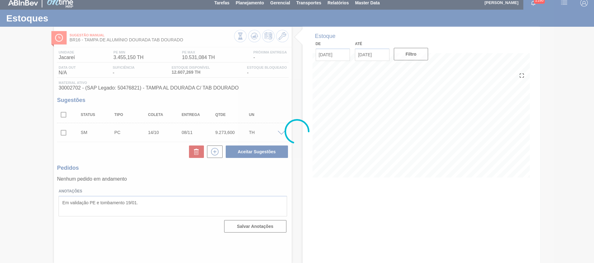
click at [280, 132] on div at bounding box center [297, 131] width 594 height 263
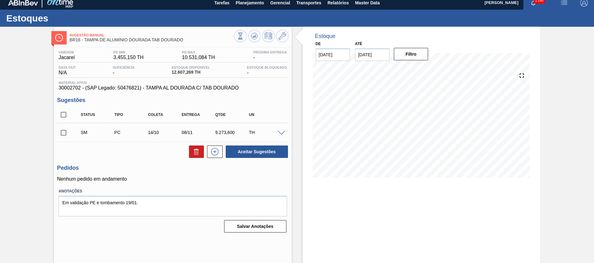
click at [280, 132] on span at bounding box center [281, 133] width 7 height 5
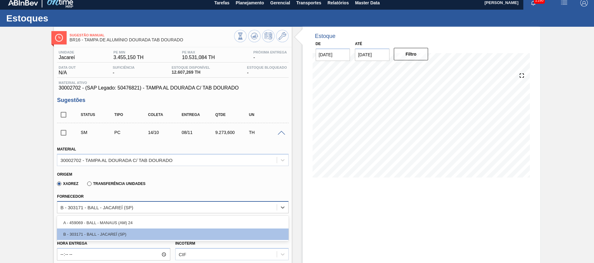
click at [190, 208] on div "B - 303171 - BALL - JACAREÍ (SP)" at bounding box center [166, 207] width 219 height 9
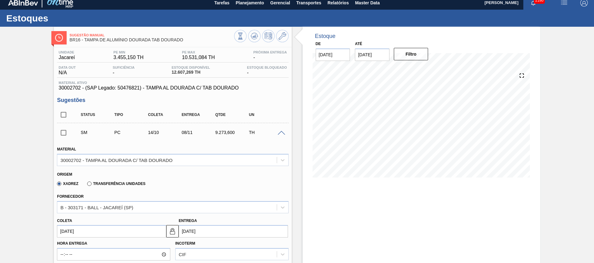
click at [324, 198] on div "Estoque De [DATE] Até [DATE] Filtro" at bounding box center [420, 260] width 237 height 466
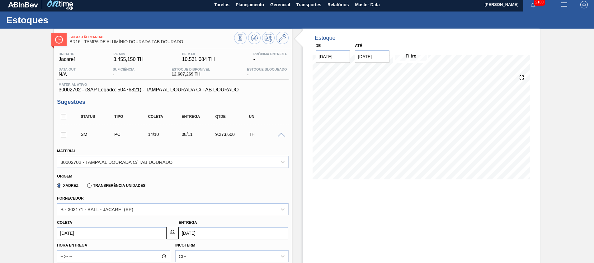
scroll to position [0, 0]
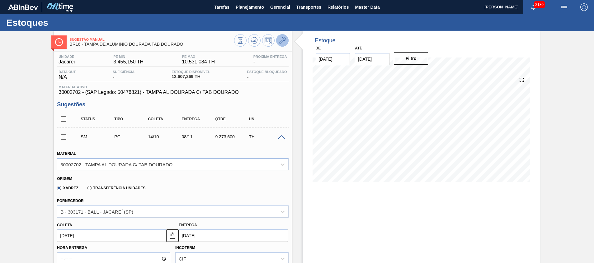
click at [284, 44] on span at bounding box center [282, 40] width 7 height 7
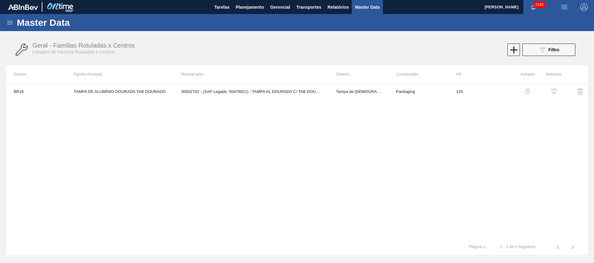
click at [550, 87] on button "button" at bounding box center [553, 91] width 15 height 15
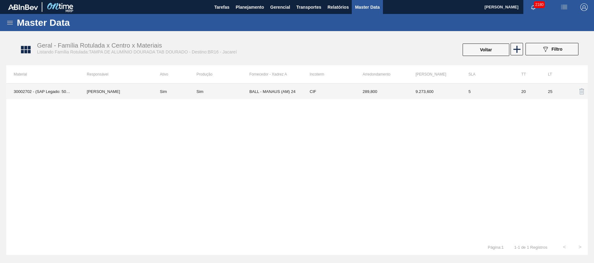
click at [271, 87] on td "BALL - MANAUS (AM) 24" at bounding box center [275, 92] width 53 height 16
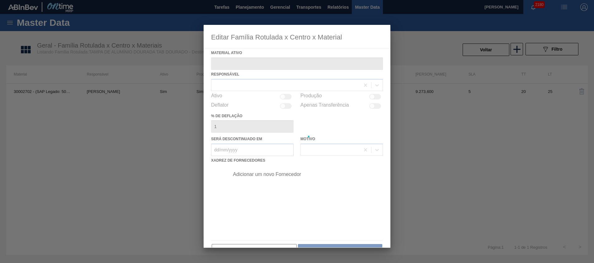
type ativo "30002702 - (SAP Legado: 50476821) - TAMPA AL DOURADA C/ TAB DOURADO"
checkbox input "true"
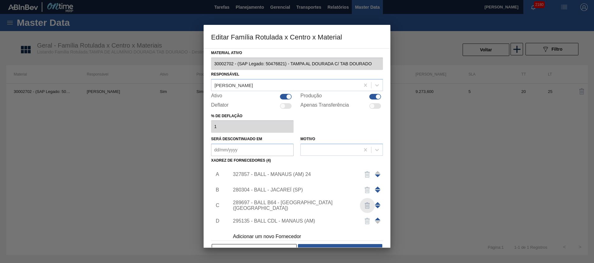
click at [367, 206] on img "button" at bounding box center [366, 205] width 7 height 7
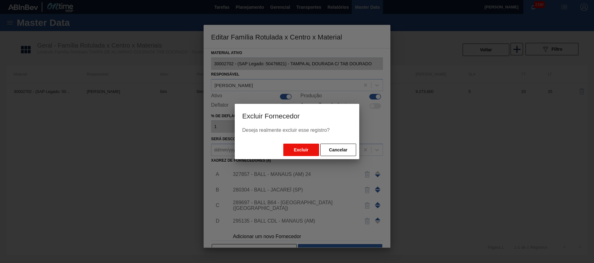
click at [306, 153] on button "Excluir" at bounding box center [301, 150] width 36 height 12
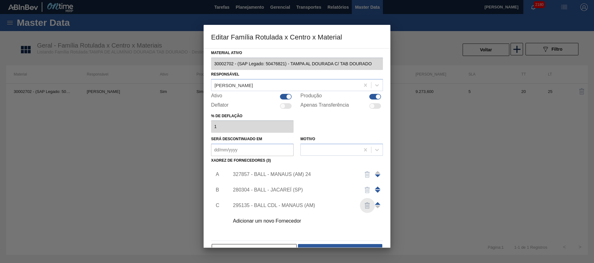
click at [367, 203] on img "button" at bounding box center [366, 205] width 7 height 7
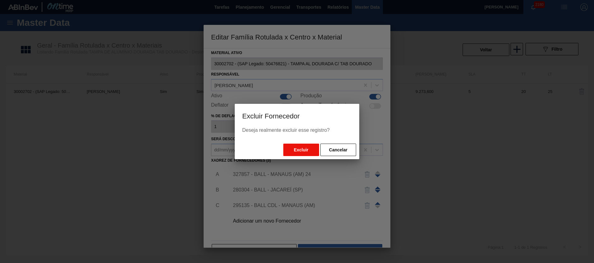
click at [303, 148] on button "Excluir" at bounding box center [301, 150] width 36 height 12
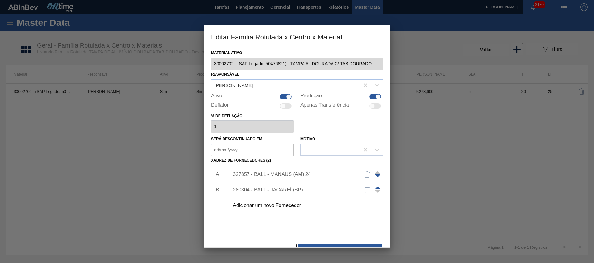
click at [303, 206] on div "Adicionar um novo Fornecedor" at bounding box center [294, 206] width 122 height 6
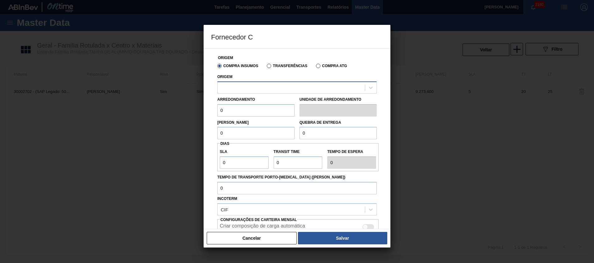
click at [262, 89] on div at bounding box center [291, 87] width 147 height 9
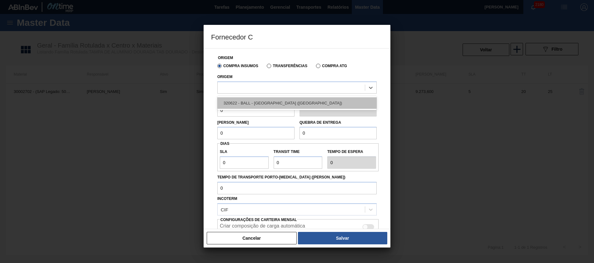
click at [267, 102] on div "320622 - BALL - [GEOGRAPHIC_DATA] ([GEOGRAPHIC_DATA])" at bounding box center [296, 103] width 159 height 12
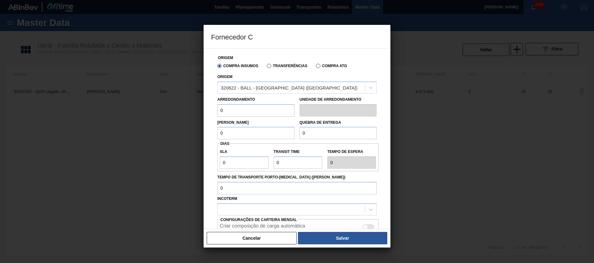
click at [270, 110] on input "0" at bounding box center [255, 110] width 77 height 12
type input "289,8"
type input "9.273,6"
type input "5"
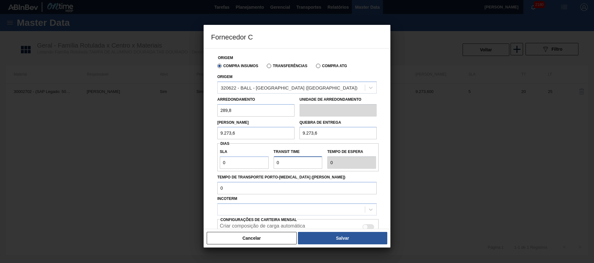
type input "5"
click at [292, 206] on div at bounding box center [291, 209] width 147 height 9
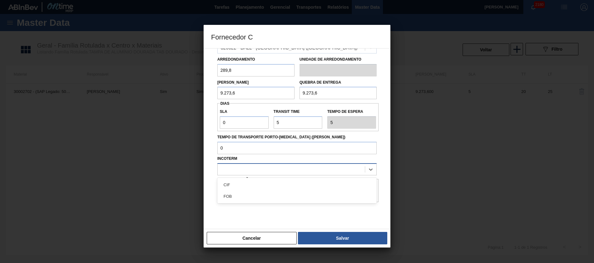
scroll to position [41, 0]
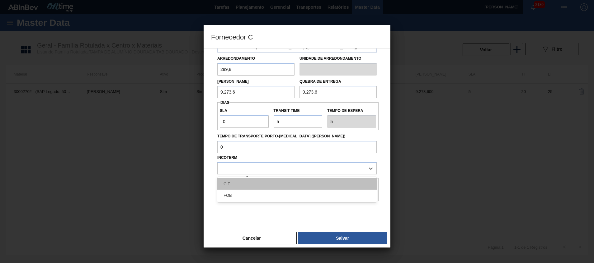
click at [280, 188] on div "CIF" at bounding box center [296, 184] width 159 height 12
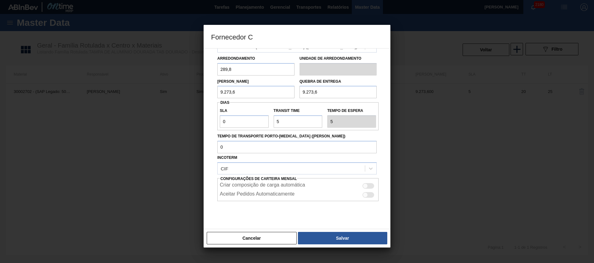
click at [369, 187] on div at bounding box center [368, 186] width 12 height 6
checkbox input "true"
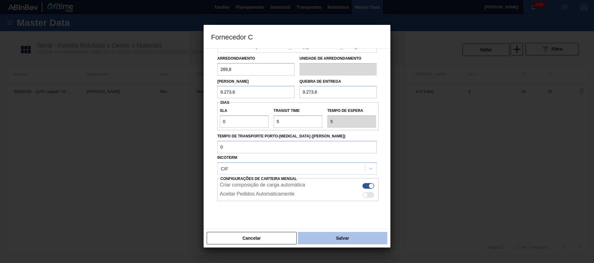
click at [368, 233] on button "Salvar" at bounding box center [342, 238] width 89 height 12
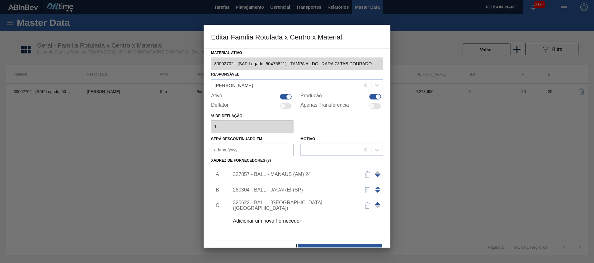
scroll to position [17, 0]
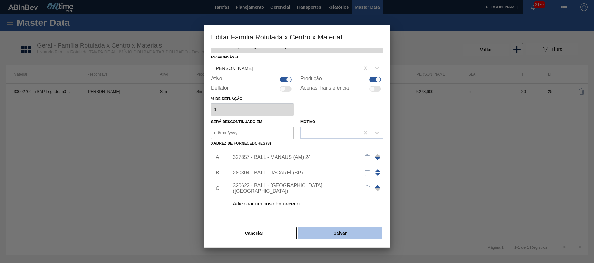
click at [364, 227] on button "Salvar" at bounding box center [340, 233] width 84 height 12
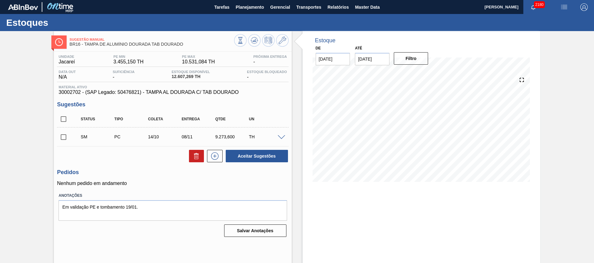
click at [284, 138] on span at bounding box center [281, 137] width 7 height 5
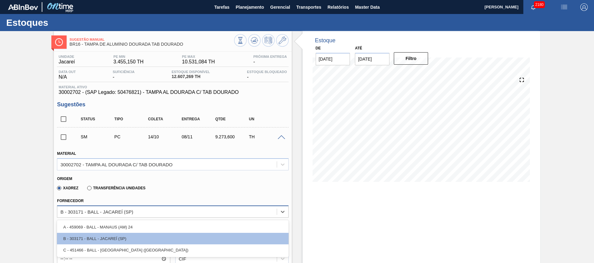
click at [208, 210] on div "B - 303171 - BALL - JACAREÍ (SP)" at bounding box center [166, 211] width 219 height 9
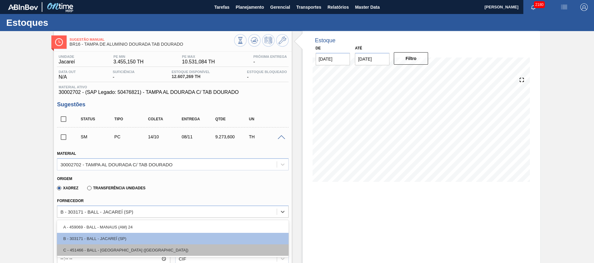
click at [209, 248] on div "C - 451466 - BALL - [GEOGRAPHIC_DATA] ([GEOGRAPHIC_DATA])" at bounding box center [172, 251] width 231 height 12
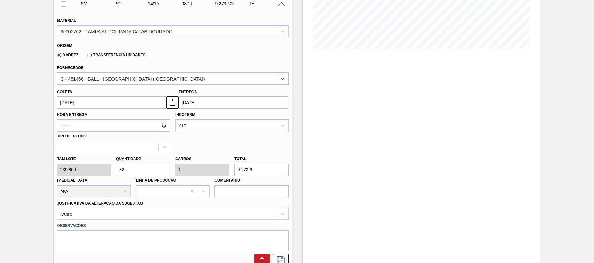
scroll to position [134, 0]
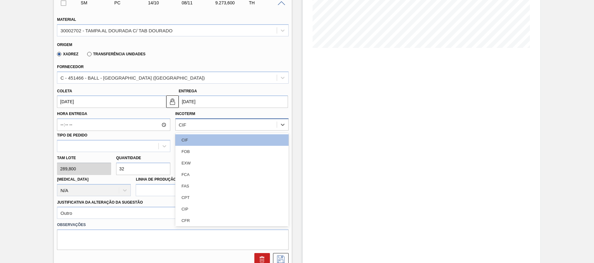
click at [240, 121] on div "CIF" at bounding box center [226, 124] width 101 height 9
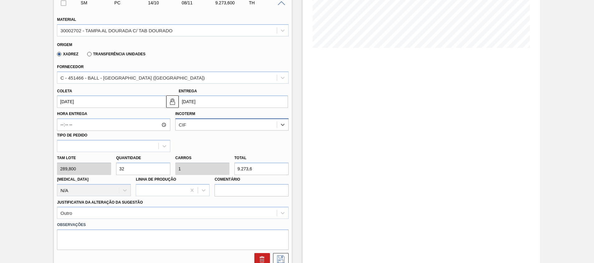
click at [240, 121] on div "CIF" at bounding box center [226, 124] width 101 height 9
click at [281, 255] on button at bounding box center [281, 259] width 16 height 12
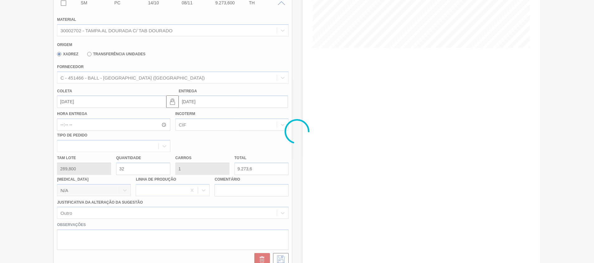
scroll to position [4, 0]
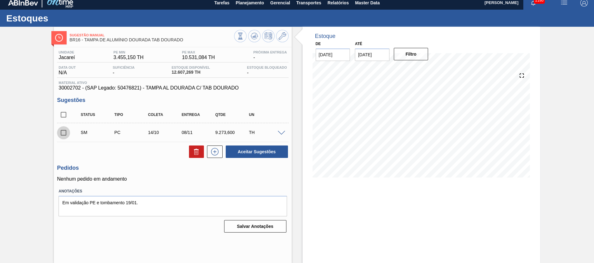
click at [60, 128] on input "checkbox" at bounding box center [63, 132] width 13 height 13
click at [237, 149] on button "Aceitar Sugestões" at bounding box center [257, 152] width 62 height 12
checkbox input "false"
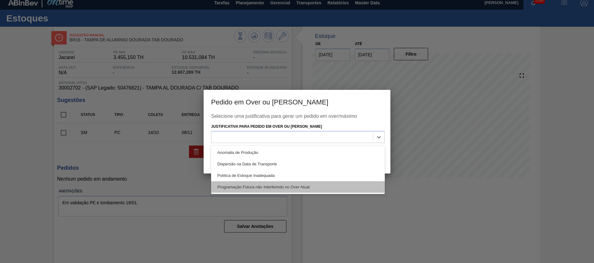
drag, startPoint x: 266, startPoint y: 132, endPoint x: 273, endPoint y: 181, distance: 49.9
click at [273, 143] on div "option Política de Estoque Inadequada focused, 3 of 4. 4 results available. Use…" at bounding box center [298, 137] width 174 height 12
click at [273, 181] on div "Programação Futura não Interferindo no Over Atual" at bounding box center [298, 187] width 174 height 12
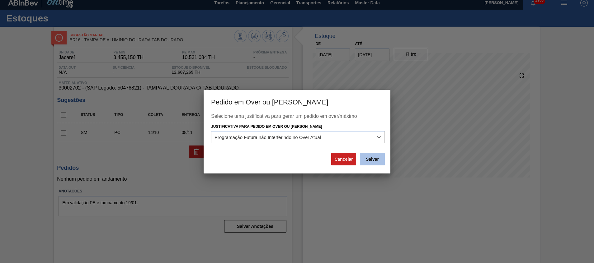
click at [375, 162] on button "Salvar" at bounding box center [372, 159] width 25 height 12
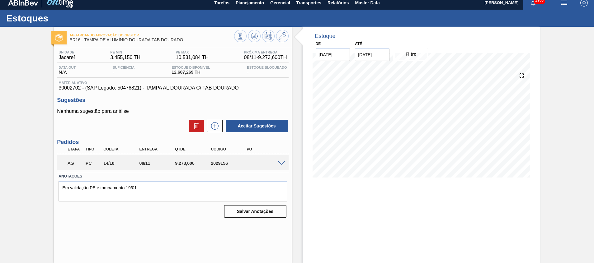
click at [218, 165] on div "2029156" at bounding box center [229, 163] width 40 height 5
copy div "2029156"
click at [239, 2] on span "Planejamento" at bounding box center [250, 2] width 28 height 7
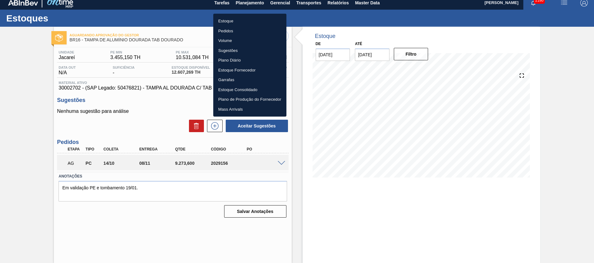
click at [247, 16] on ul "Estoque Pedidos Volume Sugestões Plano Diário Estoque Fornecedor Garrafas Estoq…" at bounding box center [249, 65] width 73 height 103
click at [249, 21] on li "Estoque" at bounding box center [249, 21] width 73 height 10
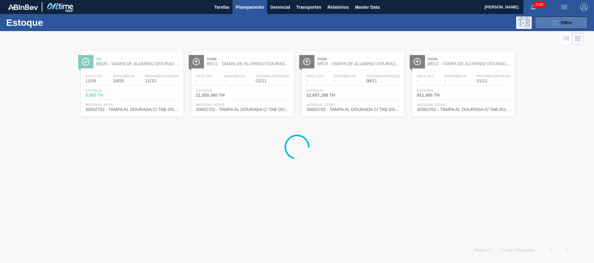
click at [565, 27] on button "089F7B8B-B2A5-4AFE-B5C0-19BA573D28AC Filtro" at bounding box center [561, 22] width 53 height 12
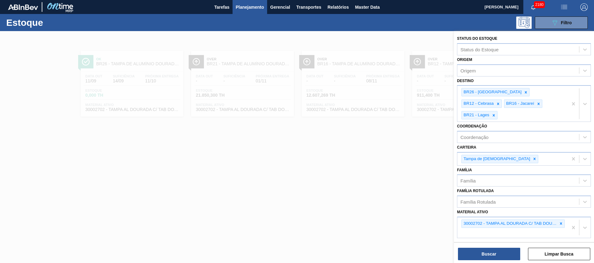
click at [311, 155] on div at bounding box center [297, 162] width 594 height 263
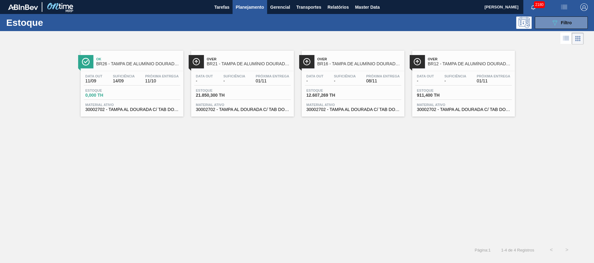
click at [242, 89] on div "Estoque 21.850,300 TH" at bounding box center [242, 94] width 96 height 11
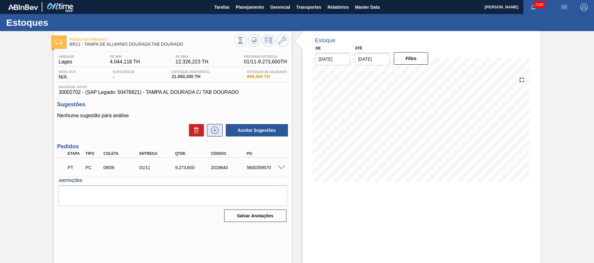
click at [210, 135] on button at bounding box center [215, 130] width 16 height 12
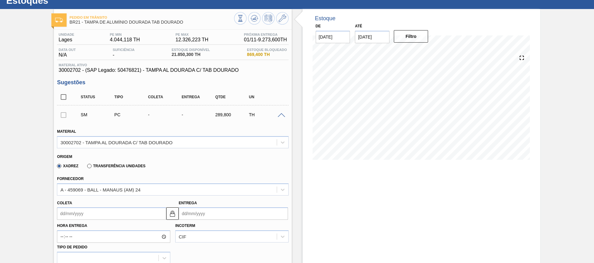
scroll to position [22, 0]
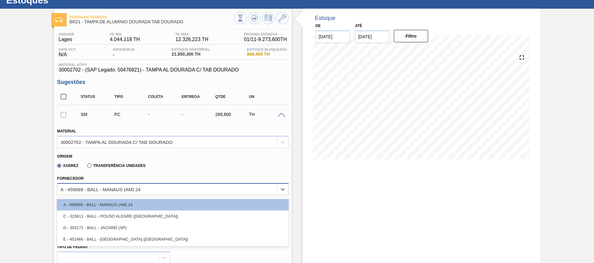
click at [181, 189] on div "A - 459069 - BALL - MANAUS (AM) 24" at bounding box center [166, 189] width 219 height 9
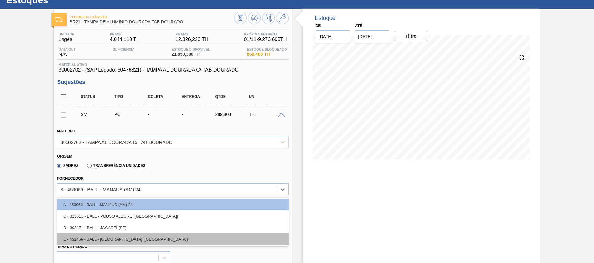
click at [186, 235] on div "E - 451466 - BALL - [GEOGRAPHIC_DATA] ([GEOGRAPHIC_DATA])" at bounding box center [172, 240] width 231 height 12
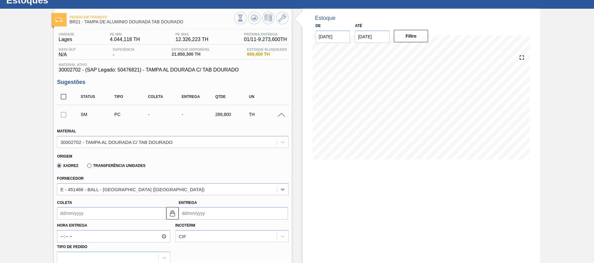
type input "0,033"
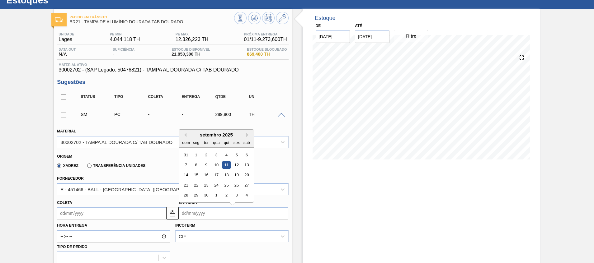
click at [221, 210] on input "Entrega" at bounding box center [233, 213] width 109 height 12
type input "0"
type input "[DATE]"
type input "01"
type input "[DATE]"
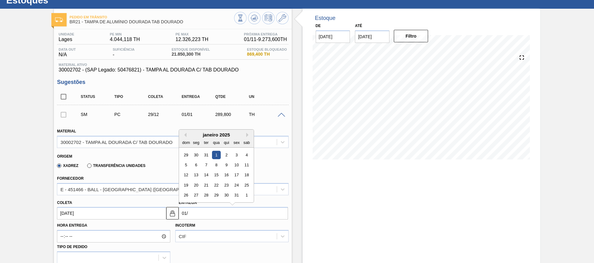
type input "01/1"
type input "[DATE]"
type input "01/12"
type input "[DATE]"
click at [196, 152] on div "1" at bounding box center [196, 155] width 8 height 8
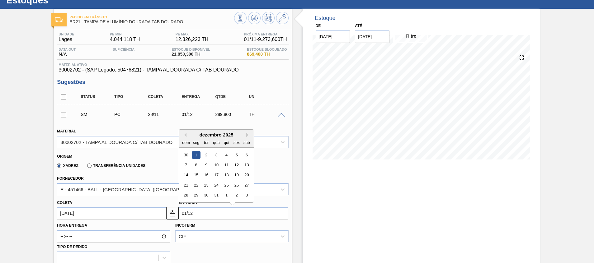
type input "[DATE]"
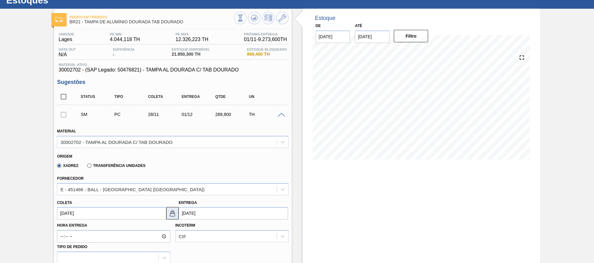
click at [173, 216] on img at bounding box center [172, 213] width 7 height 7
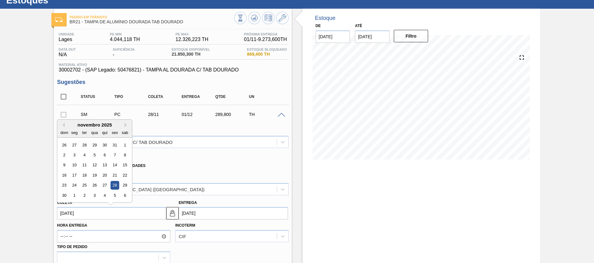
click at [146, 211] on input "[DATE]" at bounding box center [111, 213] width 109 height 12
click at [125, 147] on div "1" at bounding box center [125, 145] width 8 height 8
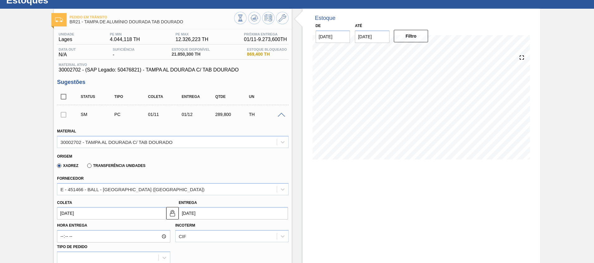
type input "[DATE]"
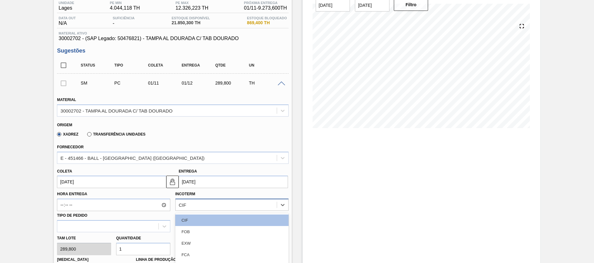
scroll to position [100, 0]
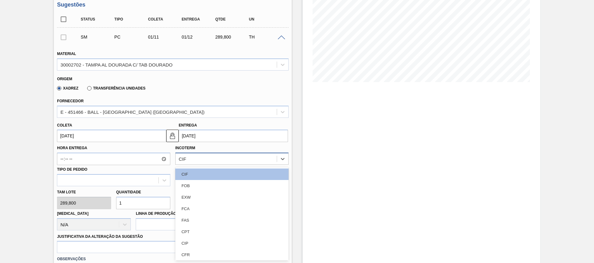
click at [176, 165] on div "option FCA focused, 4 of 11. 11 results available. Use Up and Down to choose op…" at bounding box center [231, 159] width 113 height 12
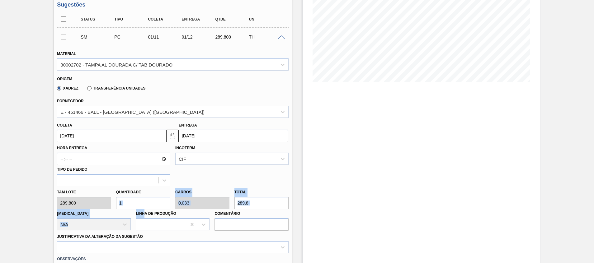
click at [142, 208] on div "[PERSON_NAME] 289,800 Quantidade 1 Carros 0,033 Total 289,8 [MEDICAL_DATA] N/A …" at bounding box center [172, 208] width 236 height 45
click at [142, 208] on input "1" at bounding box center [143, 203] width 54 height 12
type input "0"
type input "3"
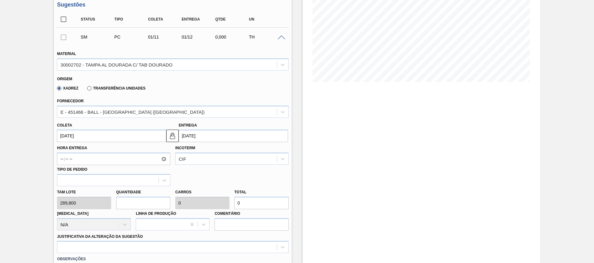
type input "0,1"
type input "869,4"
type input "32"
type input "1,067"
type input "9.273,6"
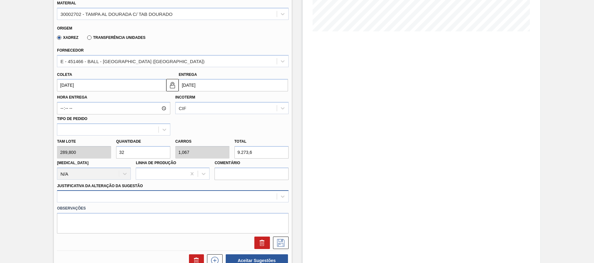
type input "32"
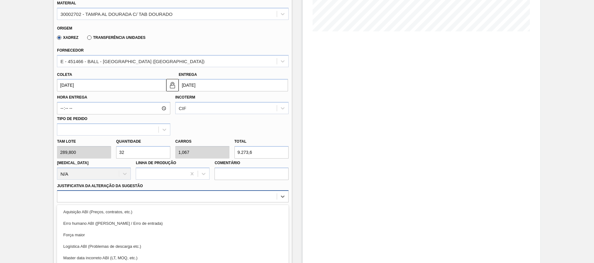
scroll to position [188, 0]
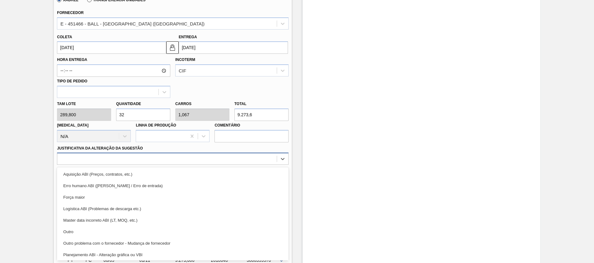
click at [129, 165] on div "option Força maior focused, 3 of 18. 18 results available. Use Up and Down to c…" at bounding box center [172, 159] width 231 height 12
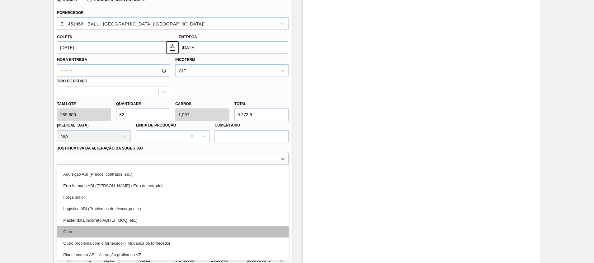
click at [134, 233] on div "Outro" at bounding box center [172, 232] width 231 height 12
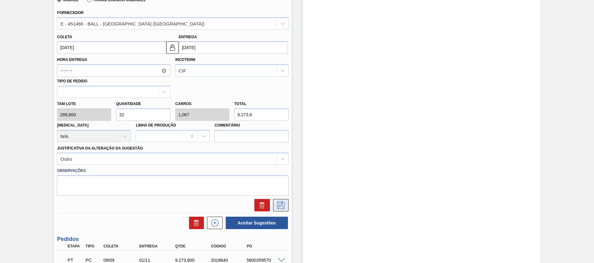
click at [281, 204] on icon at bounding box center [281, 205] width 10 height 7
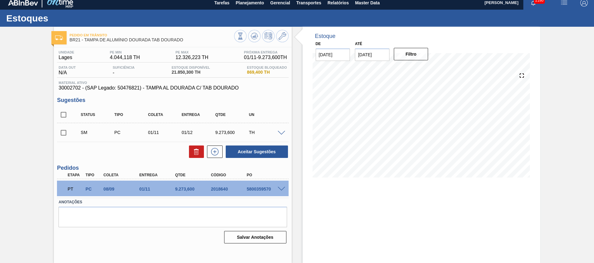
scroll to position [4, 0]
click at [67, 135] on input "checkbox" at bounding box center [63, 132] width 13 height 13
click at [283, 133] on span at bounding box center [281, 133] width 7 height 5
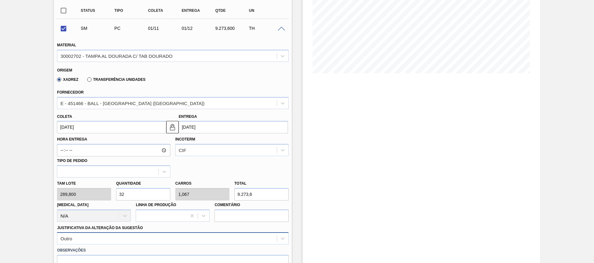
scroll to position [112, 0]
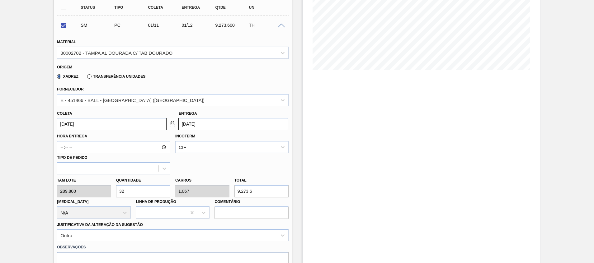
click at [191, 258] on textarea at bounding box center [172, 262] width 231 height 21
checkbox input "false"
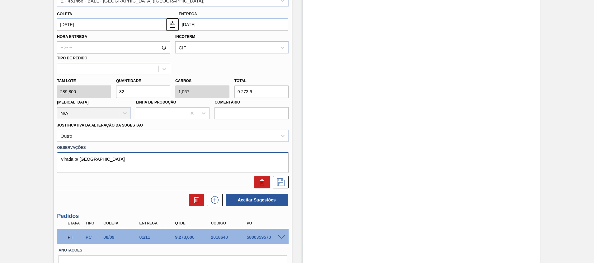
scroll to position [212, 0]
type textarea "Virada p/ [GEOGRAPHIC_DATA]"
click at [283, 182] on icon at bounding box center [281, 181] width 10 height 7
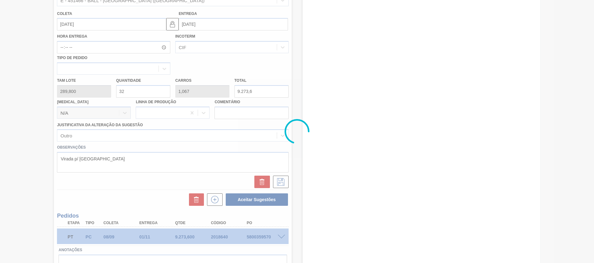
scroll to position [4, 0]
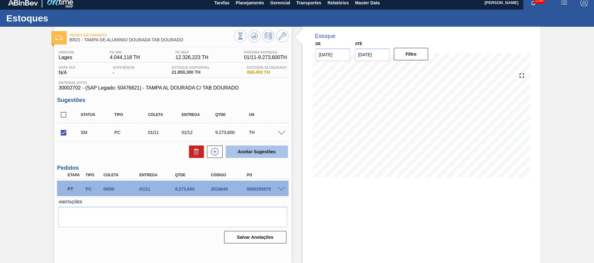
click at [237, 154] on button "Aceitar Sugestões" at bounding box center [257, 152] width 62 height 12
checkbox input "false"
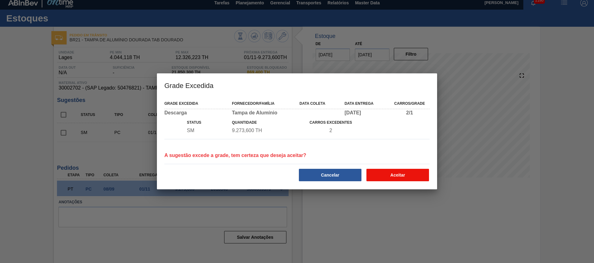
click at [380, 173] on button "Aceitar" at bounding box center [397, 175] width 63 height 12
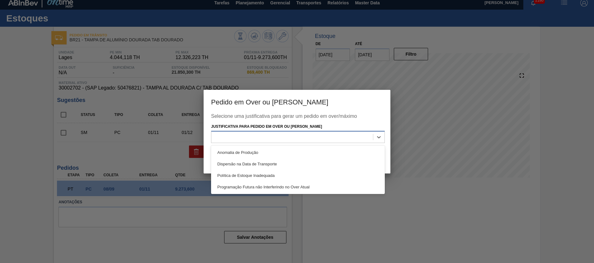
click at [338, 135] on div at bounding box center [292, 137] width 162 height 9
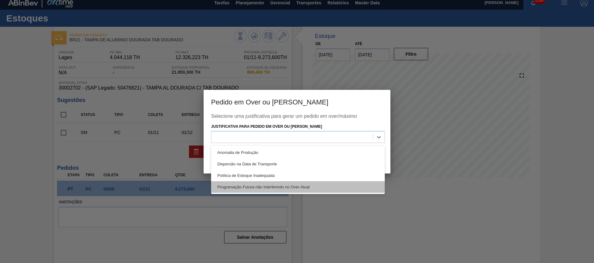
click at [355, 188] on div "Programação Futura não Interferindo no Over Atual" at bounding box center [298, 187] width 174 height 12
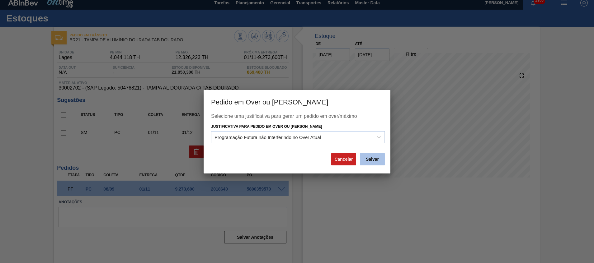
click at [377, 160] on button "Salvar" at bounding box center [372, 159] width 25 height 12
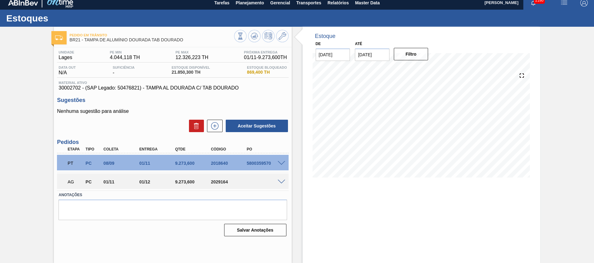
click at [216, 181] on div "2029164" at bounding box center [229, 182] width 40 height 5
copy div "2029164"
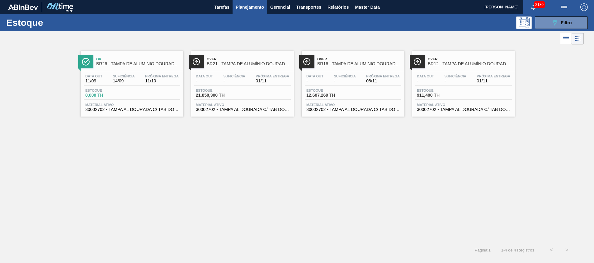
click at [377, 103] on span "Material ativo" at bounding box center [352, 105] width 93 height 4
